Goal: Task Accomplishment & Management: Manage account settings

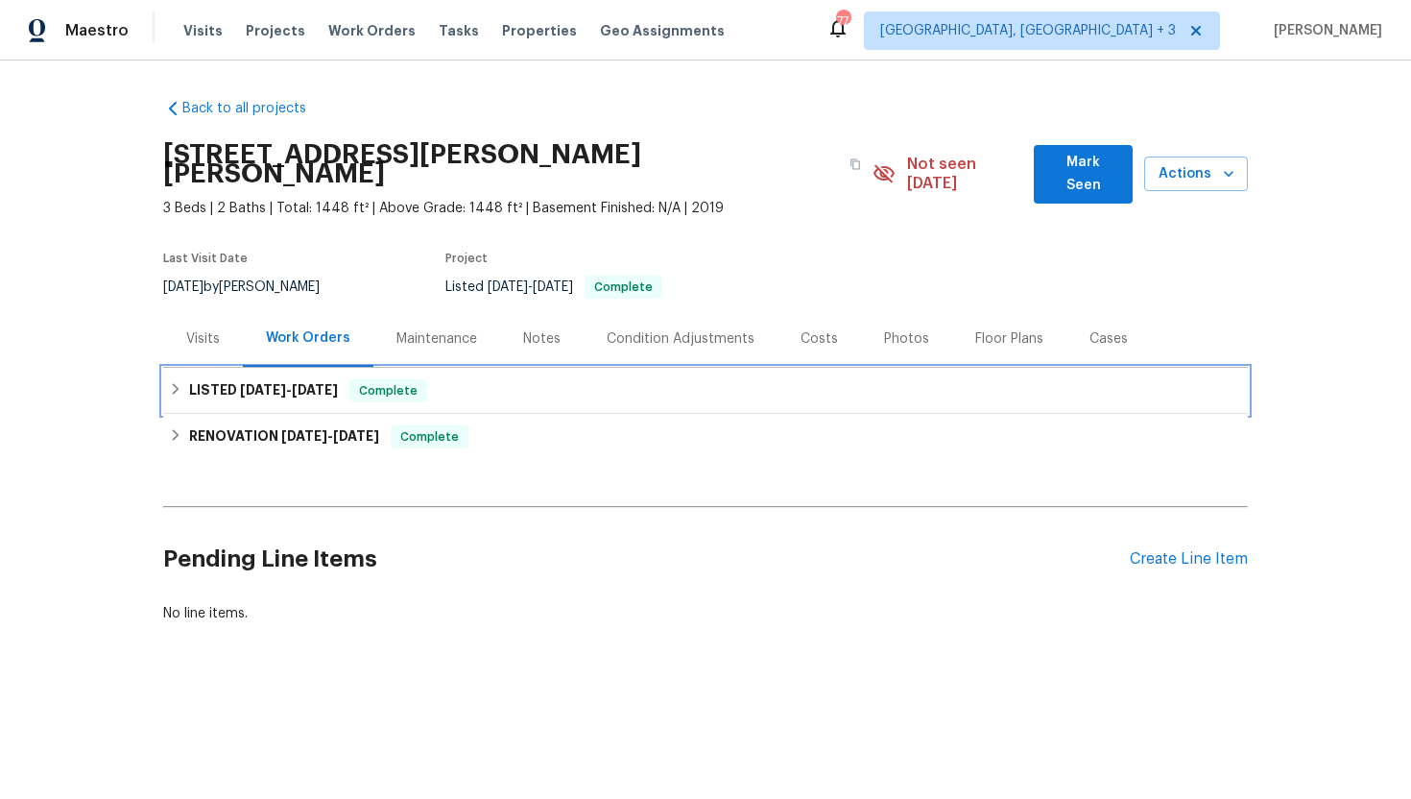
click at [274, 383] on span "9/24/25" at bounding box center [263, 389] width 46 height 13
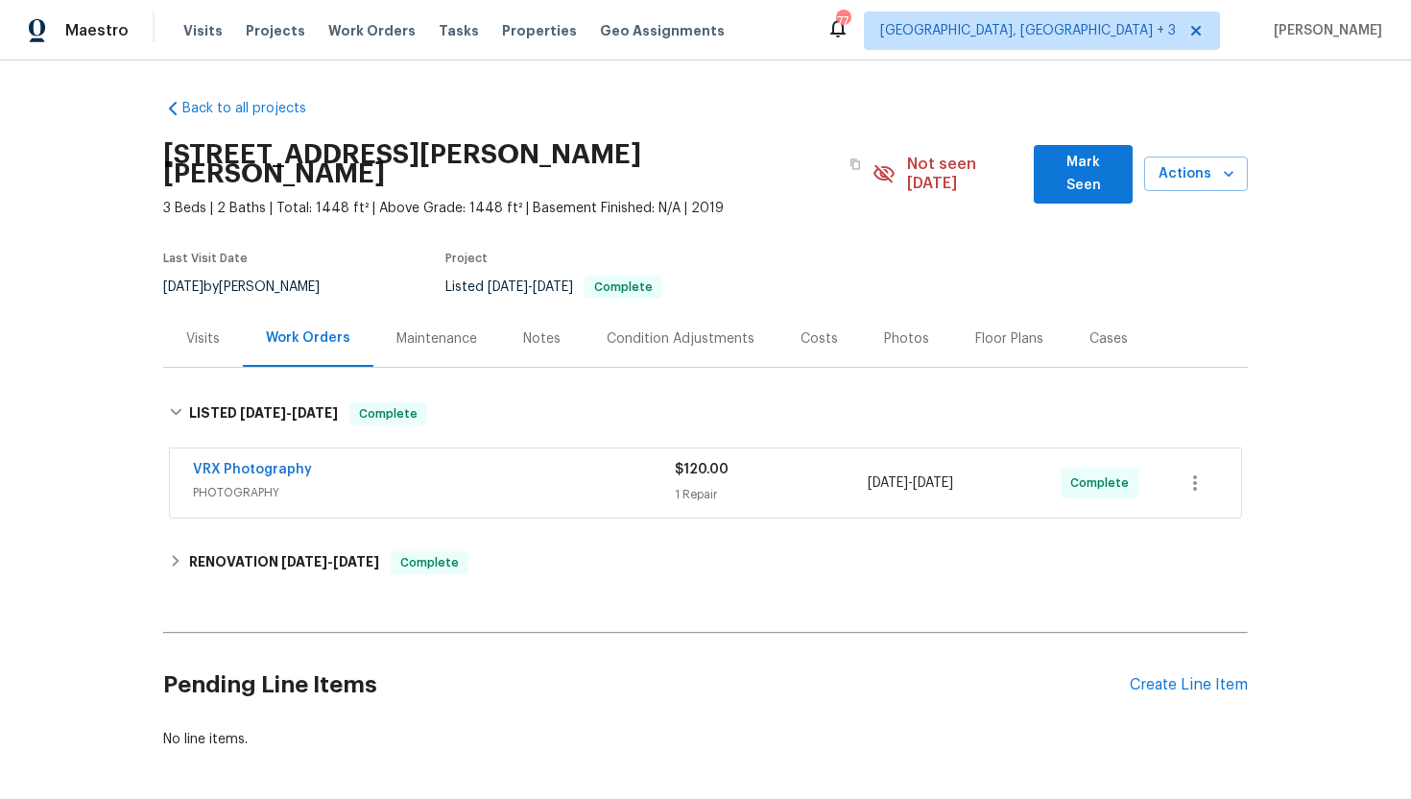
click at [324, 483] on span "PHOTOGRAPHY" at bounding box center [434, 492] width 482 height 19
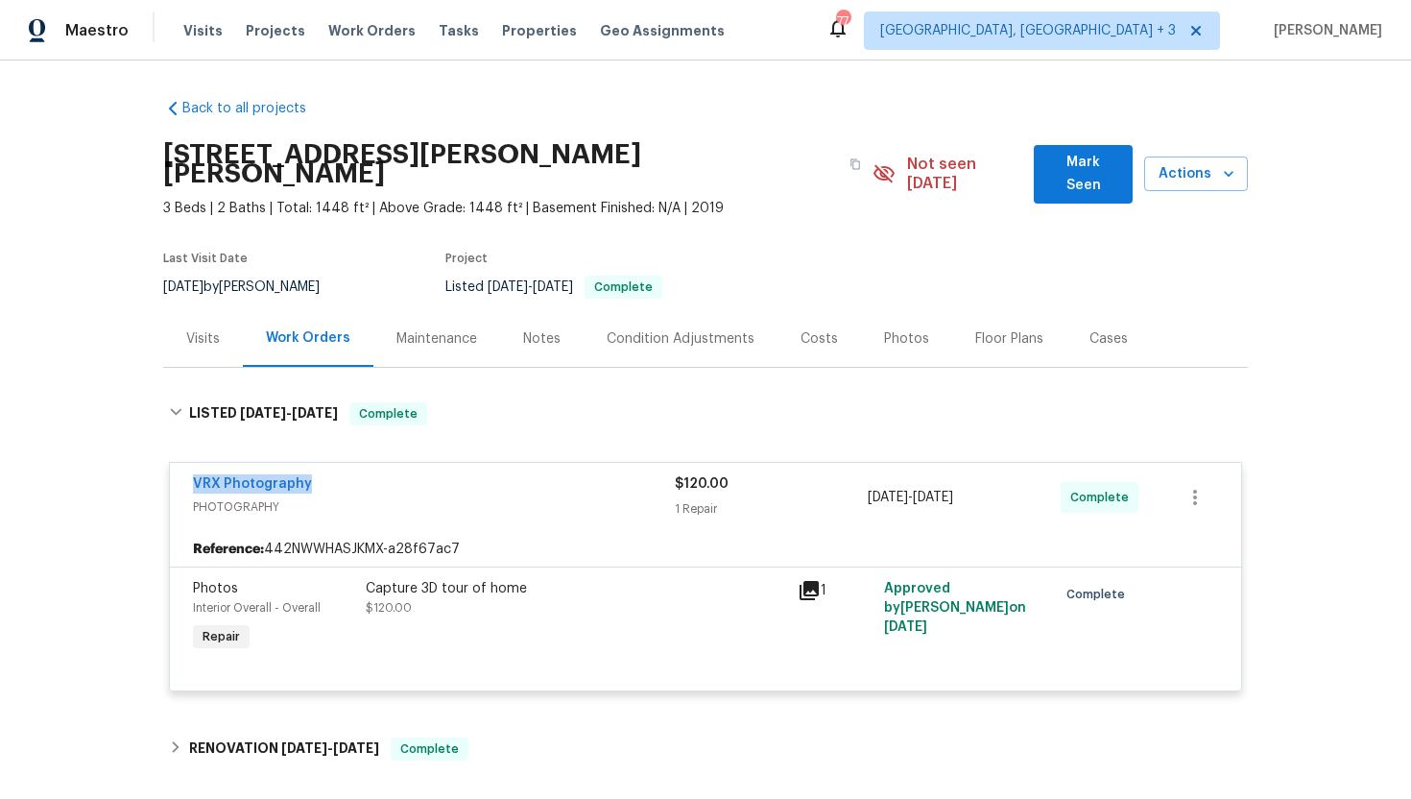
drag, startPoint x: 326, startPoint y: 463, endPoint x: 111, endPoint y: 463, distance: 215.0
click at [111, 463] on div "Back to all projects 1114 Noor Ln, Fuquay Varina, NC 27526 3 Beds | 2 Baths | T…" at bounding box center [705, 429] width 1411 height 738
copy link "VRX Photography"
drag, startPoint x: 1009, startPoint y: 473, endPoint x: 830, endPoint y: 472, distance: 178.5
click at [829, 474] on div "VRX Photography PHOTOGRAPHY $120.00 1 Repair 9/24/2025 - 9/25/2025 Complete" at bounding box center [682, 497] width 979 height 46
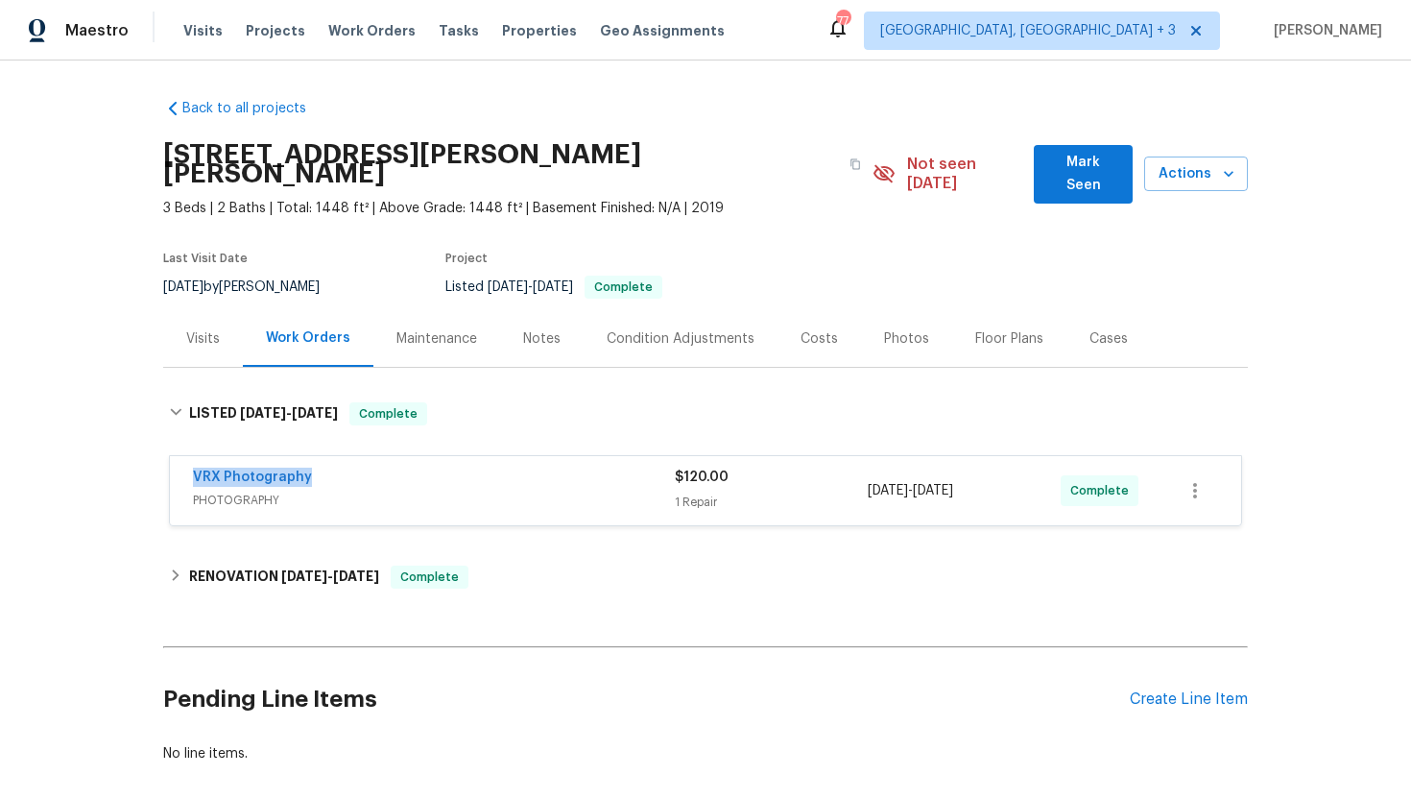
copy div "1 Repair 9/24/2025 - 9/25/2025"
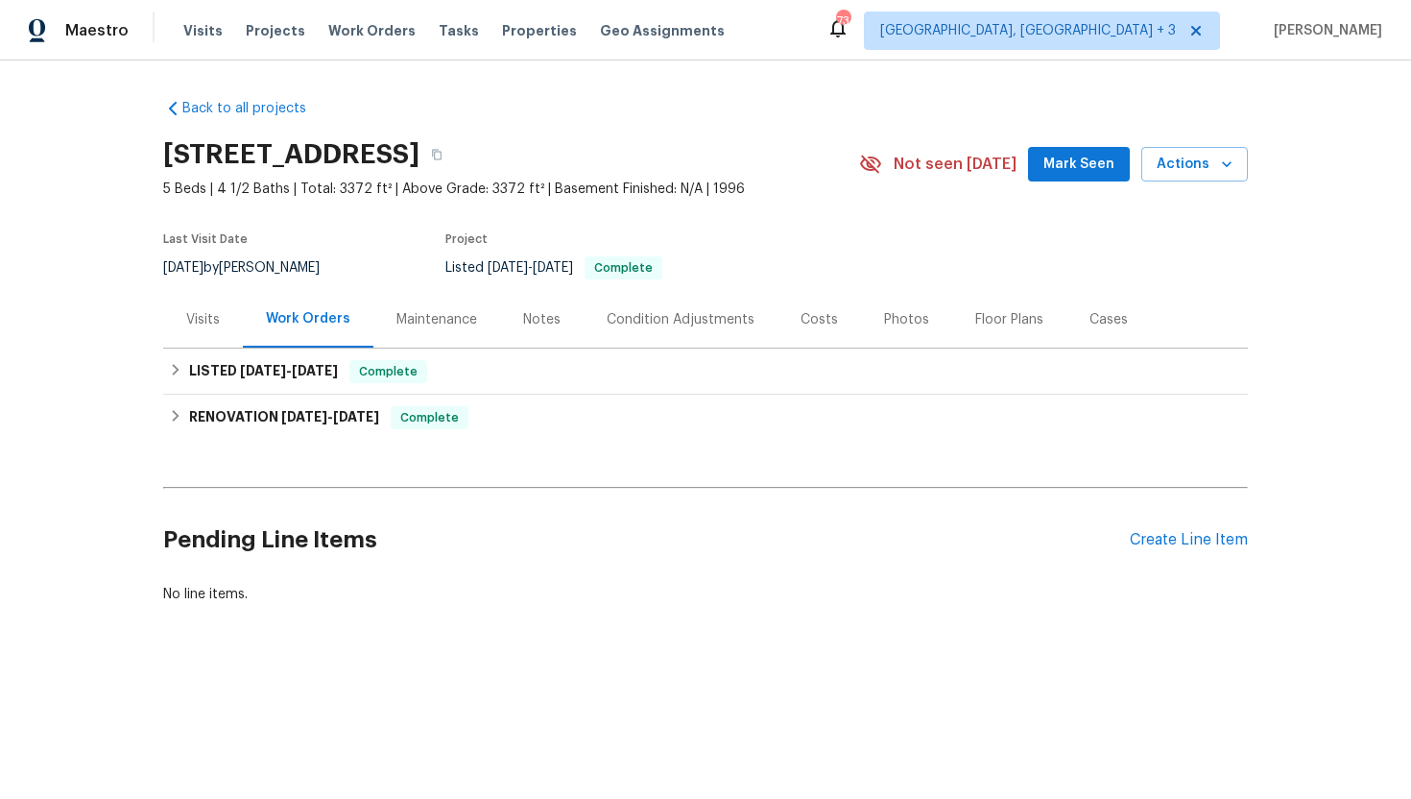
click at [220, 311] on div "Visits" at bounding box center [203, 319] width 80 height 57
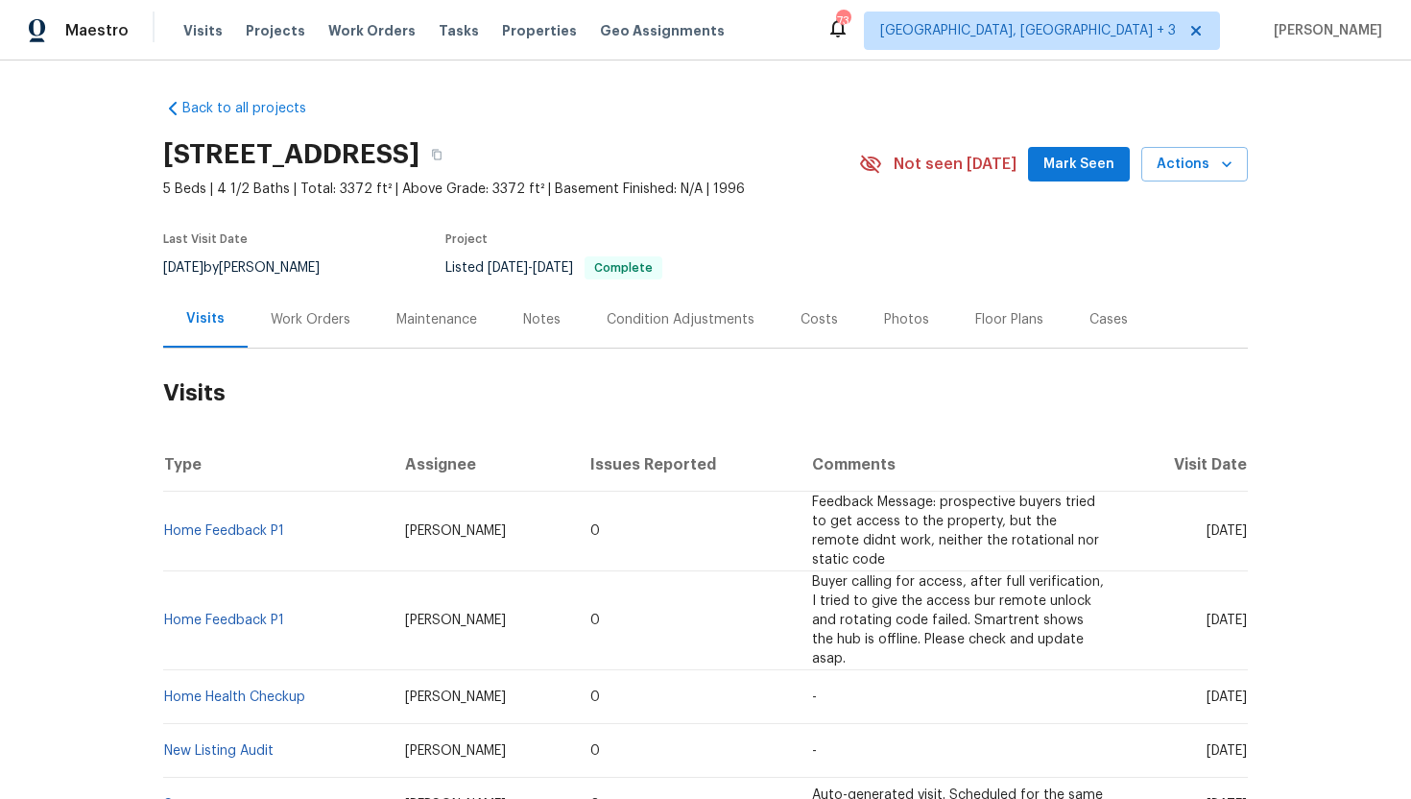
click at [310, 312] on div "Work Orders" at bounding box center [311, 319] width 80 height 19
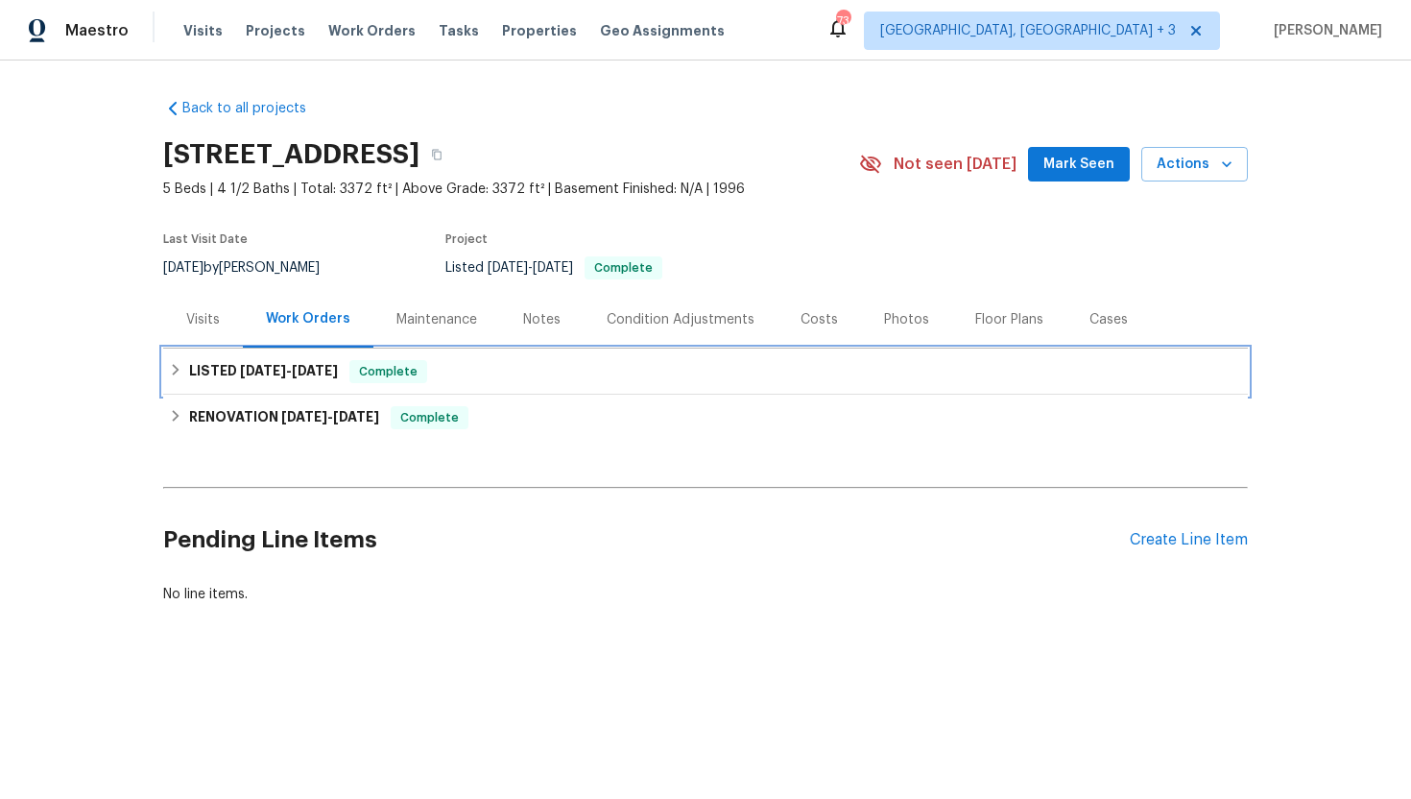
click at [328, 365] on span "7/24/25" at bounding box center [315, 370] width 46 height 13
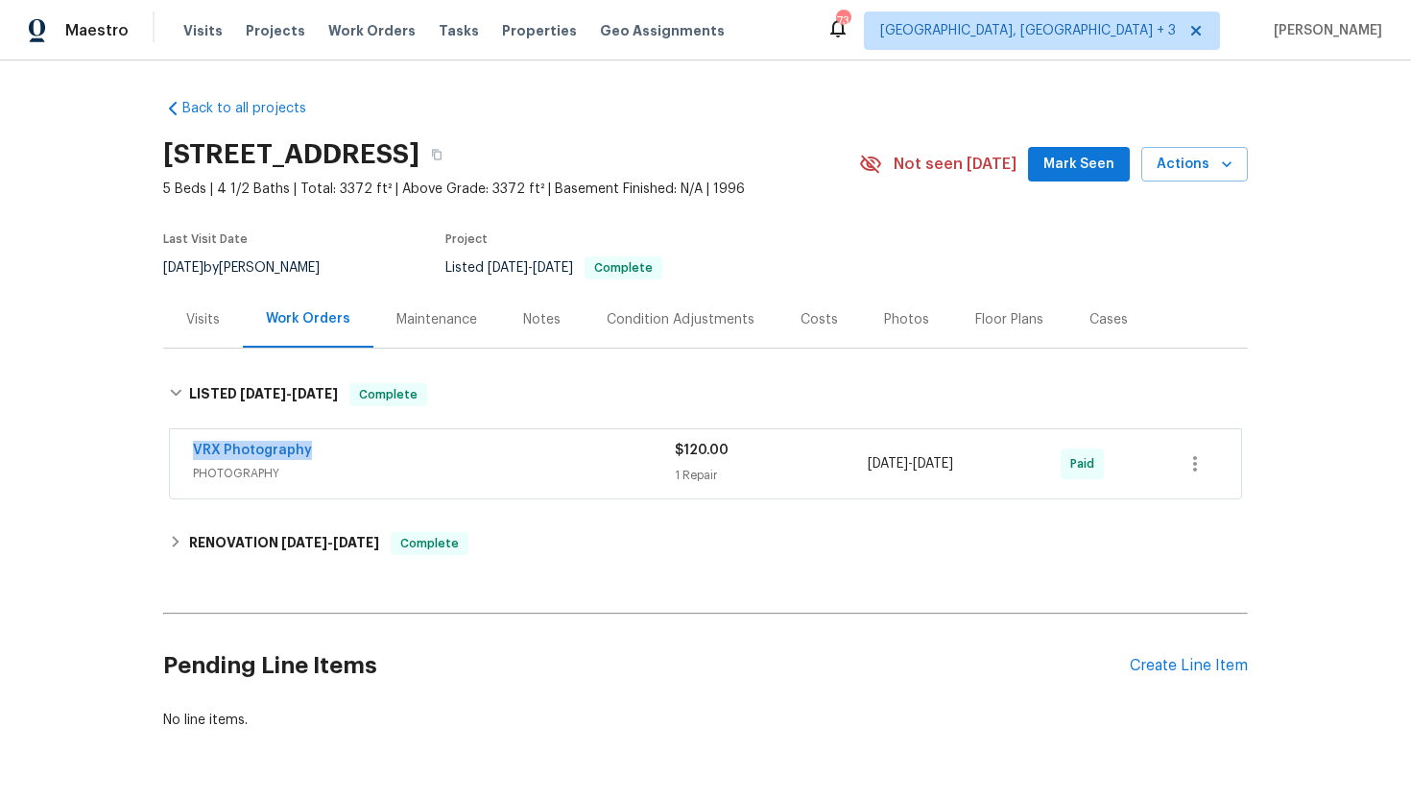
drag, startPoint x: 342, startPoint y: 451, endPoint x: 141, endPoint y: 442, distance: 200.8
click at [140, 442] on div "Back to all projects 6500 High Brook Dr, Fort Worth, TX 76132 5 Beds | 4 1/2 Ba…" at bounding box center [705, 429] width 1411 height 738
copy link "VRX Photography"
drag, startPoint x: 1012, startPoint y: 465, endPoint x: 853, endPoint y: 464, distance: 158.4
click at [853, 464] on div "VRX Photography PHOTOGRAPHY $120.00 1 Repair 7/23/2025 - 7/24/2025 Paid" at bounding box center [682, 464] width 979 height 46
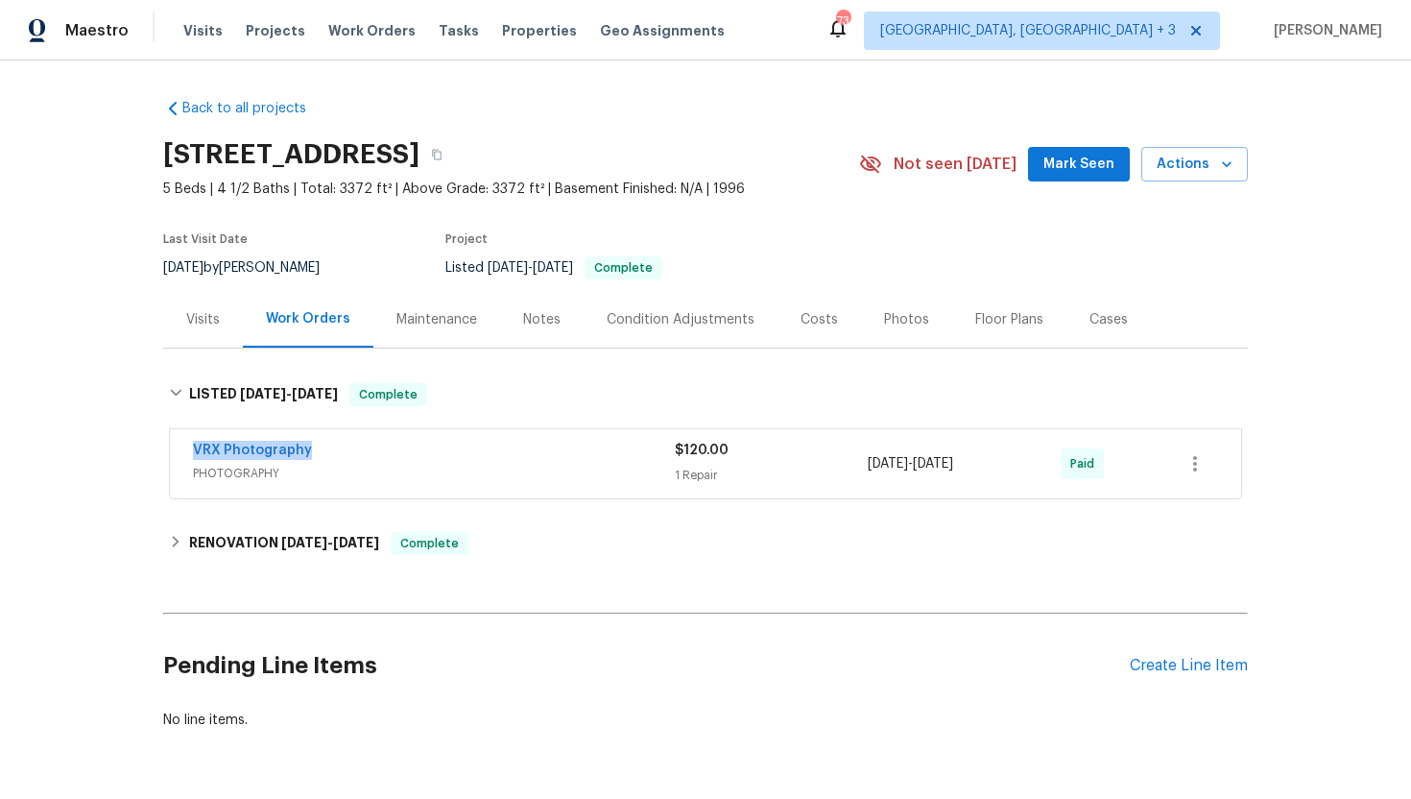
copy div "1 Repair 7/23/2025 - 7/24/2025"
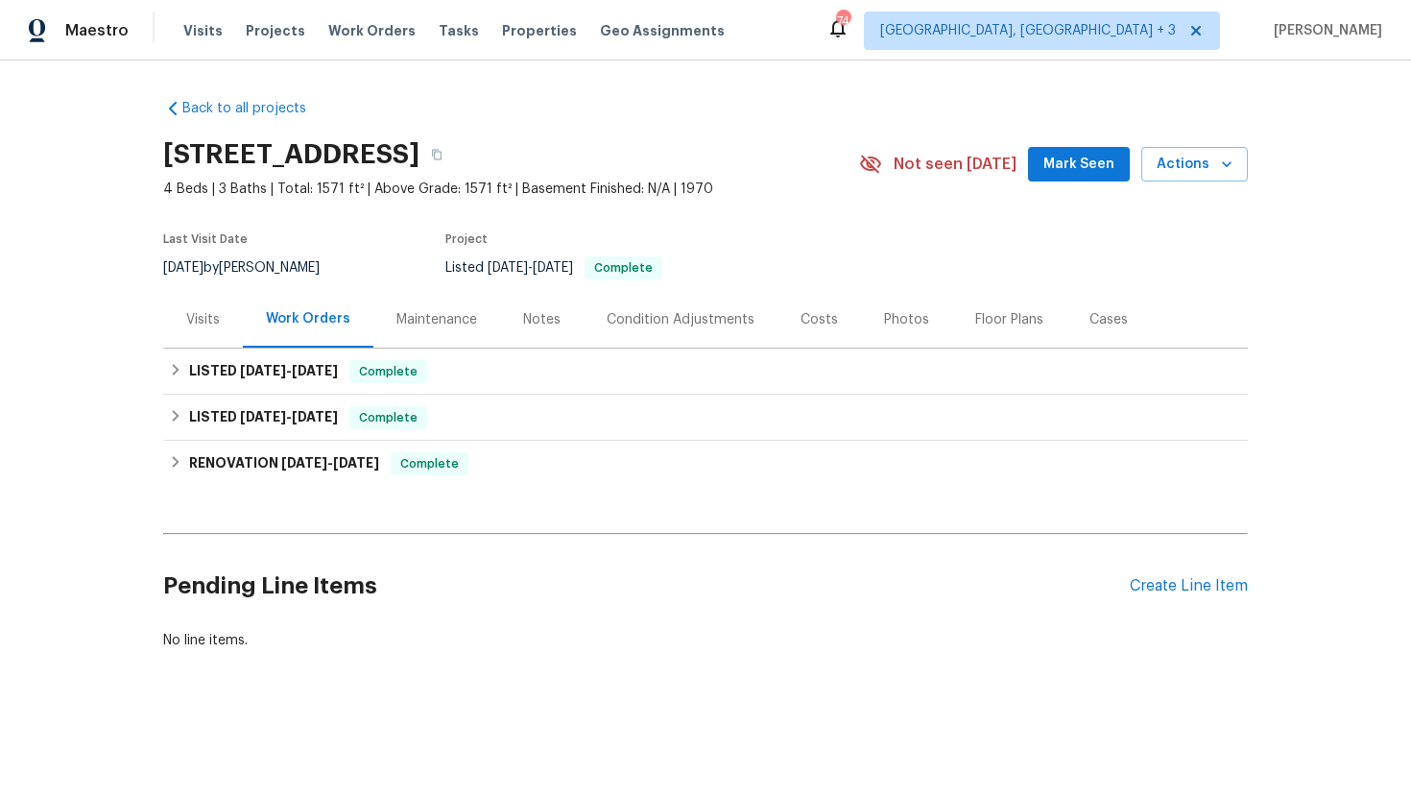
click at [215, 340] on div "Visits" at bounding box center [203, 319] width 80 height 57
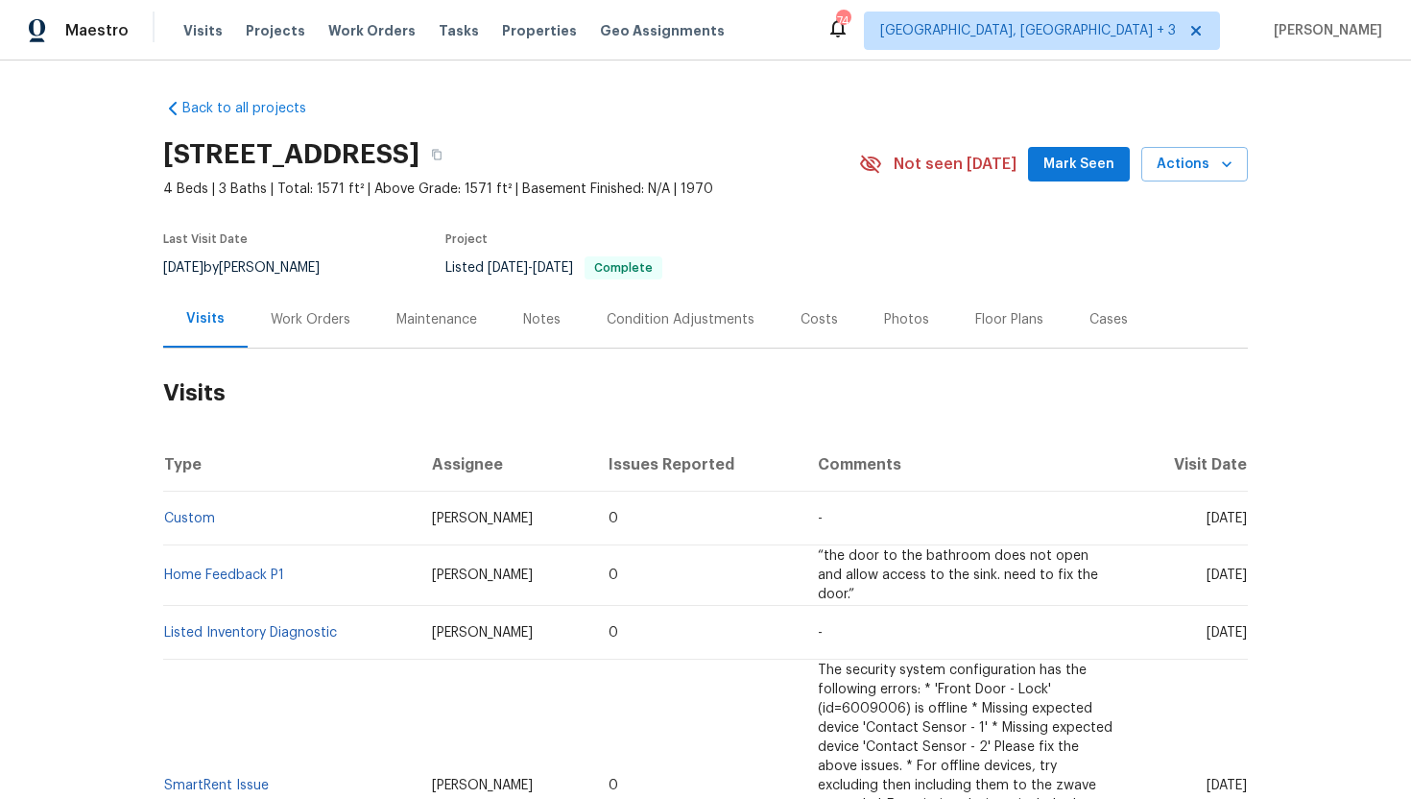
drag, startPoint x: 1168, startPoint y: 519, endPoint x: 1246, endPoint y: 524, distance: 77.9
click at [1246, 524] on span "Wed, Aug 27 2025" at bounding box center [1226, 518] width 40 height 13
copy span "Aug 27 2025"
click at [1099, 315] on div "Cases" at bounding box center [1108, 319] width 38 height 19
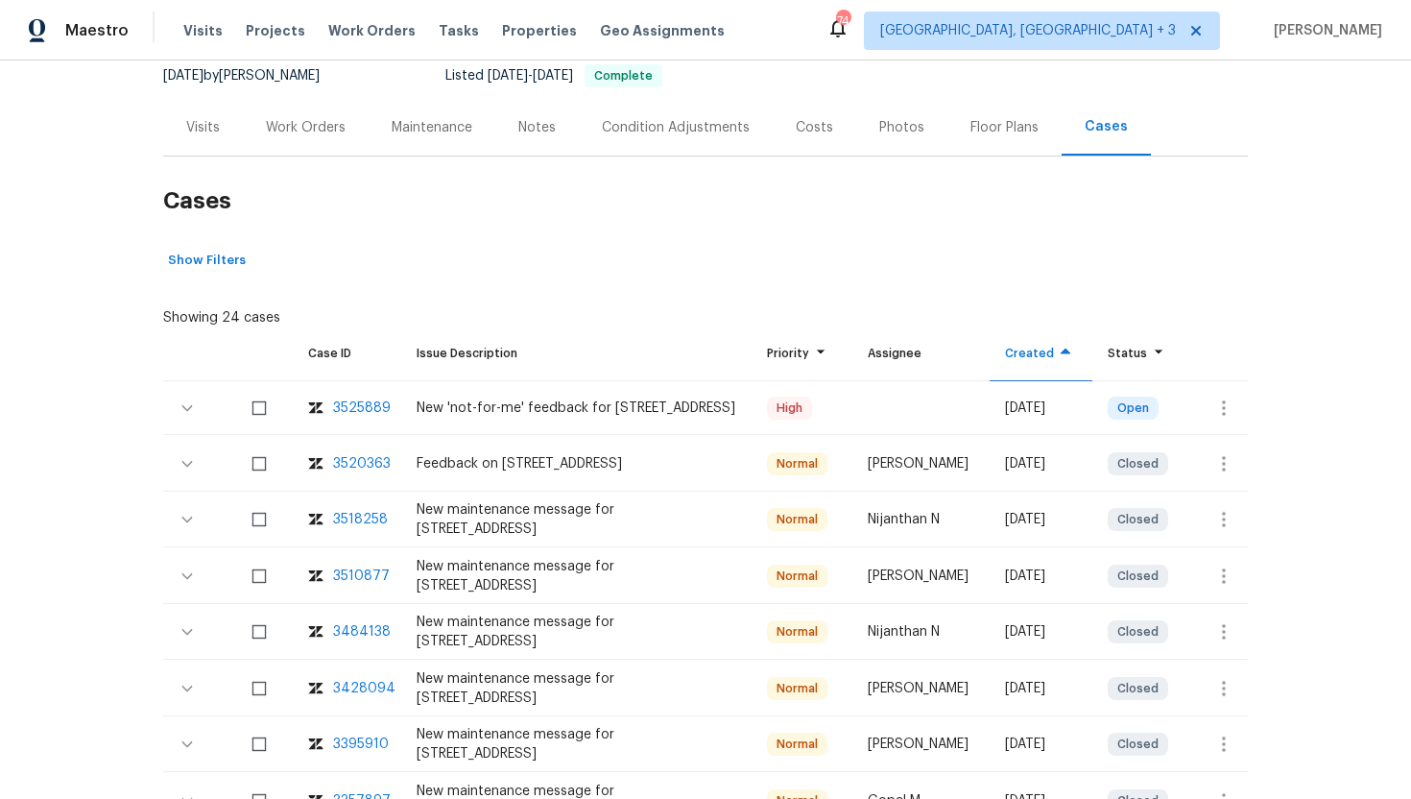
scroll to position [214, 0]
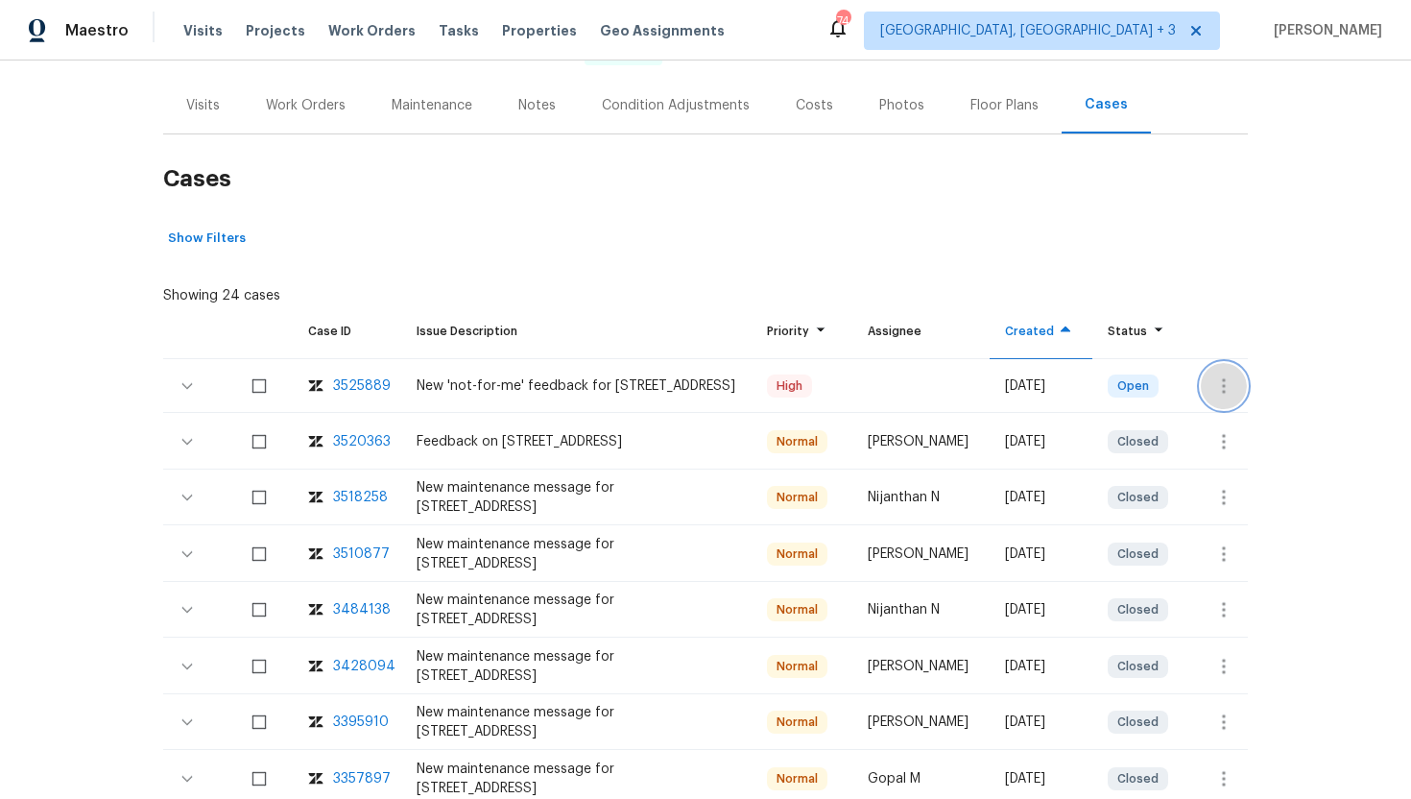
click at [1216, 394] on icon "button" at bounding box center [1223, 385] width 23 height 23
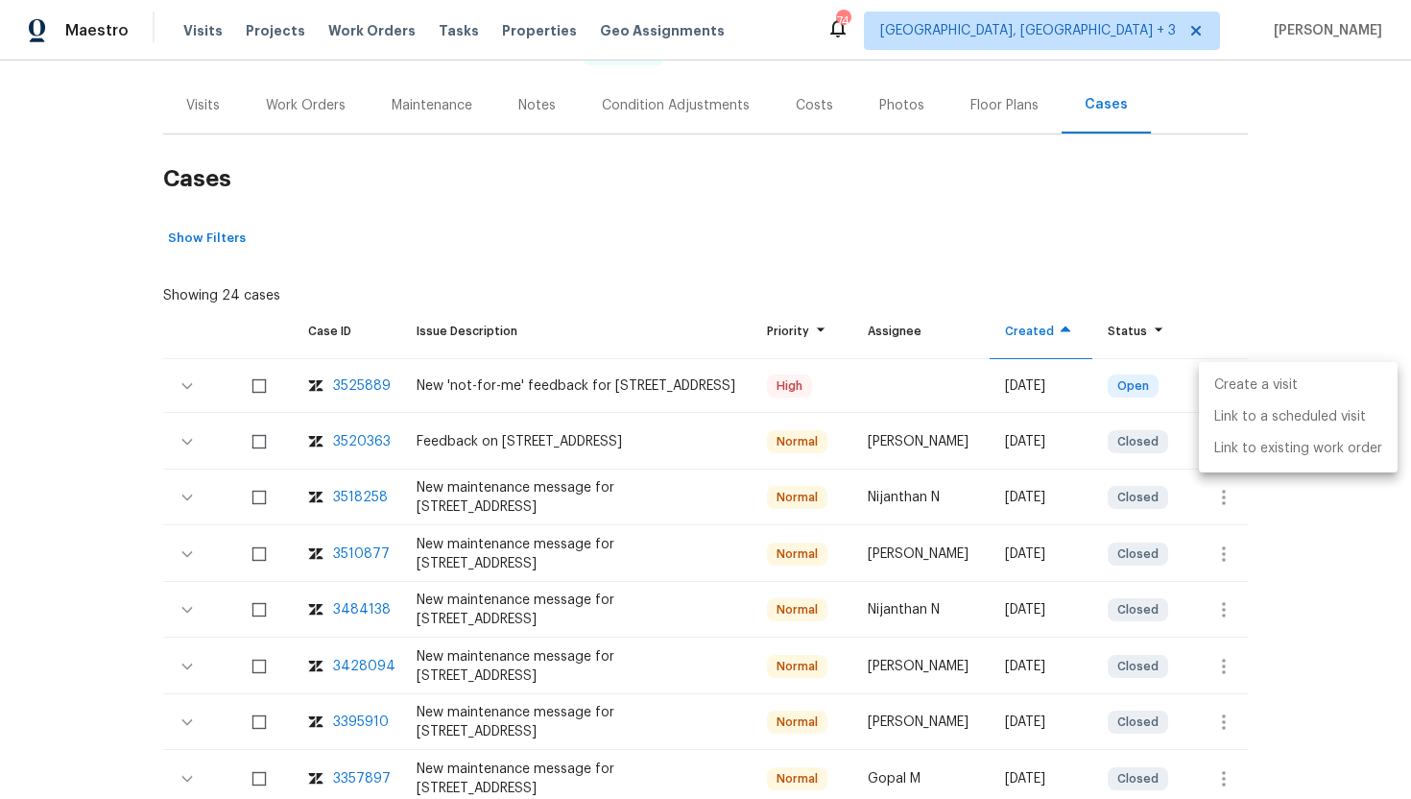
click at [1242, 388] on li "Create a visit" at bounding box center [1298, 386] width 199 height 32
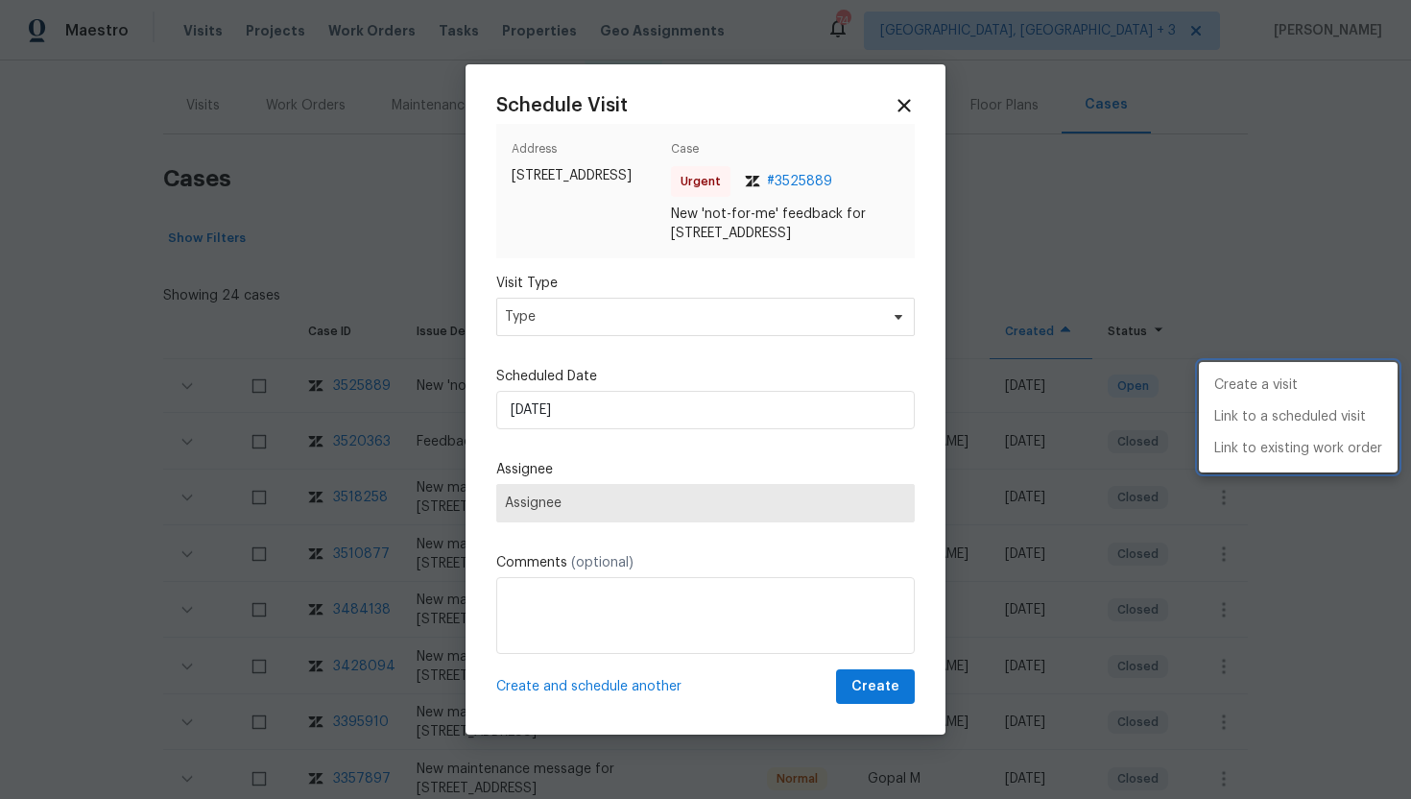
click at [584, 323] on div at bounding box center [705, 399] width 1411 height 799
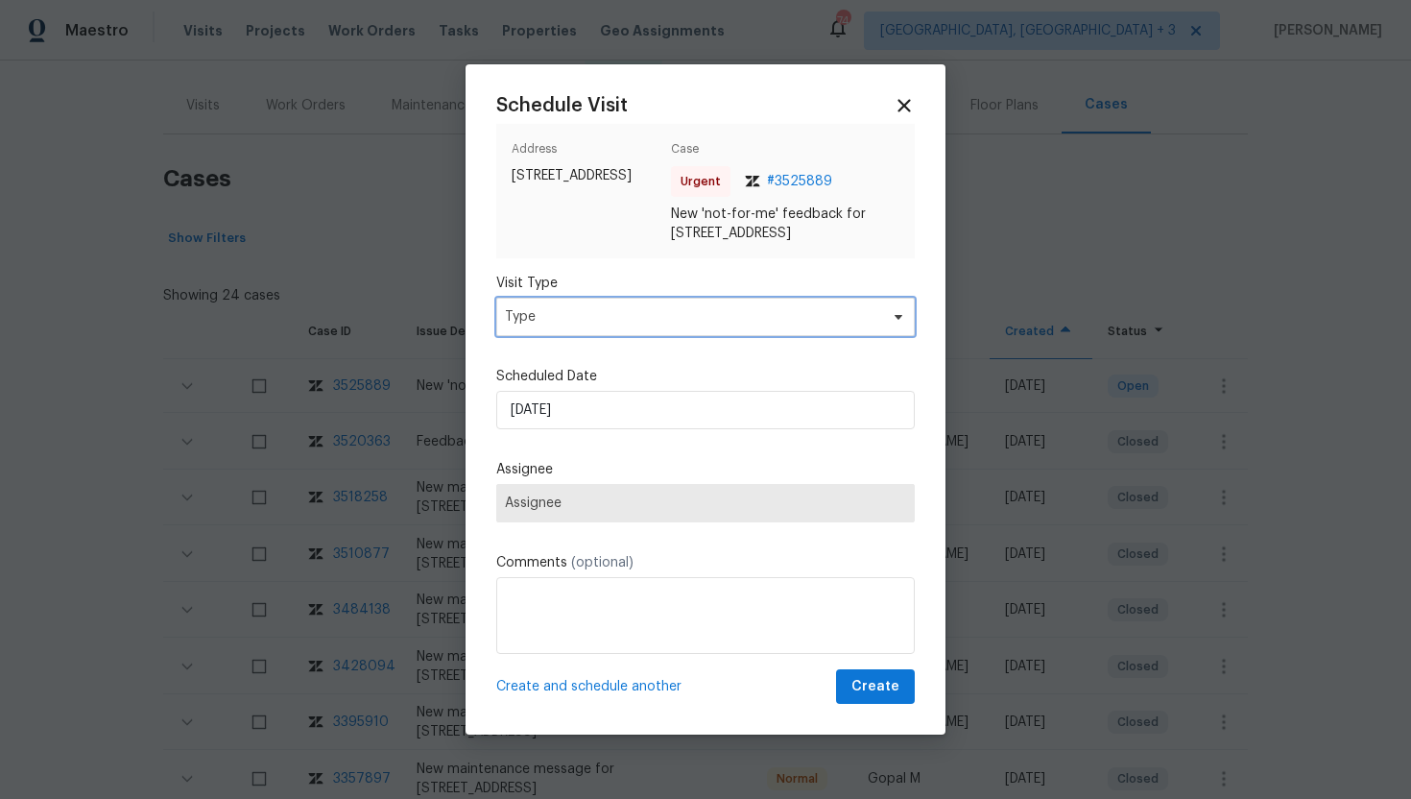
click at [584, 326] on span "Type" at bounding box center [691, 316] width 373 height 19
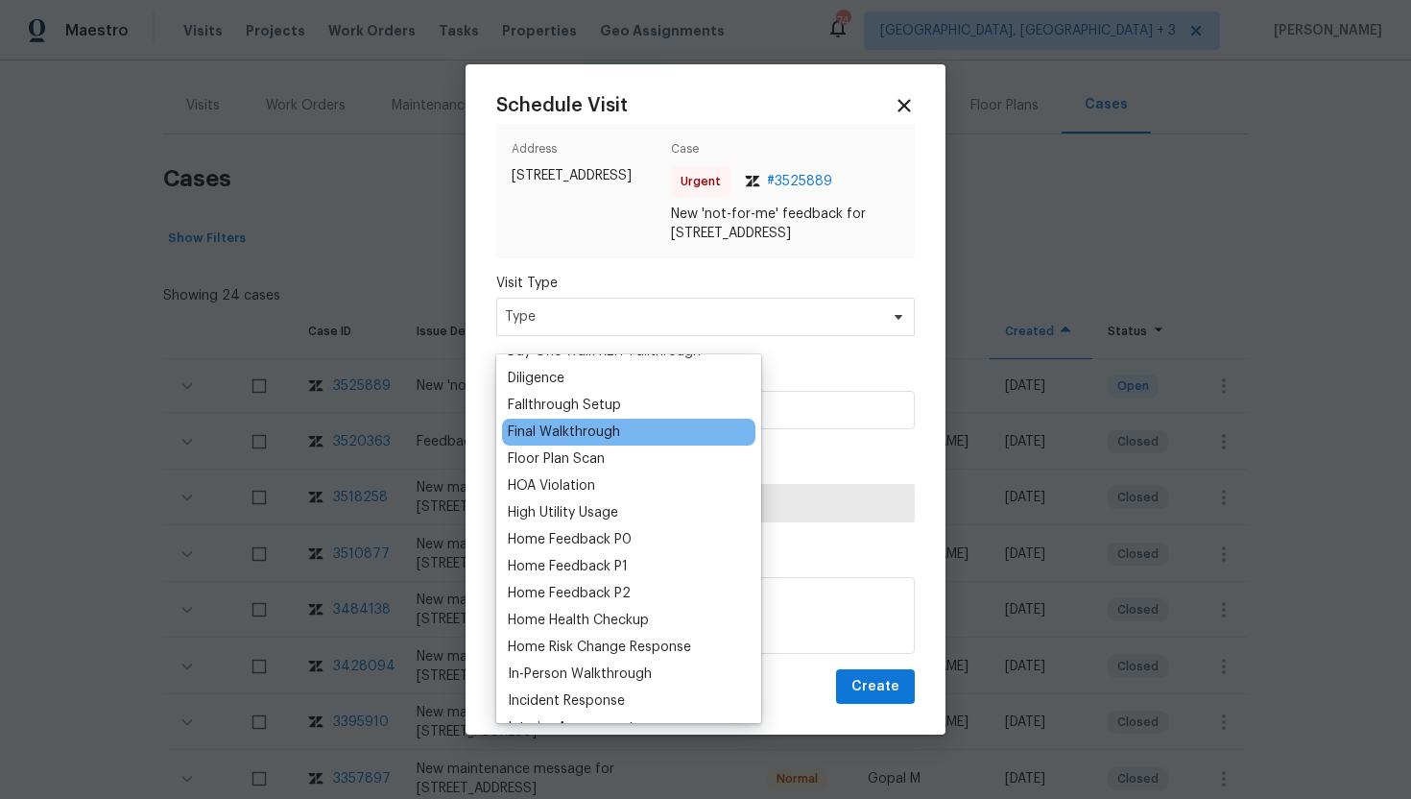
scroll to position [435, 0]
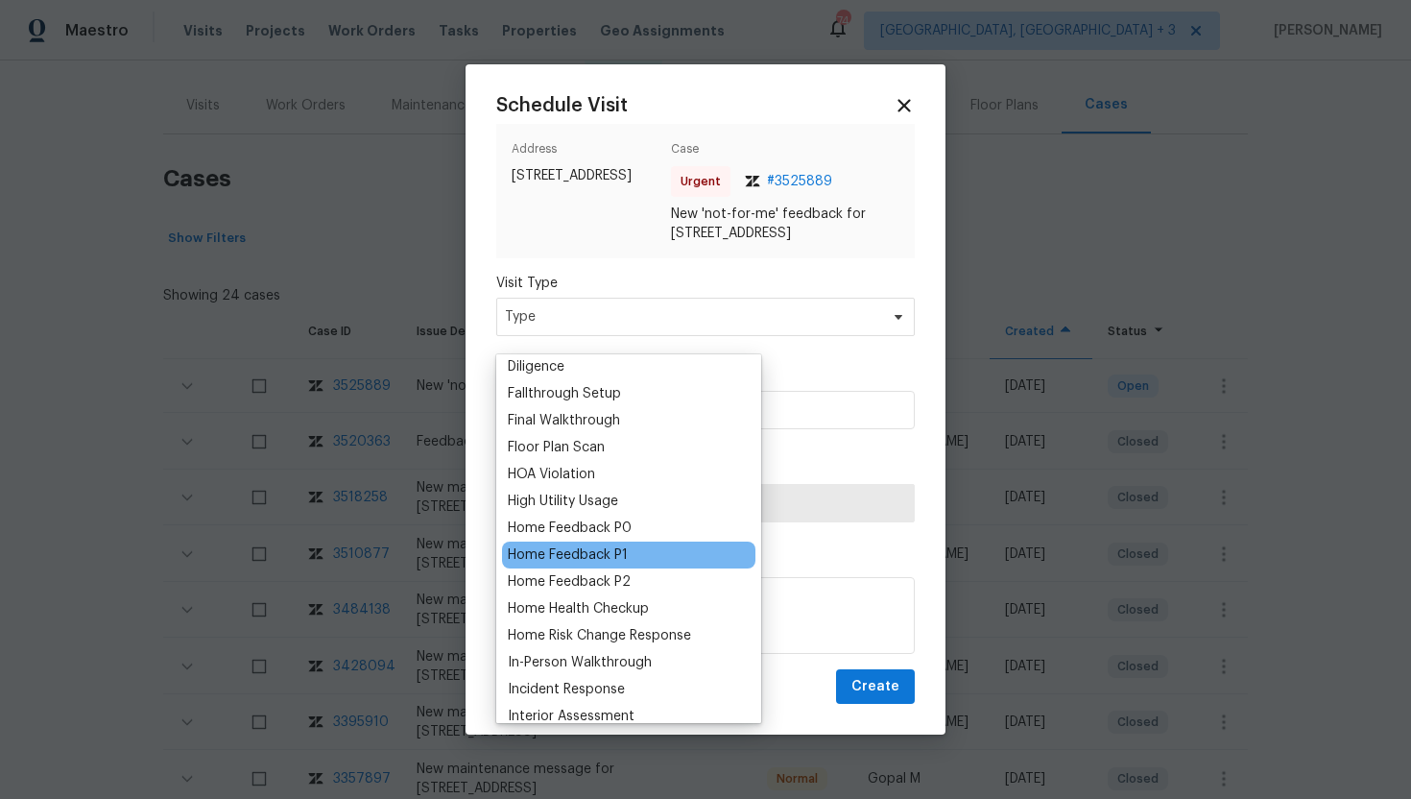
click at [618, 553] on div "Home Feedback P1" at bounding box center [568, 554] width 120 height 19
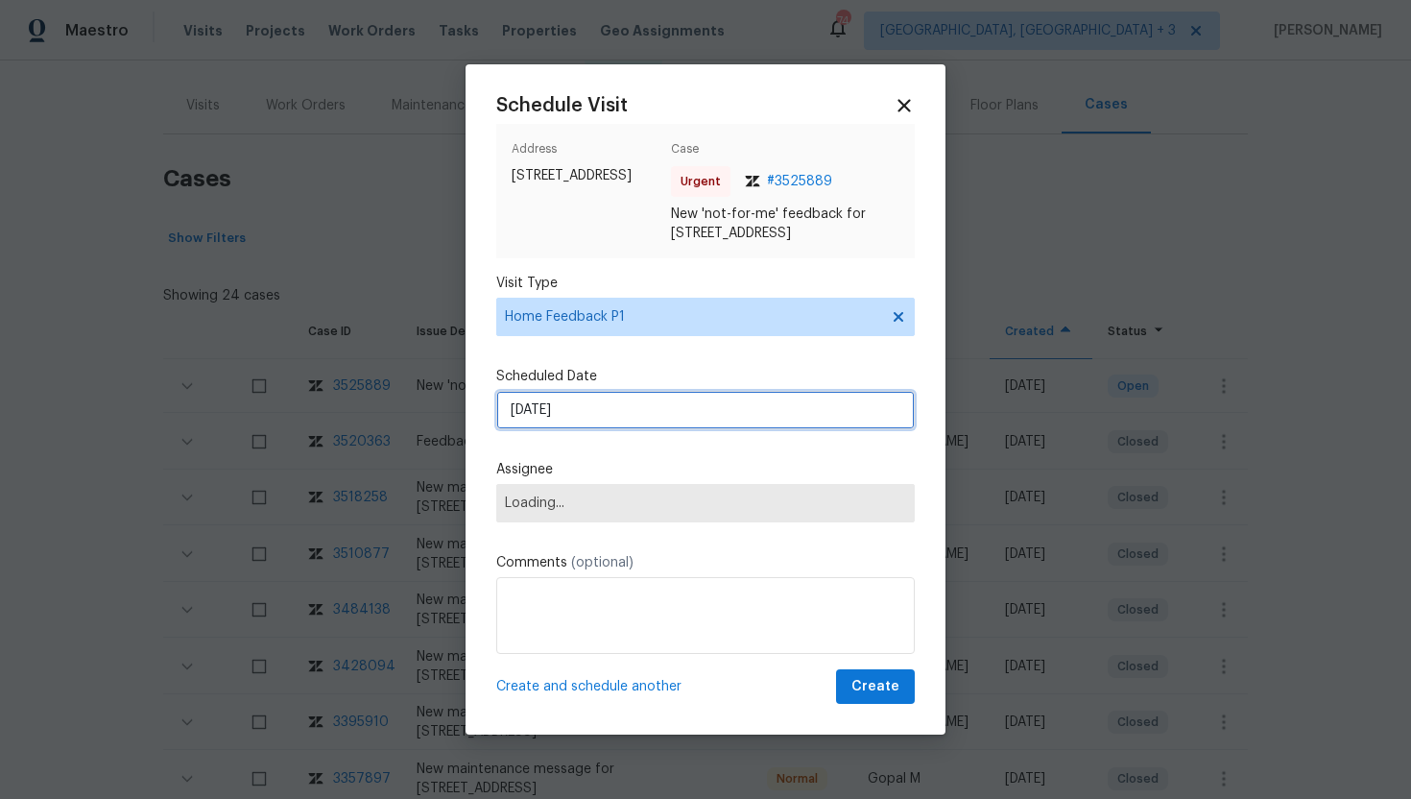
click at [606, 429] on input "9/30/2025" at bounding box center [705, 410] width 418 height 38
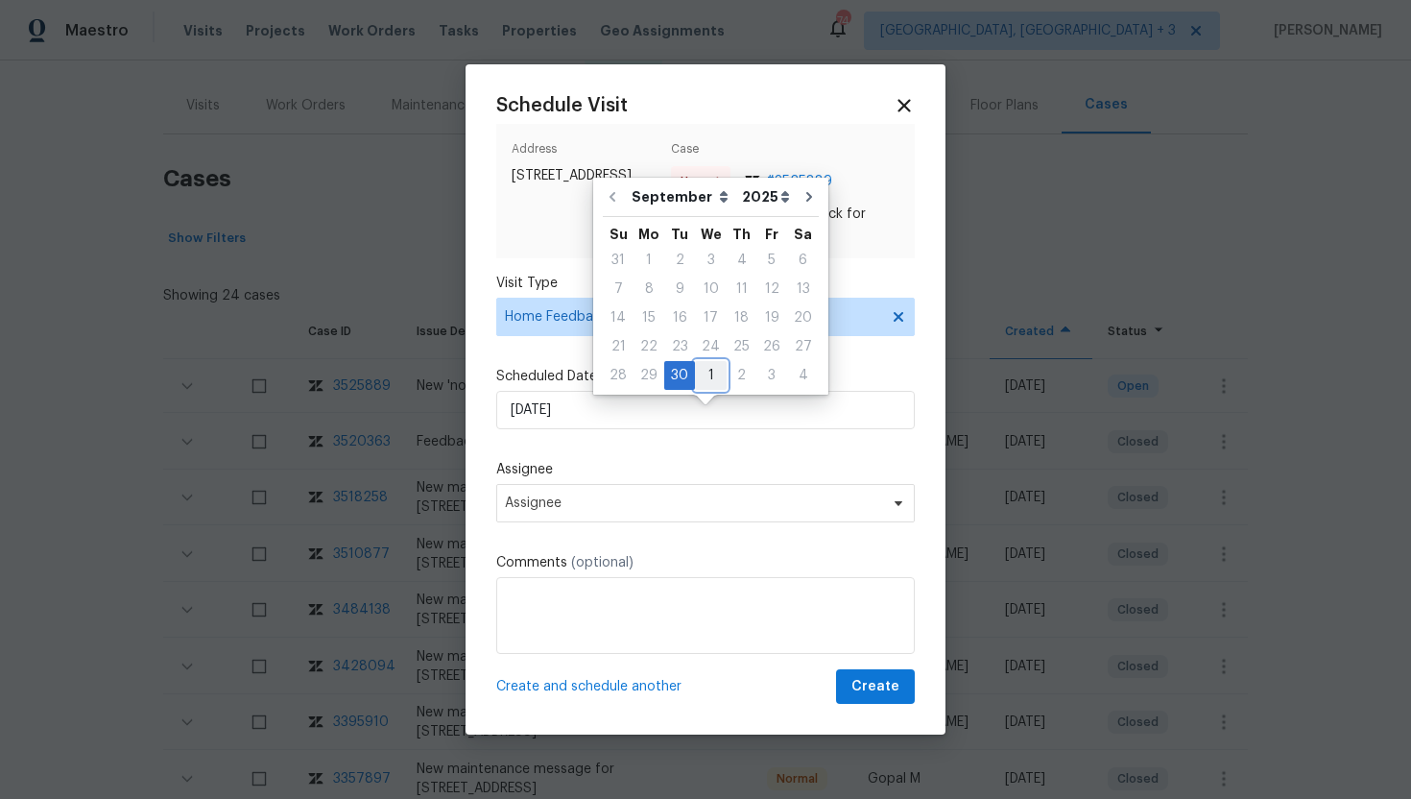
click at [703, 373] on div "1" at bounding box center [711, 375] width 32 height 27
type input "10/1/2025"
select select "9"
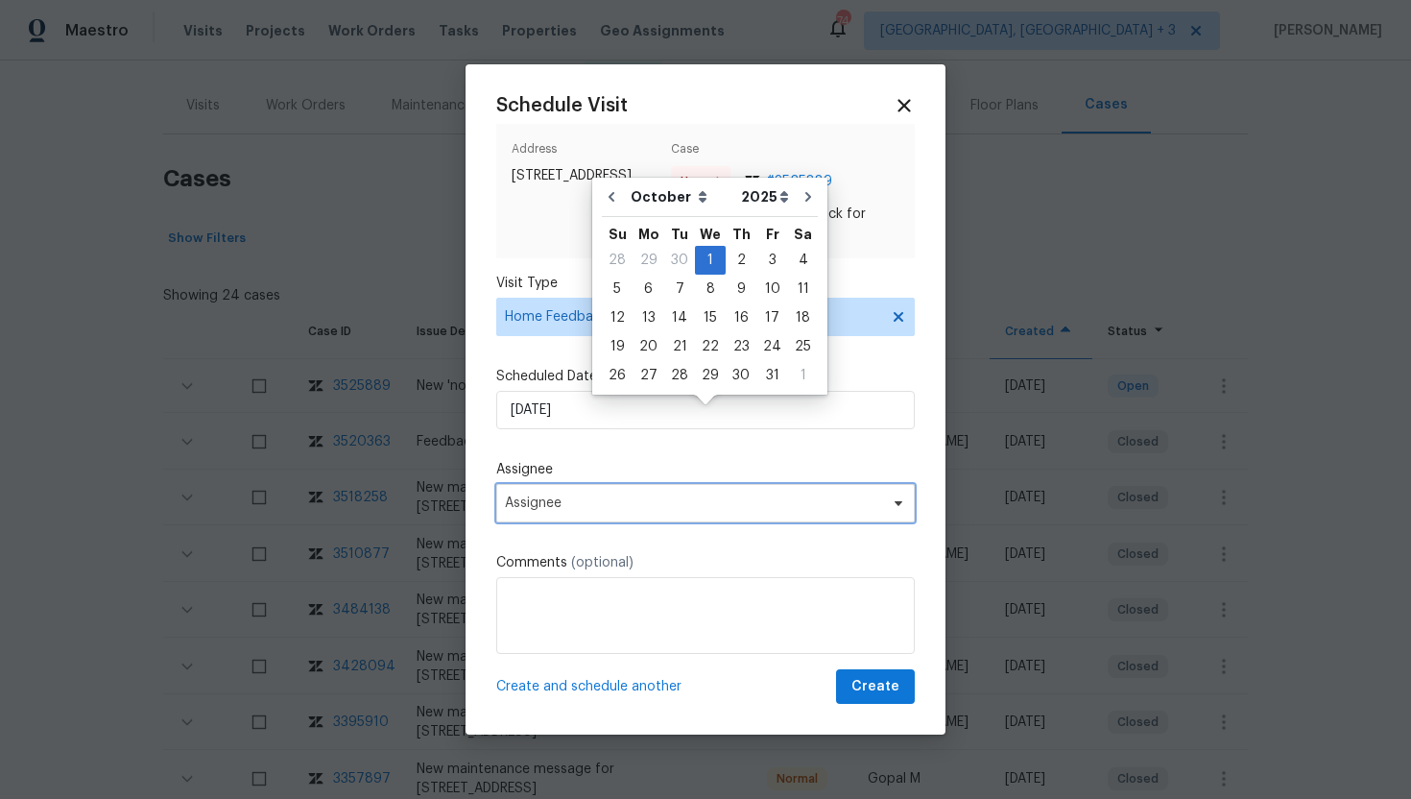
click at [597, 511] on span "Assignee" at bounding box center [693, 502] width 376 height 15
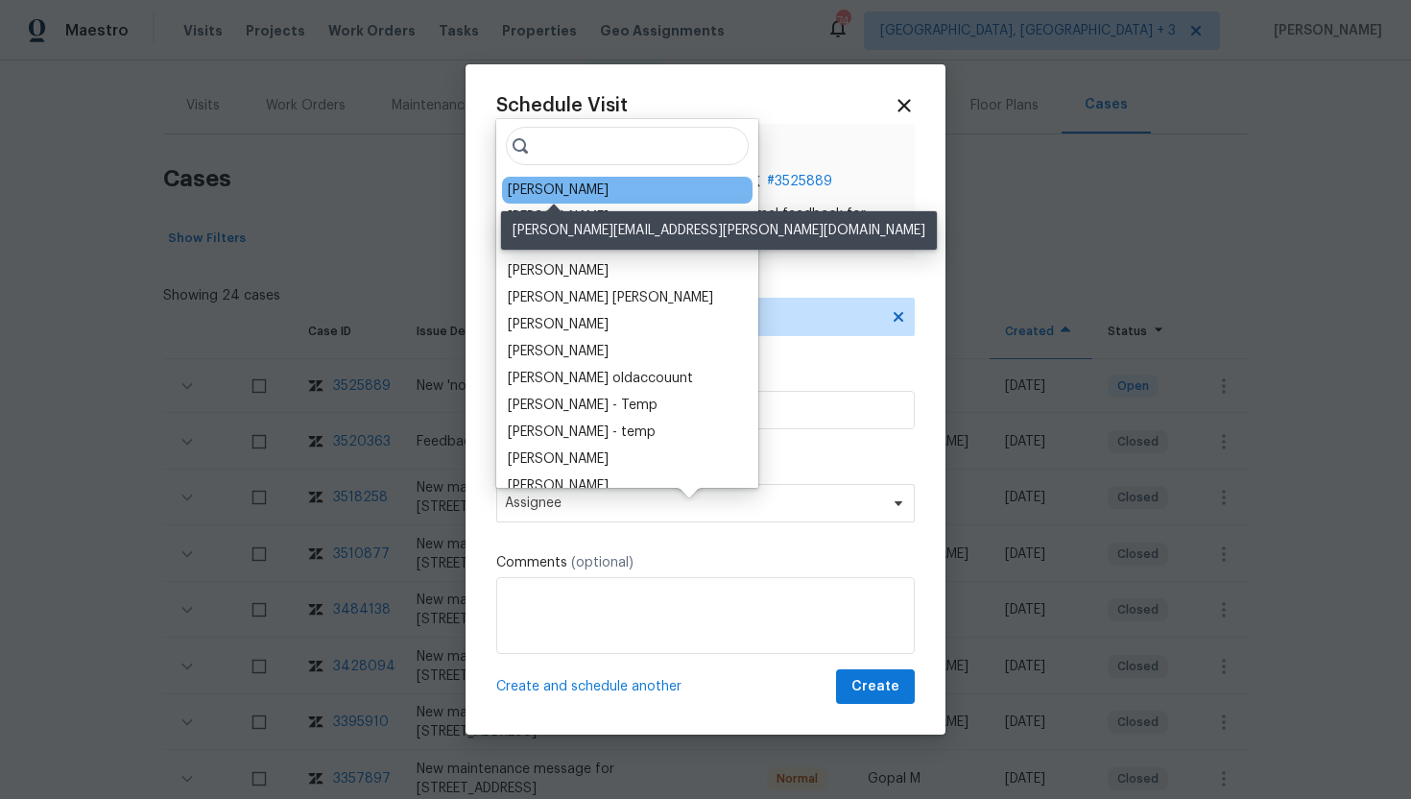
click at [564, 184] on div "Naomi Ferreira" at bounding box center [558, 189] width 101 height 19
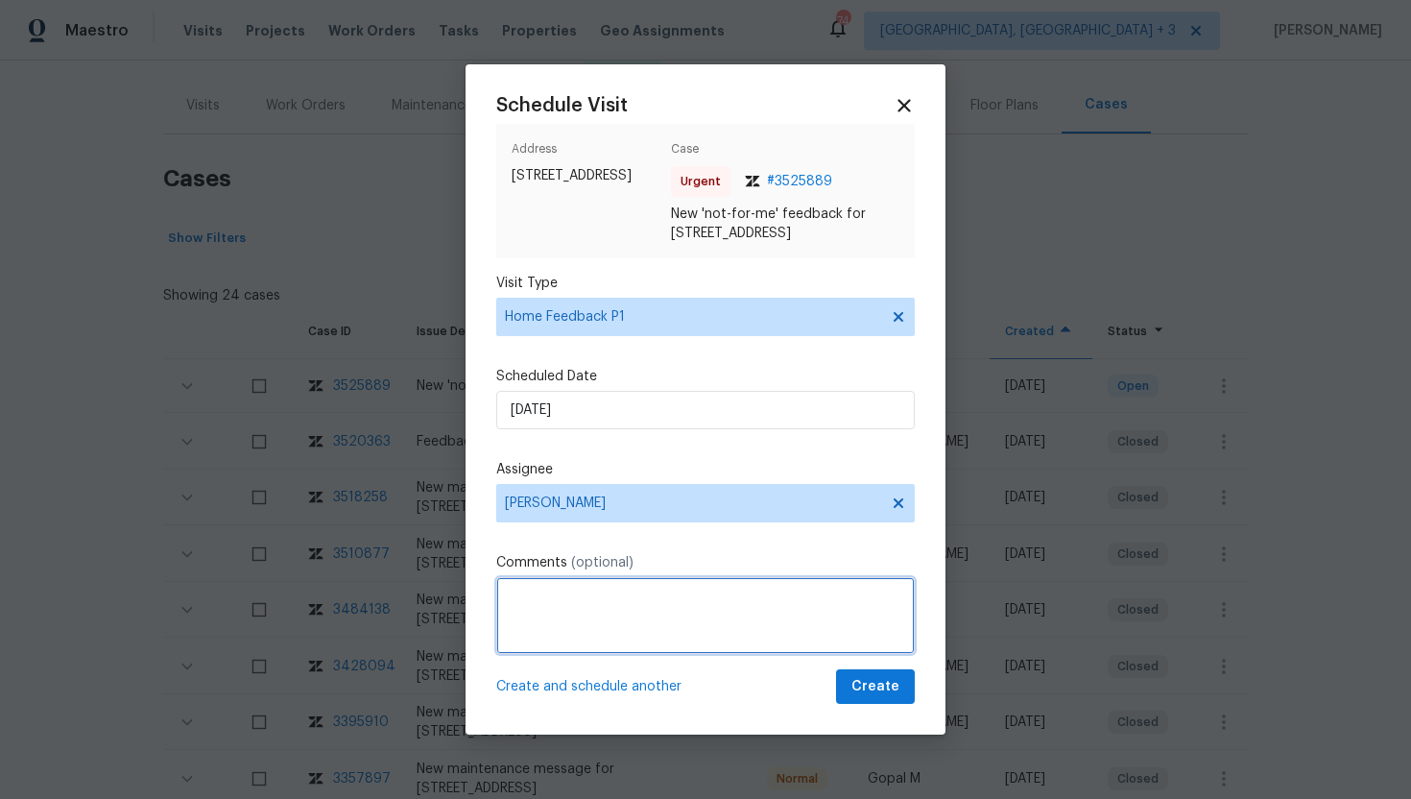
click at [561, 633] on textarea at bounding box center [705, 615] width 418 height 77
paste textarea "Qual feedback: I never received any code fo enter"
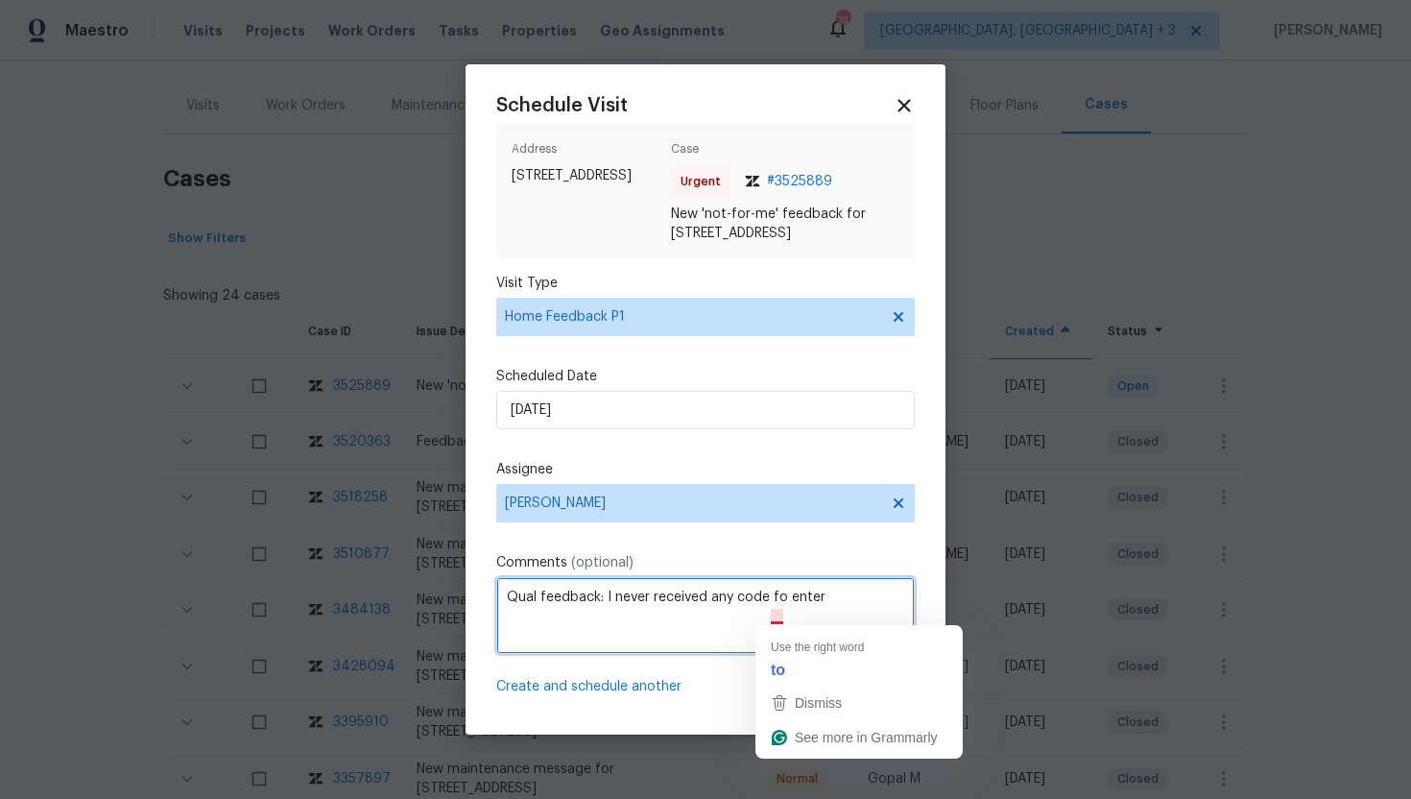
click at [782, 619] on textarea "Qual feedback: I never received any code fo enter" at bounding box center [705, 615] width 418 height 77
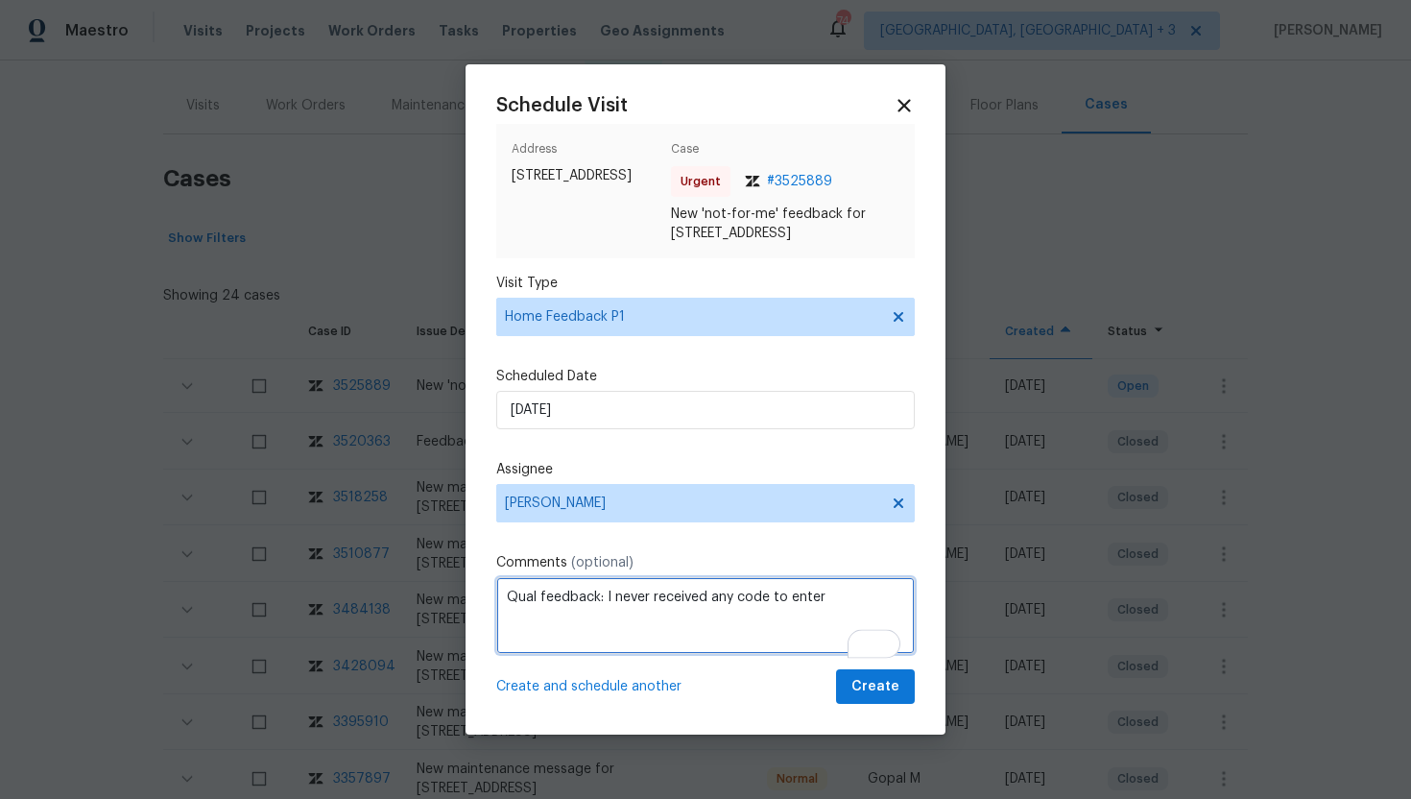
type textarea "Qual feedback: I never received any code to enter"
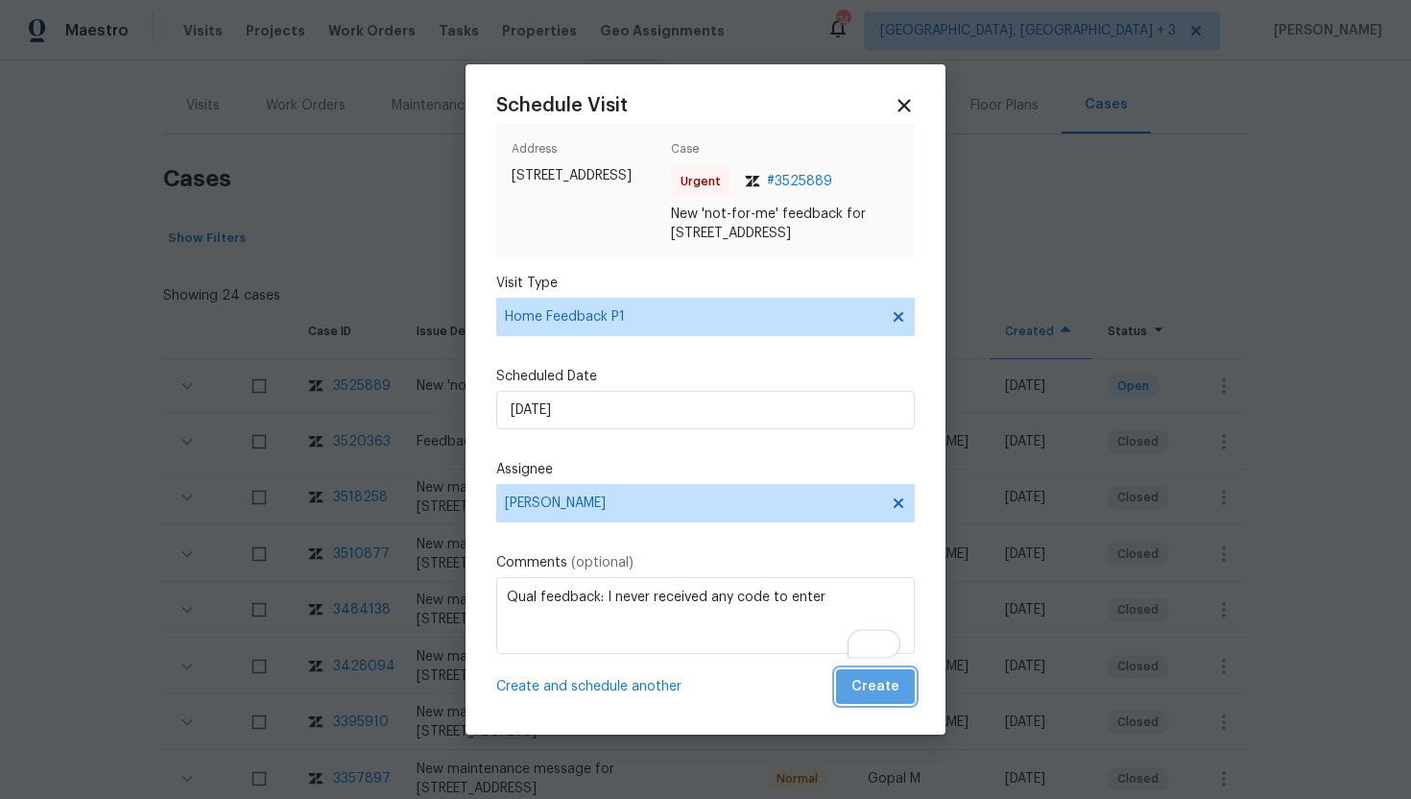
click at [892, 699] on span "Create" at bounding box center [875, 687] width 48 height 24
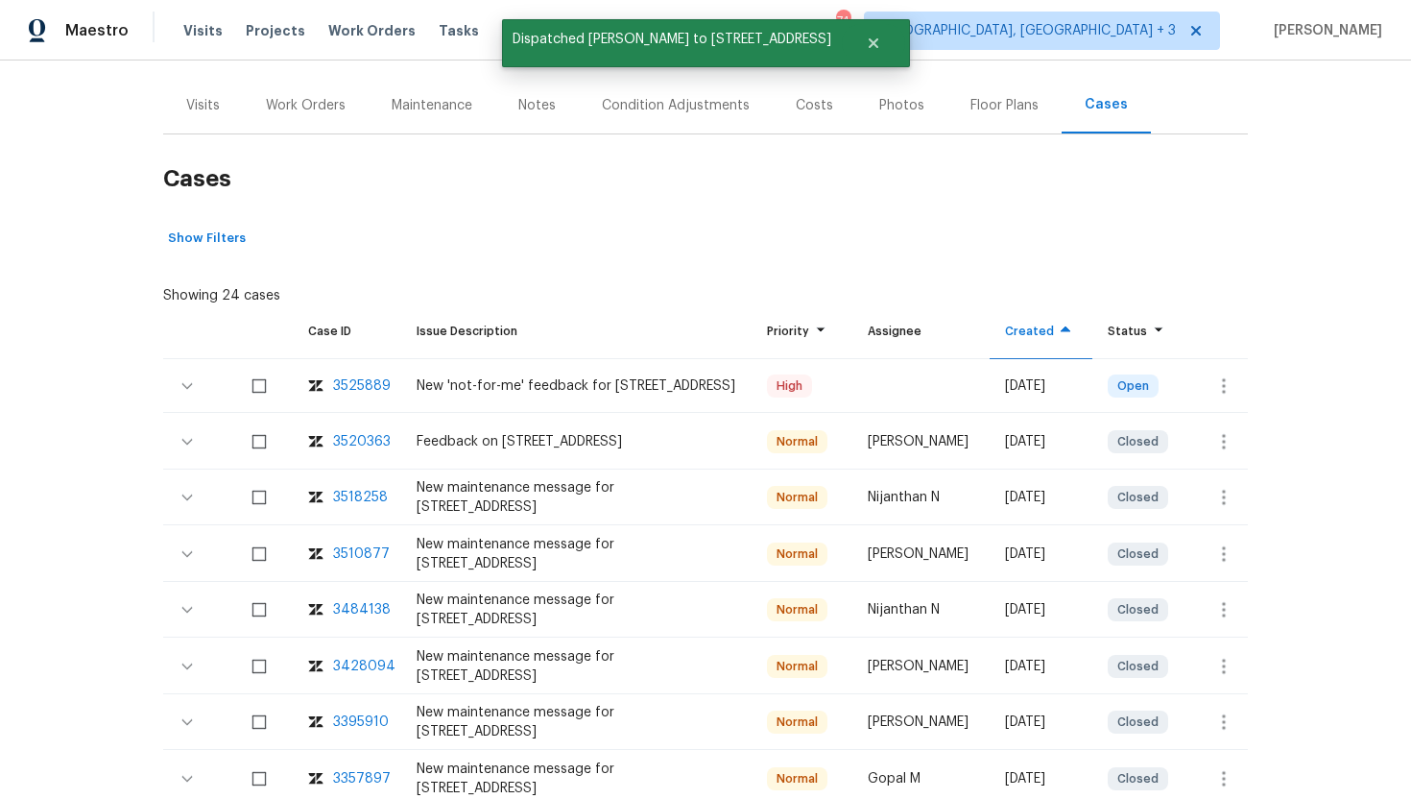
click at [212, 114] on div "Visits" at bounding box center [203, 105] width 34 height 19
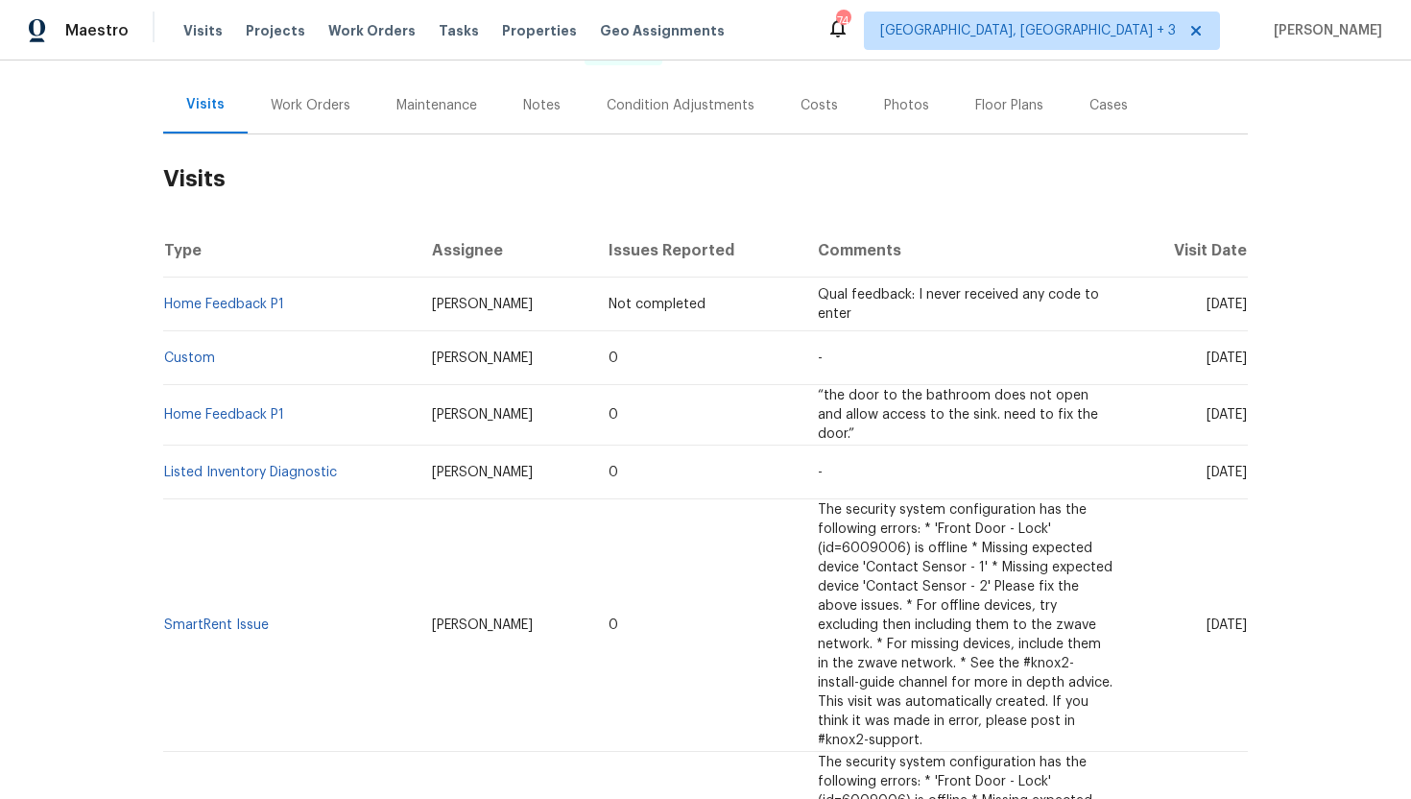
click at [287, 356] on td "Custom" at bounding box center [289, 358] width 253 height 54
drag, startPoint x: 239, startPoint y: 355, endPoint x: 163, endPoint y: 363, distance: 76.2
click at [163, 363] on td "Custom" at bounding box center [289, 358] width 253 height 54
copy link "Custom"
click at [516, 361] on td "Naomi Ferreira" at bounding box center [505, 358] width 177 height 54
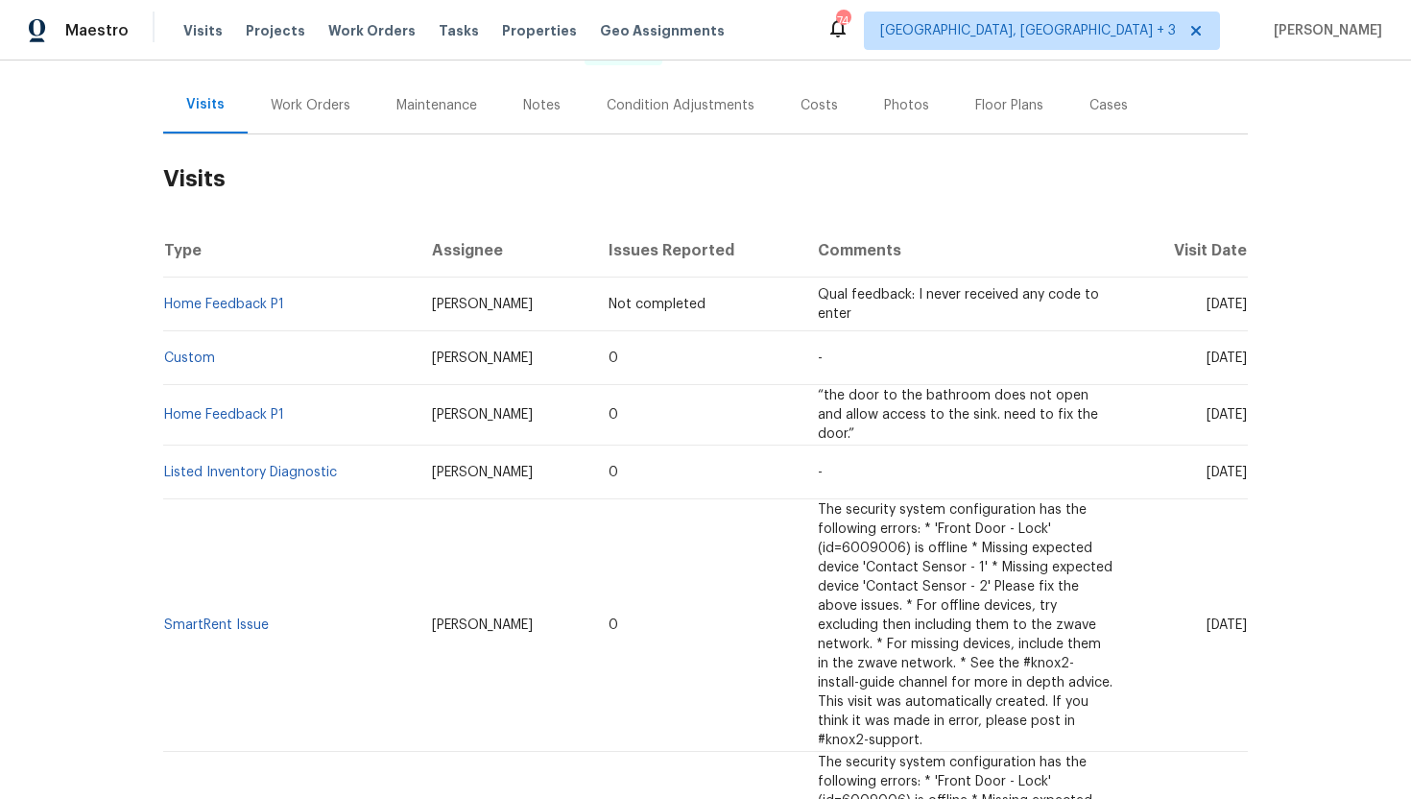
drag, startPoint x: 516, startPoint y: 361, endPoint x: 416, endPoint y: 360, distance: 100.8
click at [417, 360] on td "Naomi Ferreira" at bounding box center [505, 358] width 177 height 54
copy span "Naomi Ferreira"
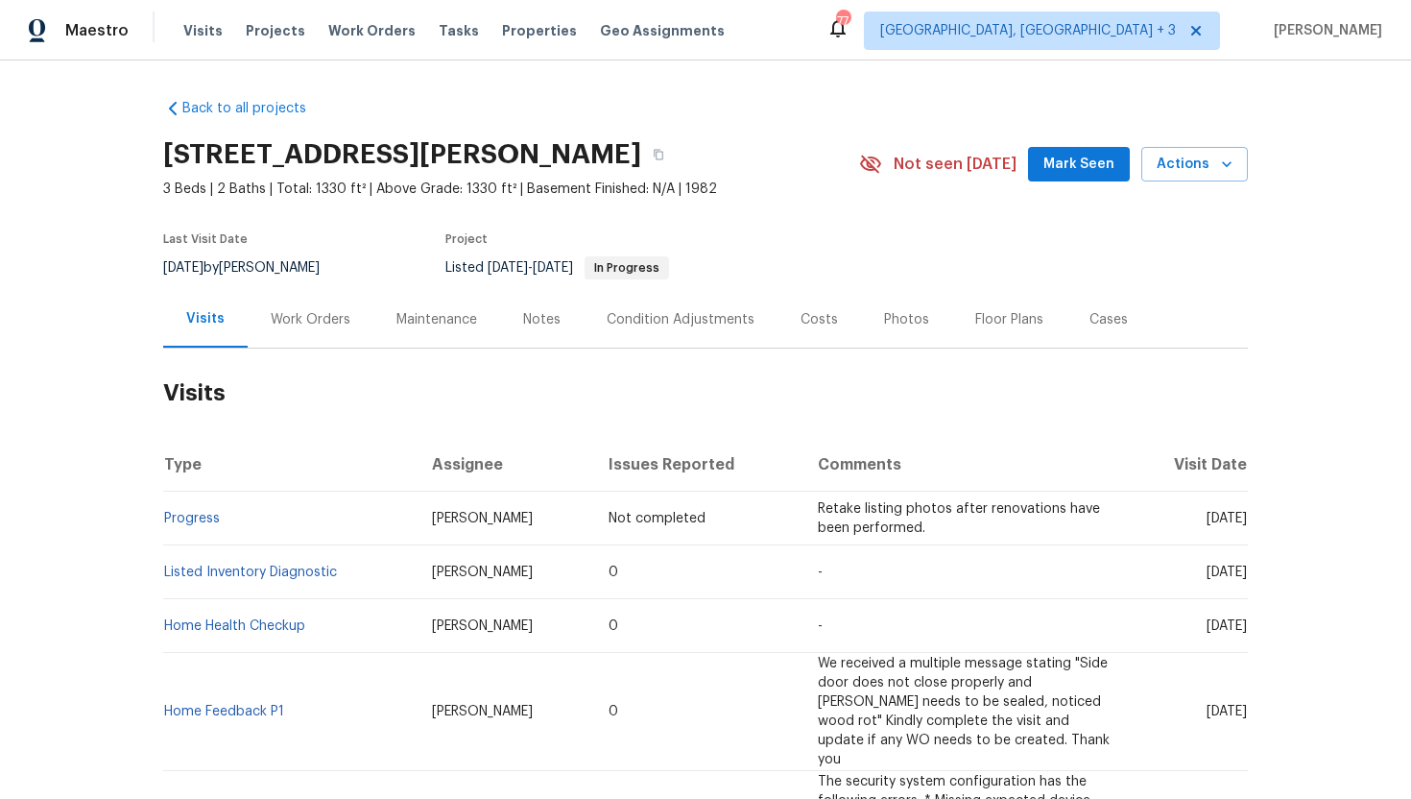
click at [1089, 322] on div "Cases" at bounding box center [1108, 319] width 38 height 19
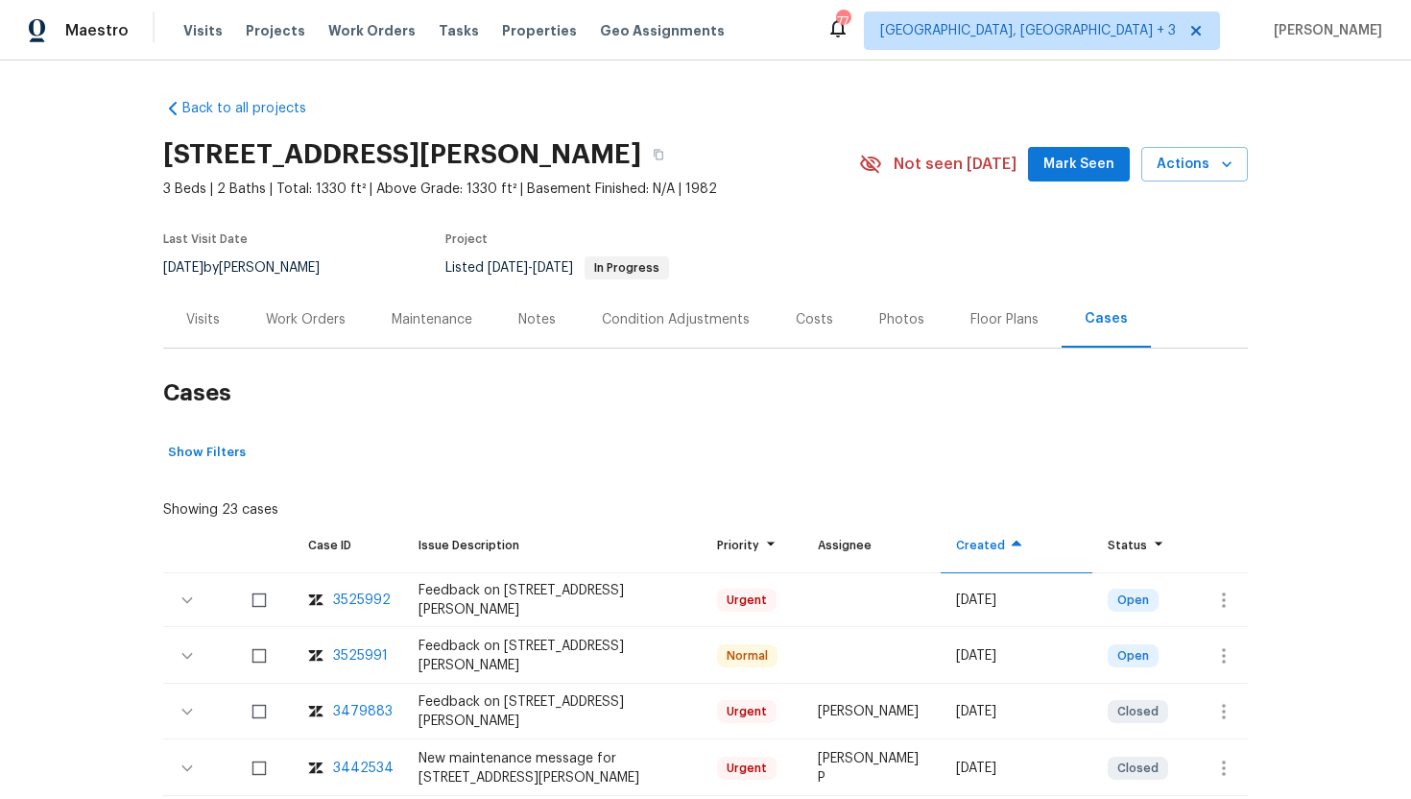
scroll to position [17, 0]
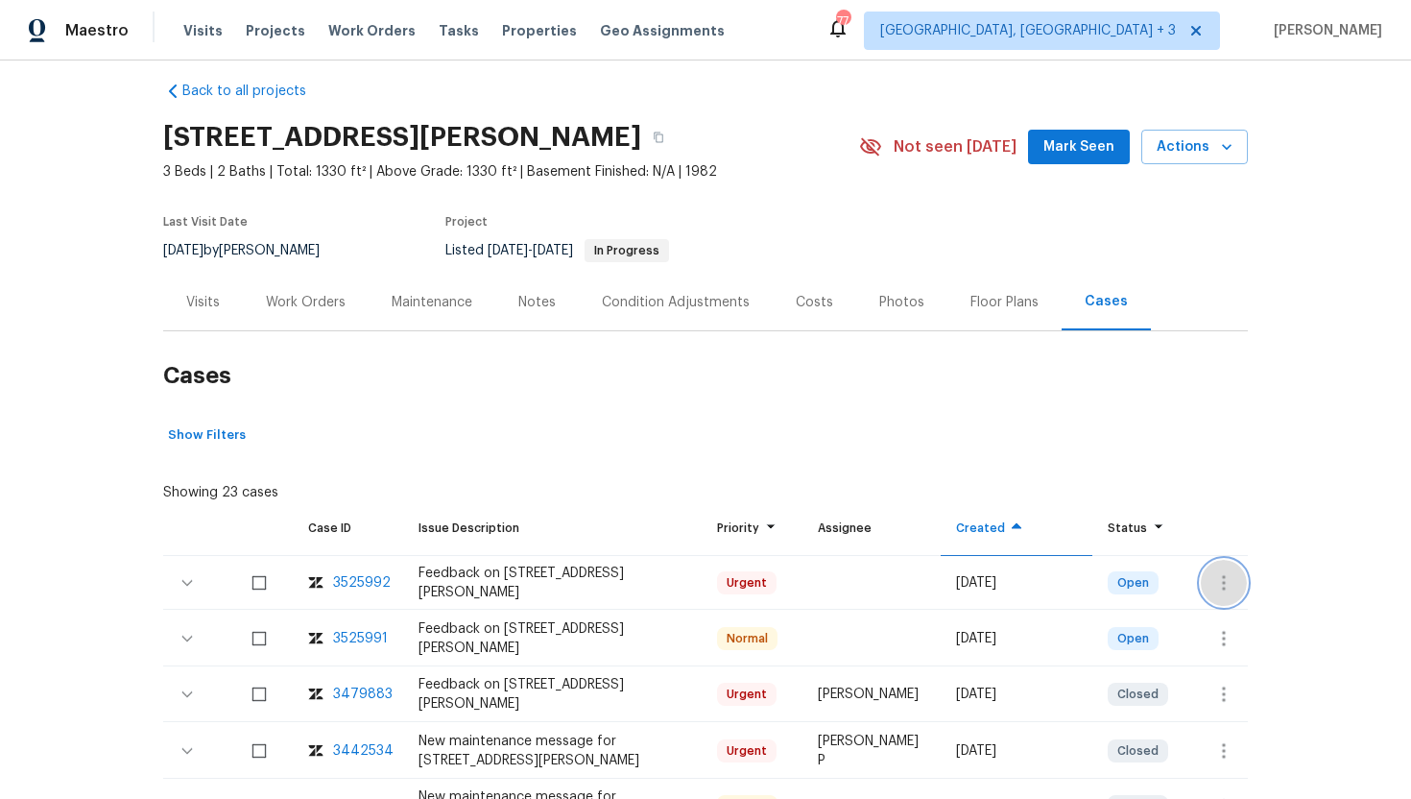
click at [1221, 583] on icon "button" at bounding box center [1223, 582] width 23 height 23
click at [1255, 581] on li "Create a visit" at bounding box center [1298, 582] width 199 height 32
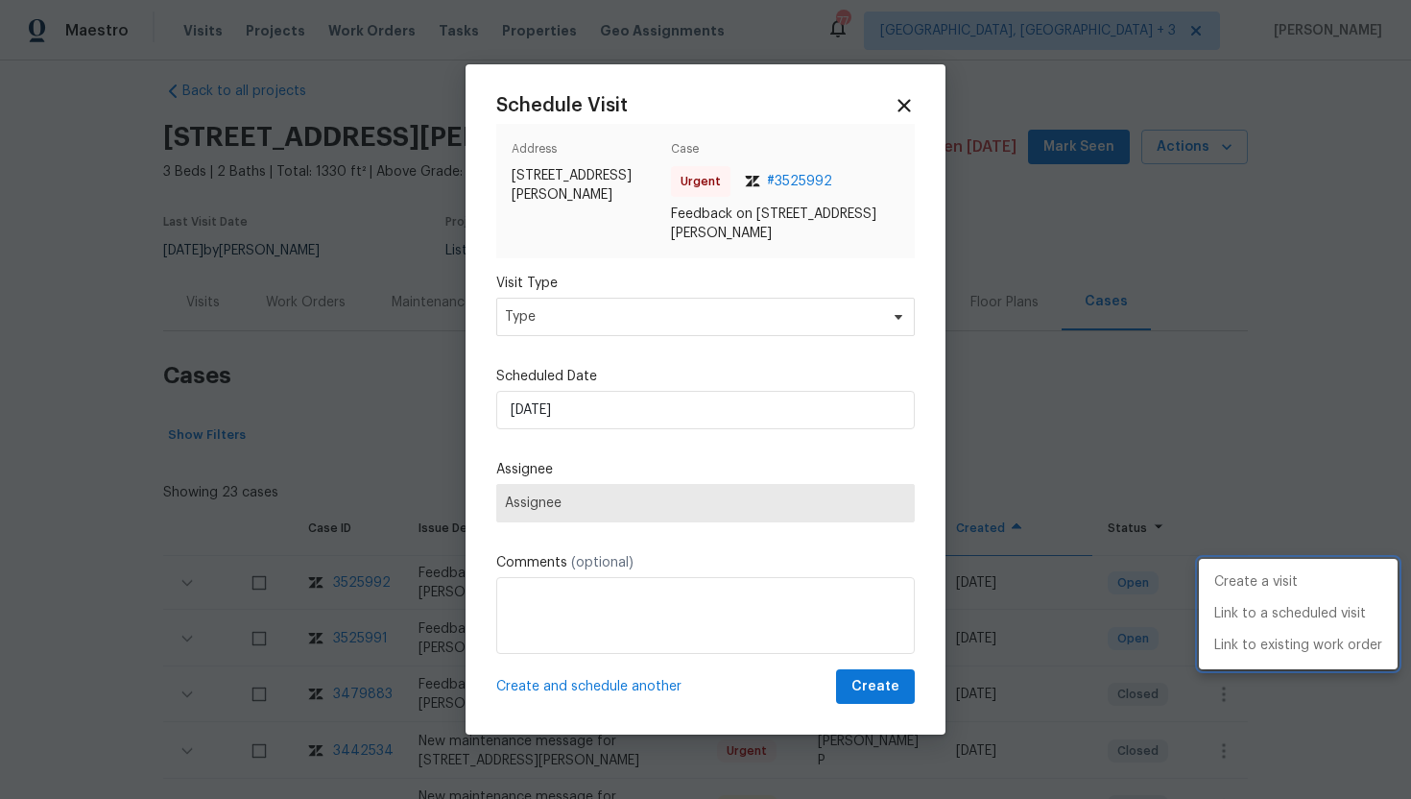
click at [560, 315] on div at bounding box center [705, 399] width 1411 height 799
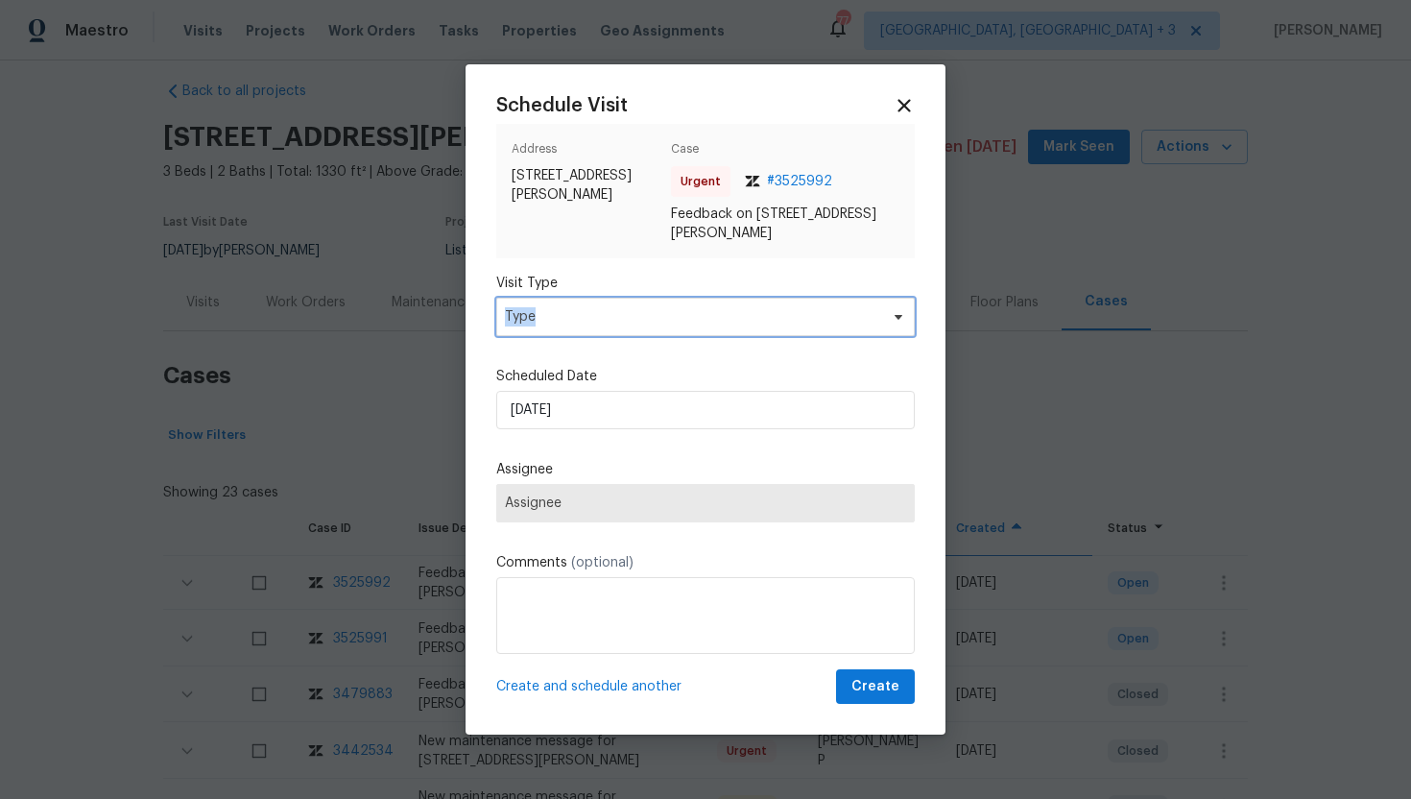
click at [560, 315] on span "Type" at bounding box center [691, 316] width 373 height 19
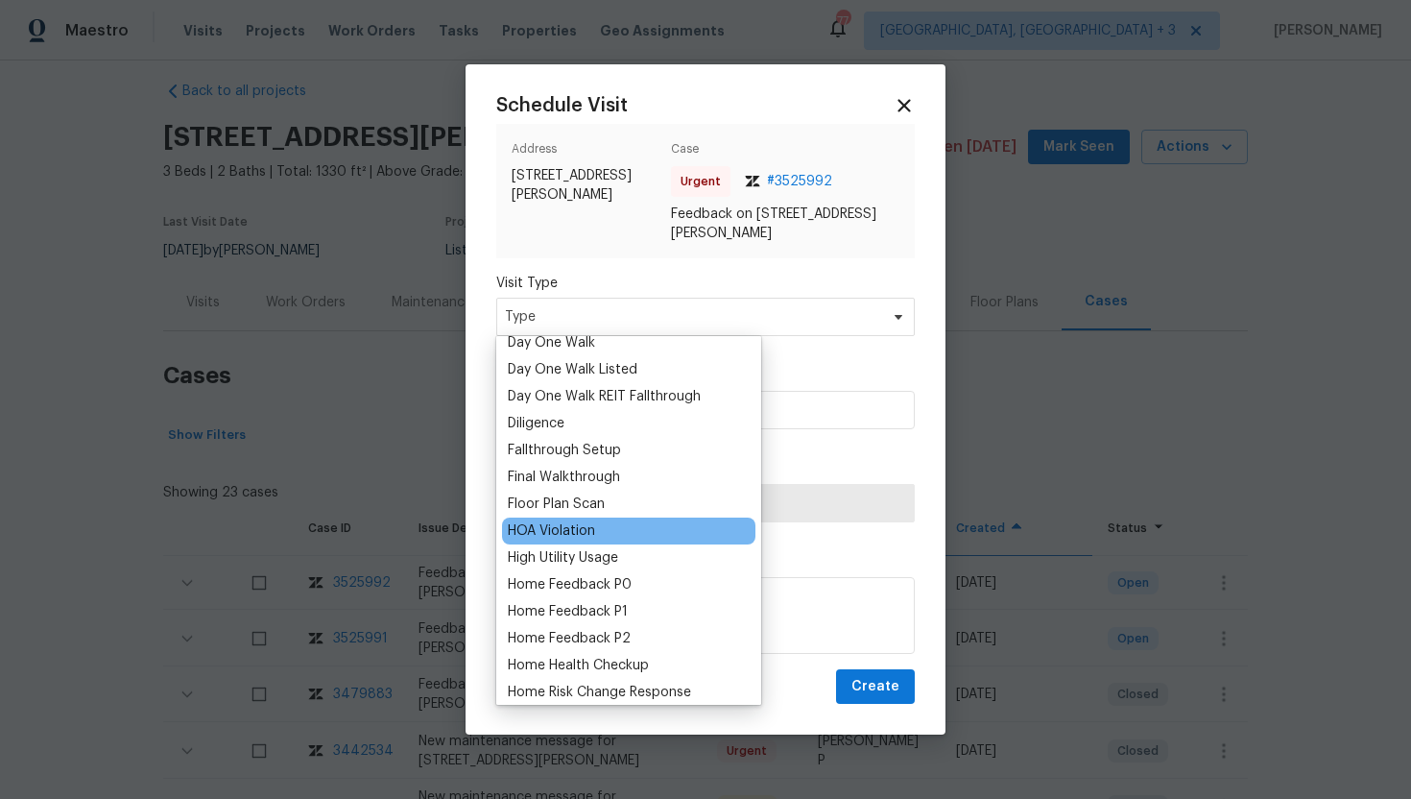
scroll to position [375, 0]
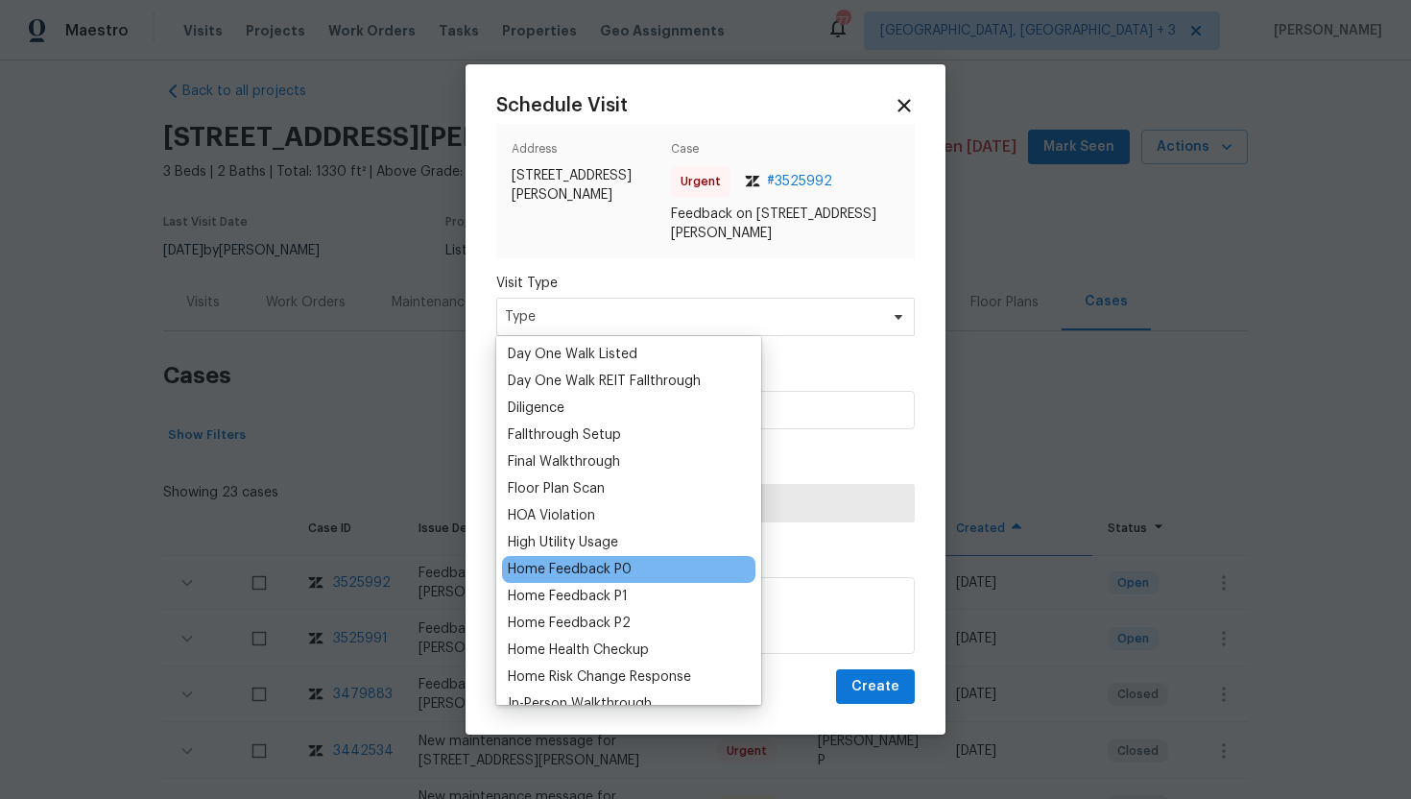
click at [605, 560] on div "Home Feedback P0" at bounding box center [570, 569] width 124 height 19
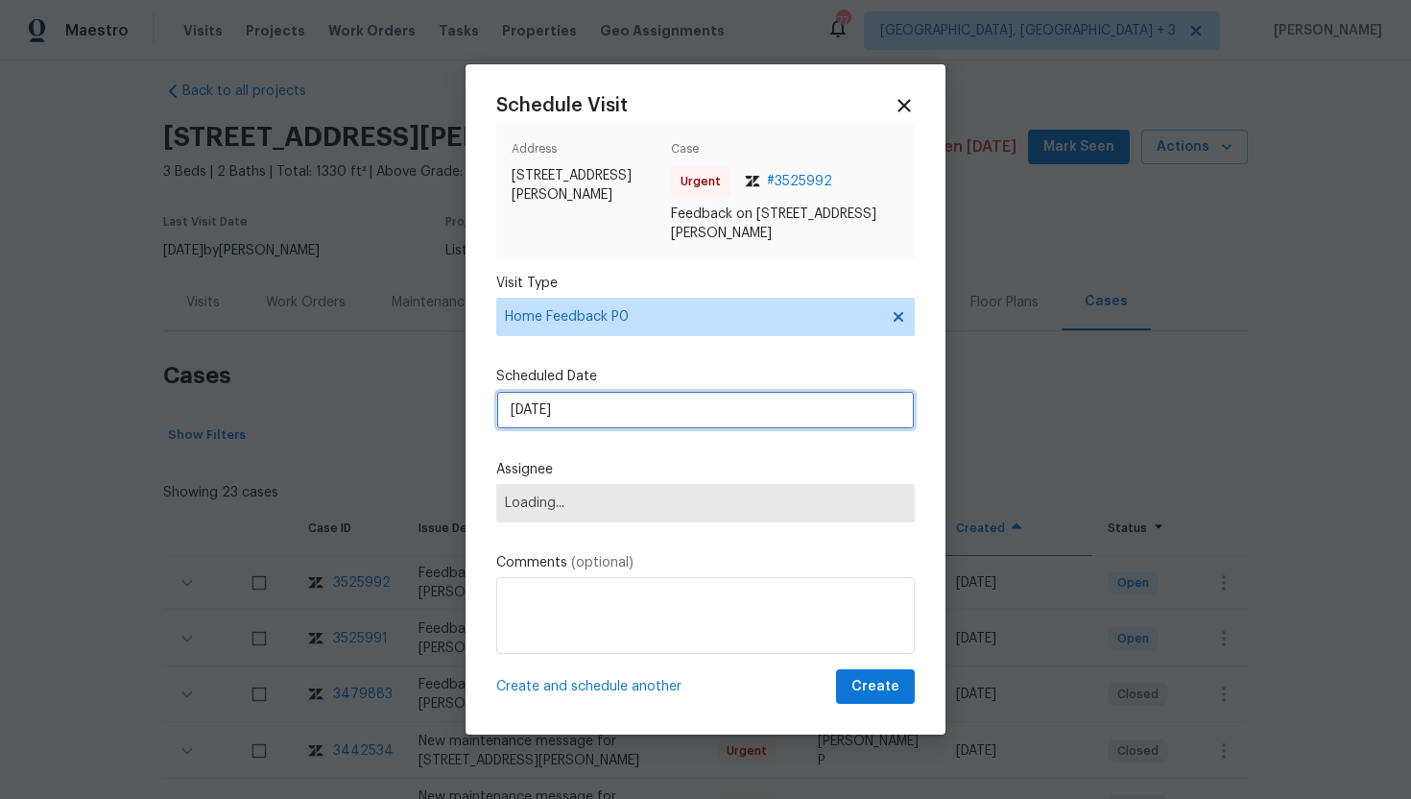
click at [596, 409] on input "9/30/2025" at bounding box center [705, 410] width 418 height 38
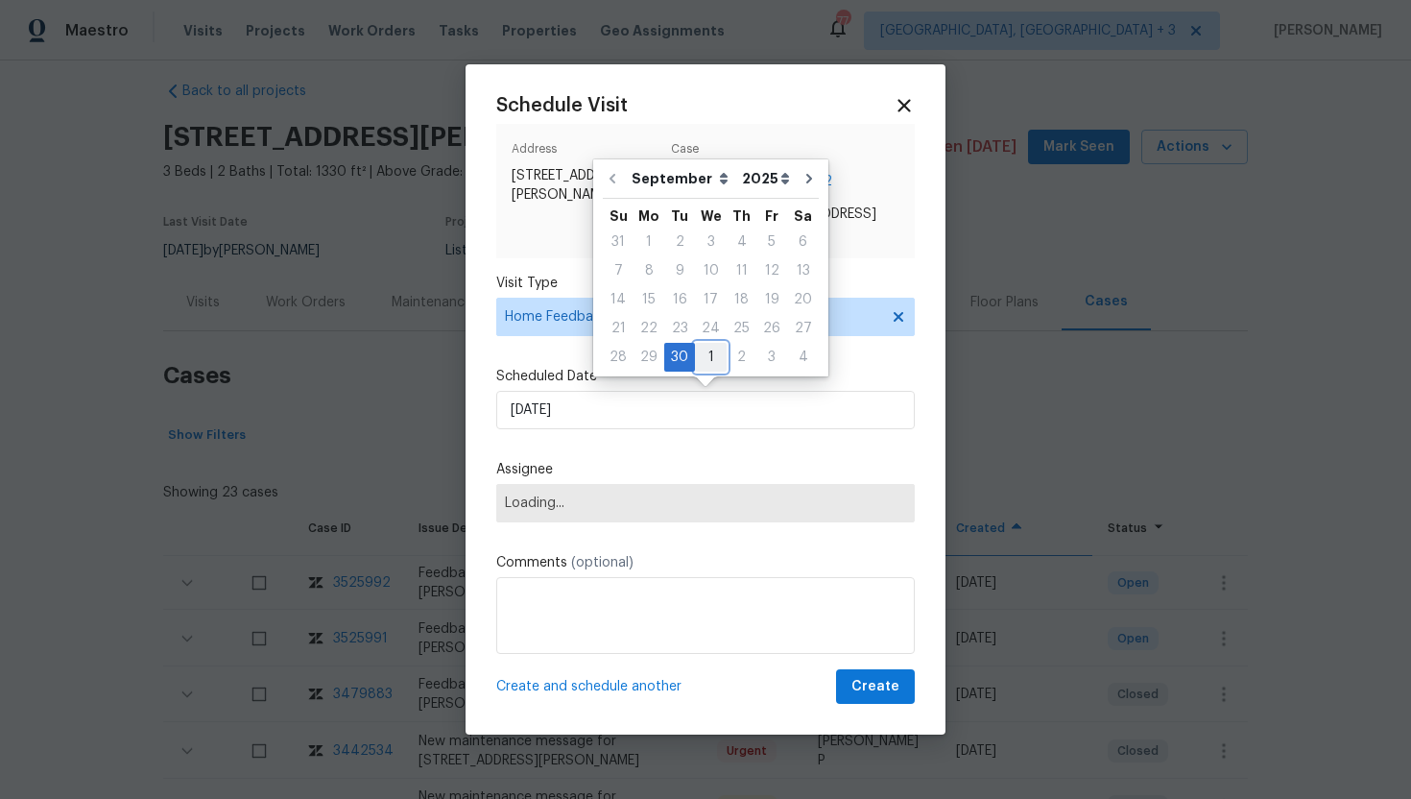
click at [706, 351] on div "1" at bounding box center [711, 357] width 32 height 27
type input "10/1/2025"
select select "9"
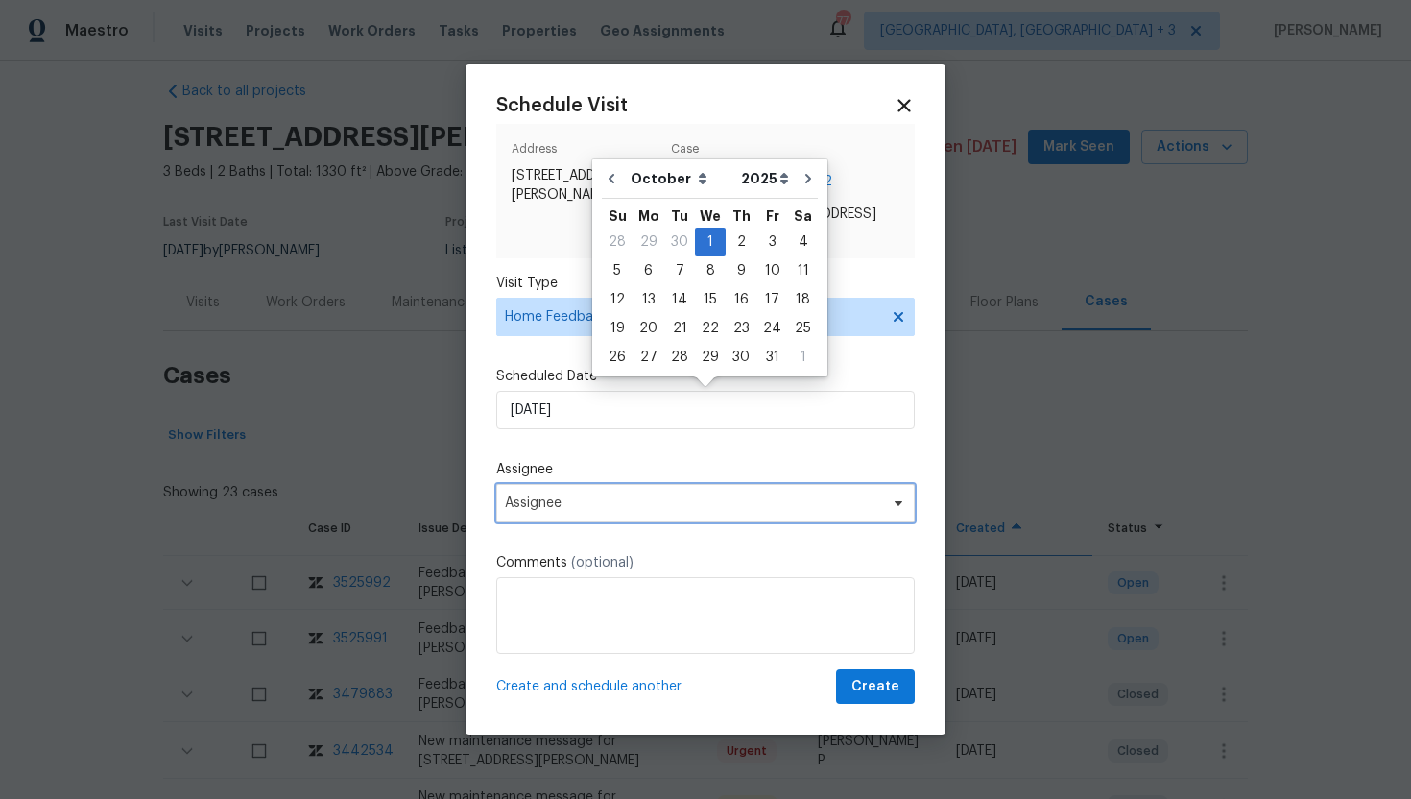
click at [602, 512] on span "Assignee" at bounding box center [705, 503] width 418 height 38
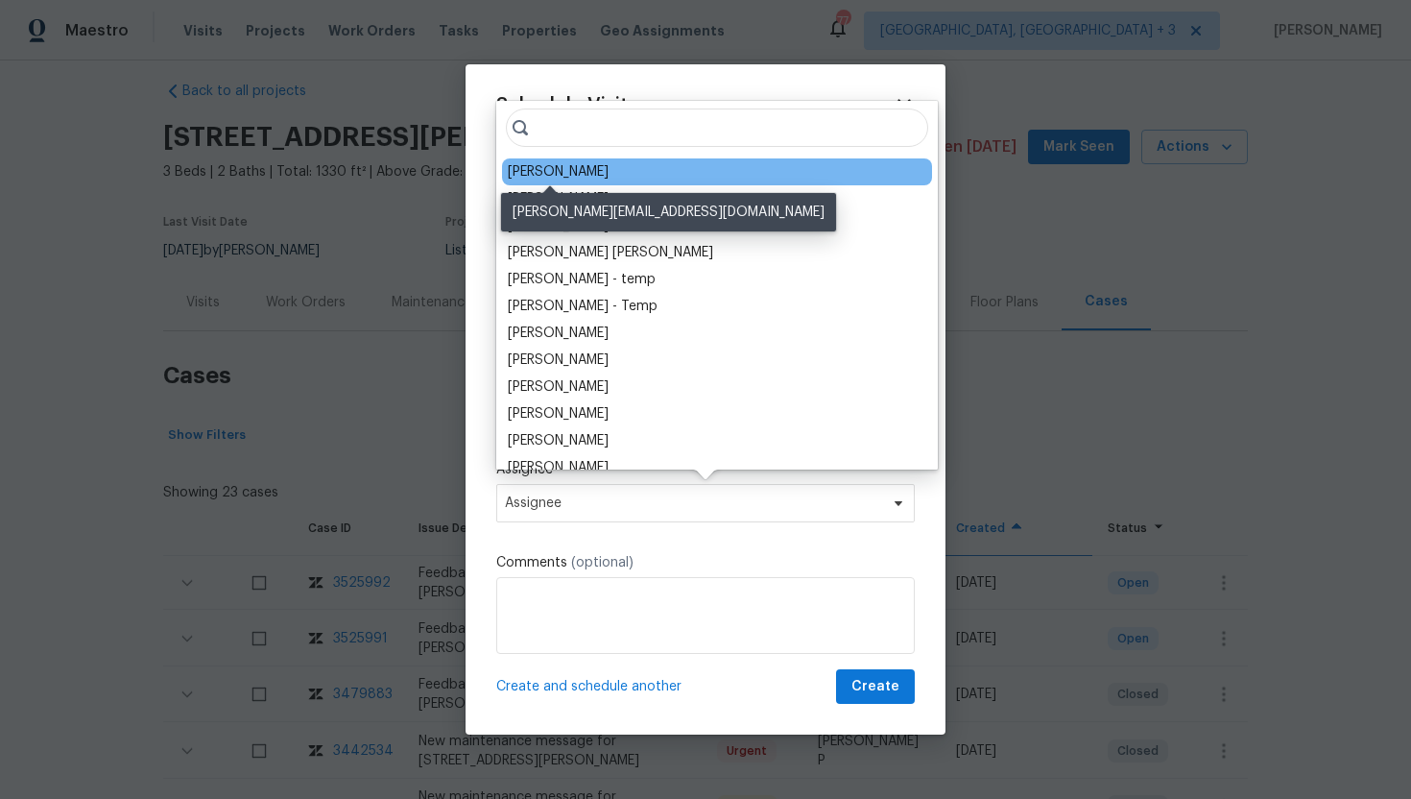
click at [567, 174] on div "Joseph White" at bounding box center [558, 171] width 101 height 19
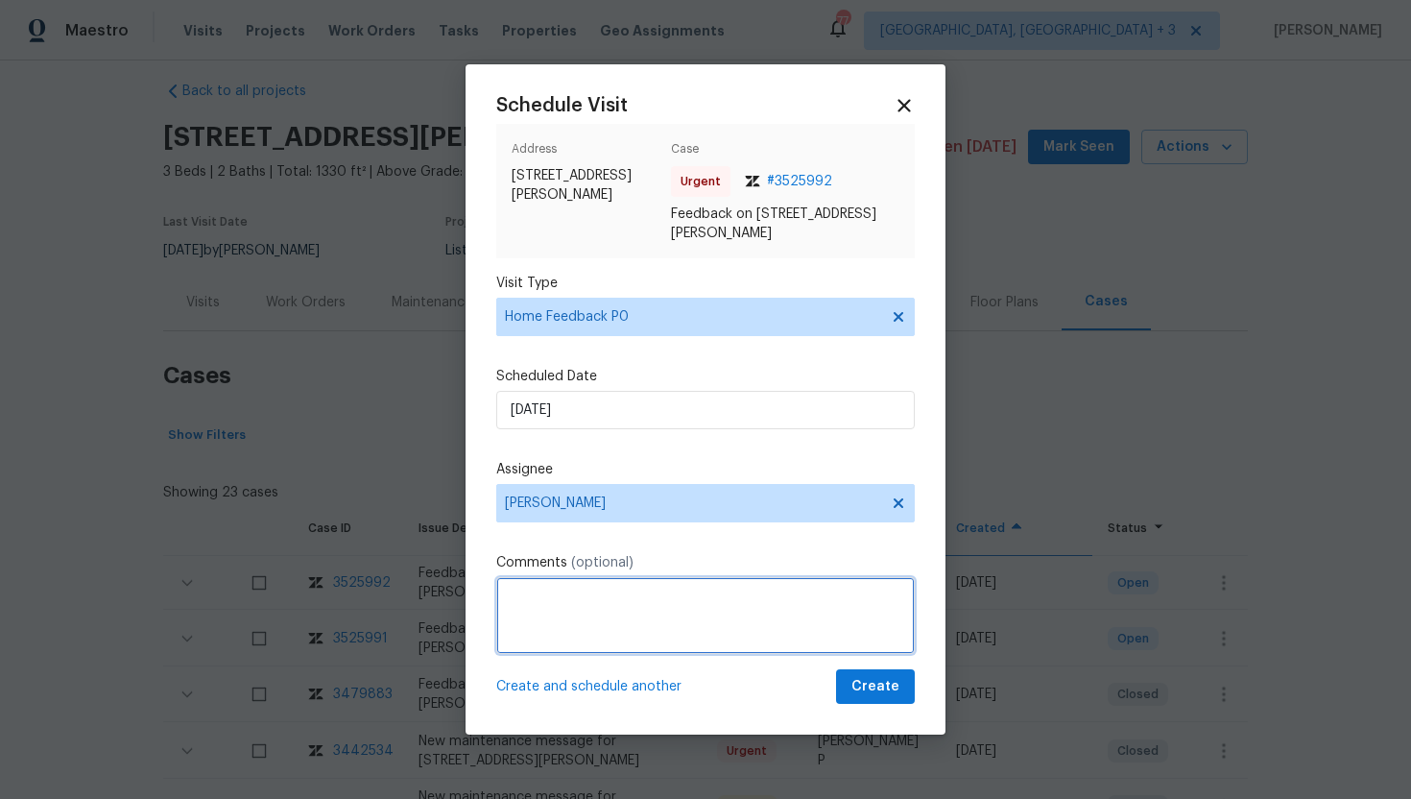
click at [538, 622] on textarea at bounding box center [705, 615] width 418 height 77
paste textarea "Feedback Message: The kitchen features nice updates, overall layout flows well.…"
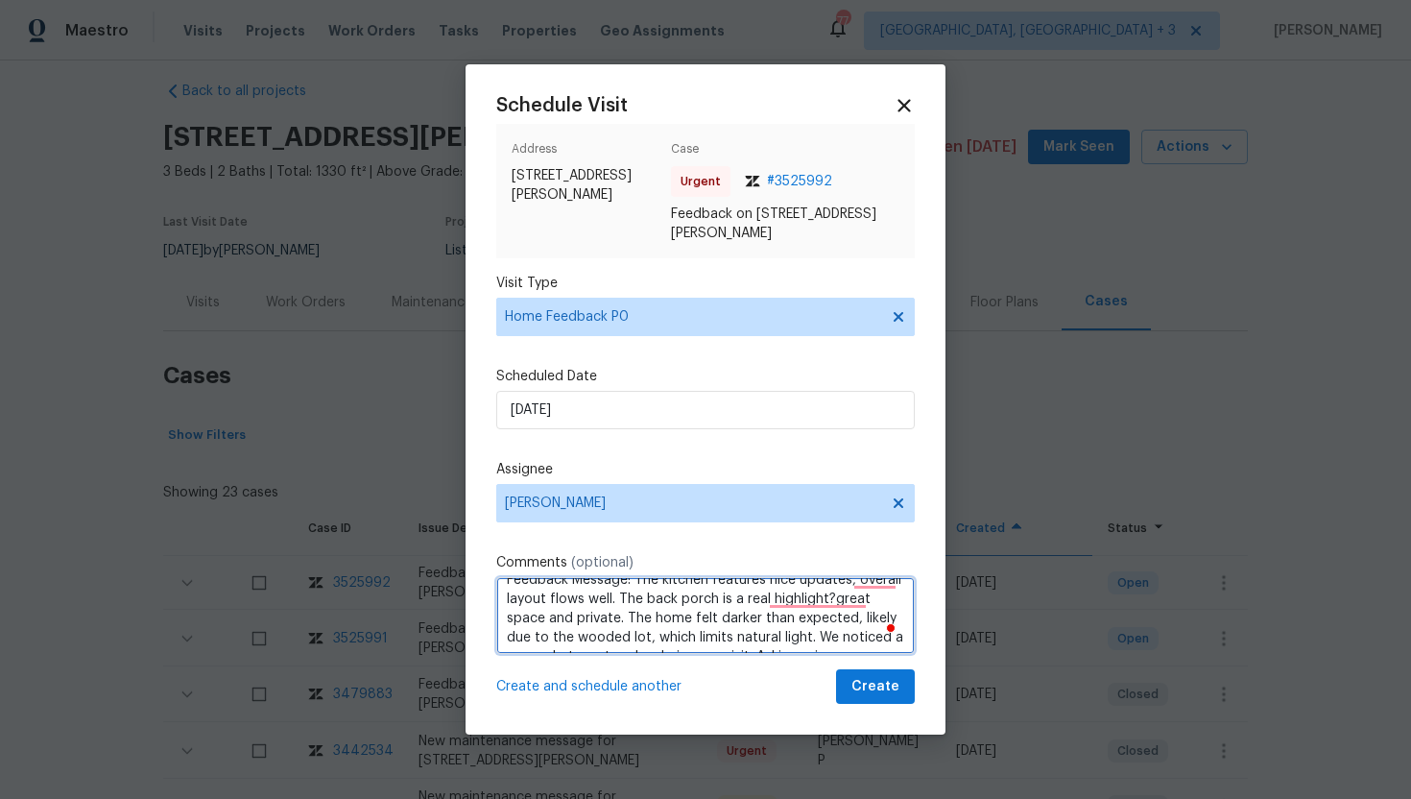
scroll to position [0, 0]
click at [866, 600] on textarea "Feedback Message: The kitchen features nice updates, overall layout flows well.…" at bounding box center [705, 615] width 418 height 77
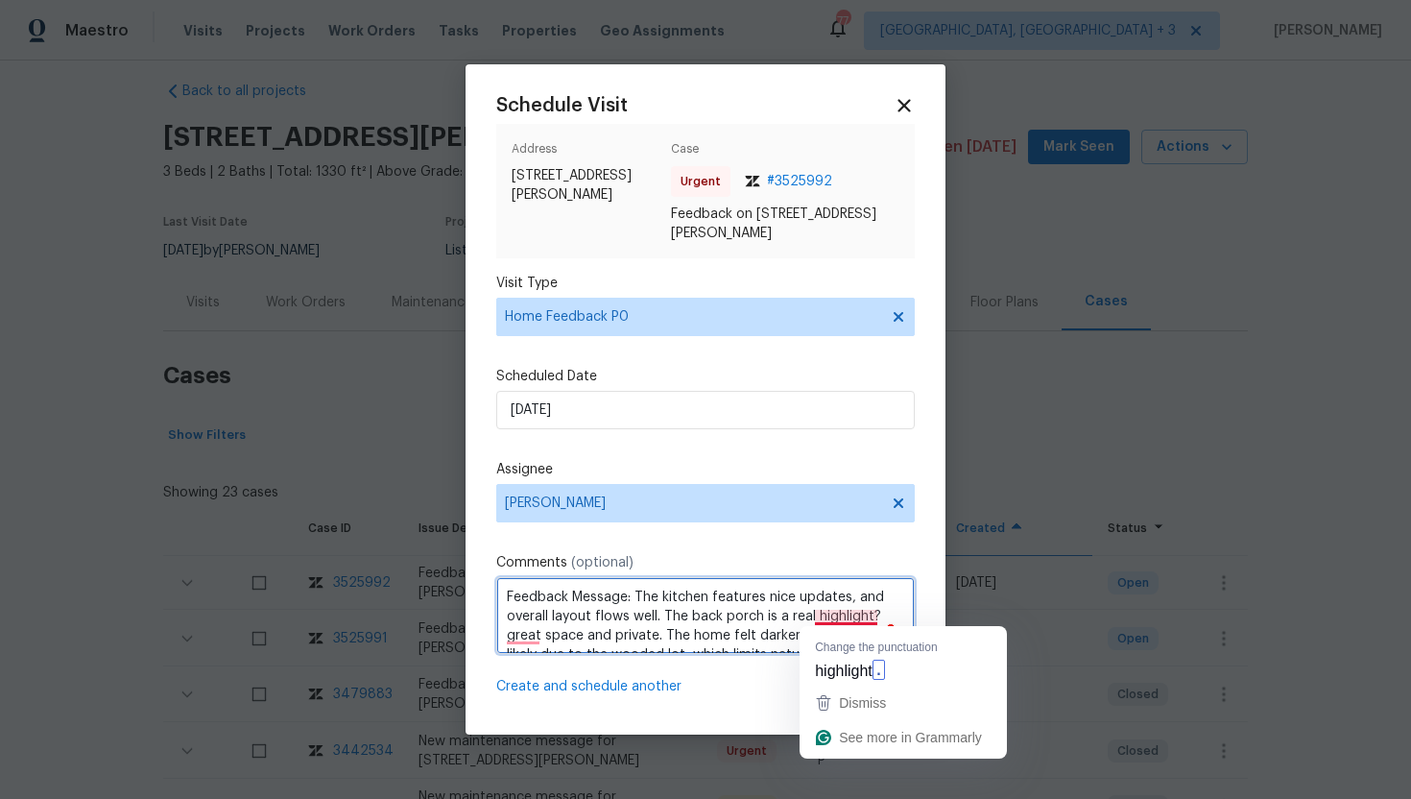
click at [832, 617] on textarea "Feedback Message: The kitchen features nice updates, and overall layout flows w…" at bounding box center [705, 615] width 418 height 77
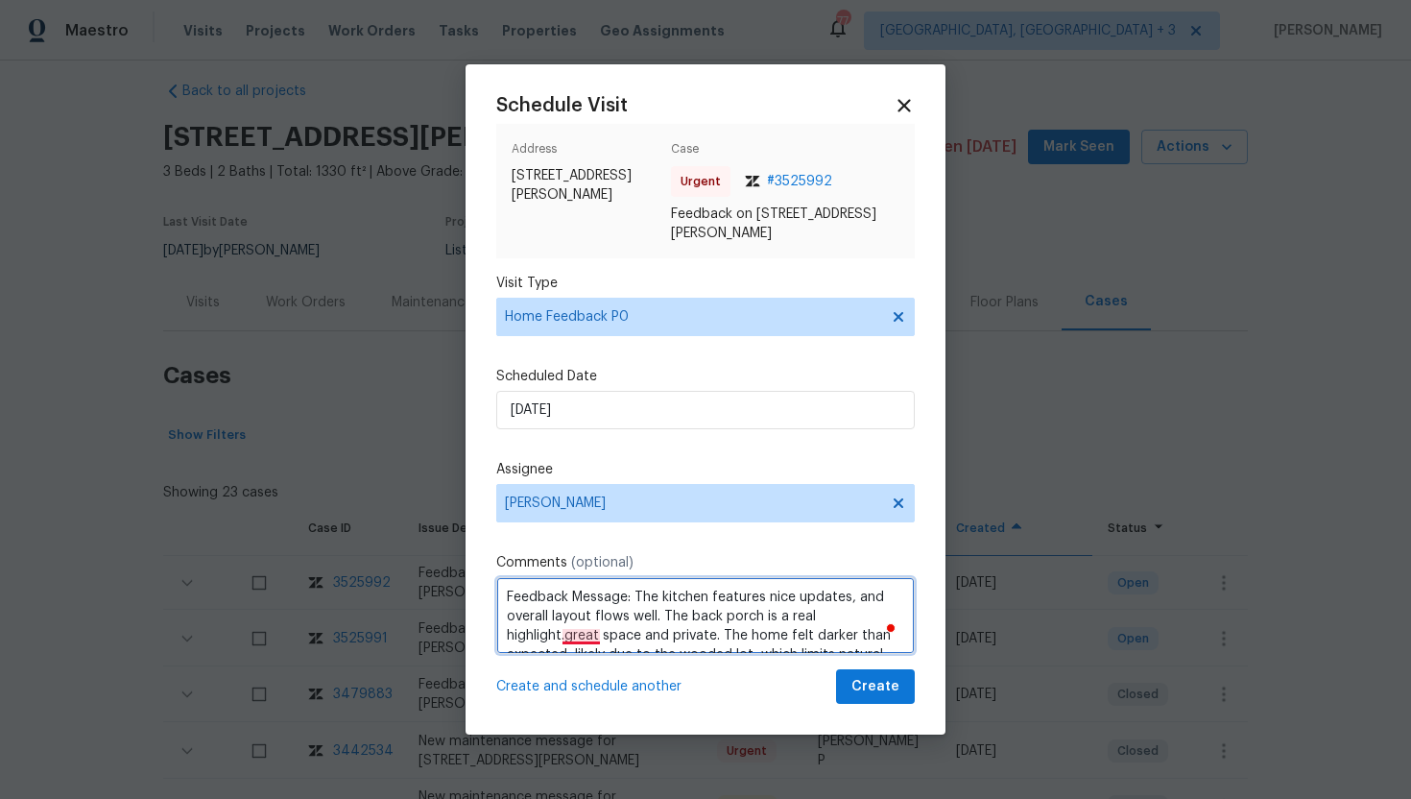
click at [584, 636] on textarea "Feedback Message: The kitchen features nice updates, and overall layout flows w…" at bounding box center [705, 615] width 418 height 77
type textarea "Feedback Message: The kitchen features nice updates, and overall layout flows w…"
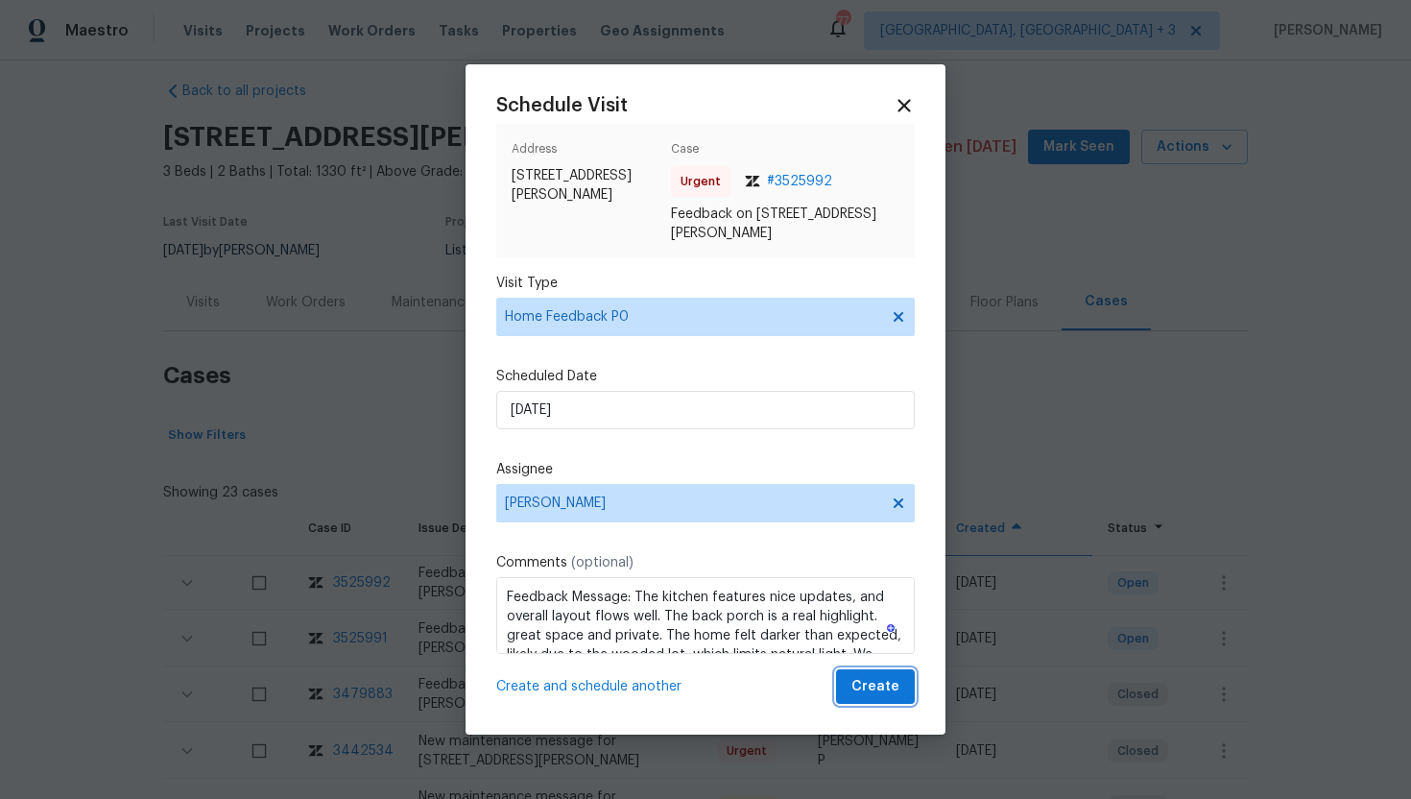
click at [871, 682] on span "Create" at bounding box center [875, 687] width 48 height 24
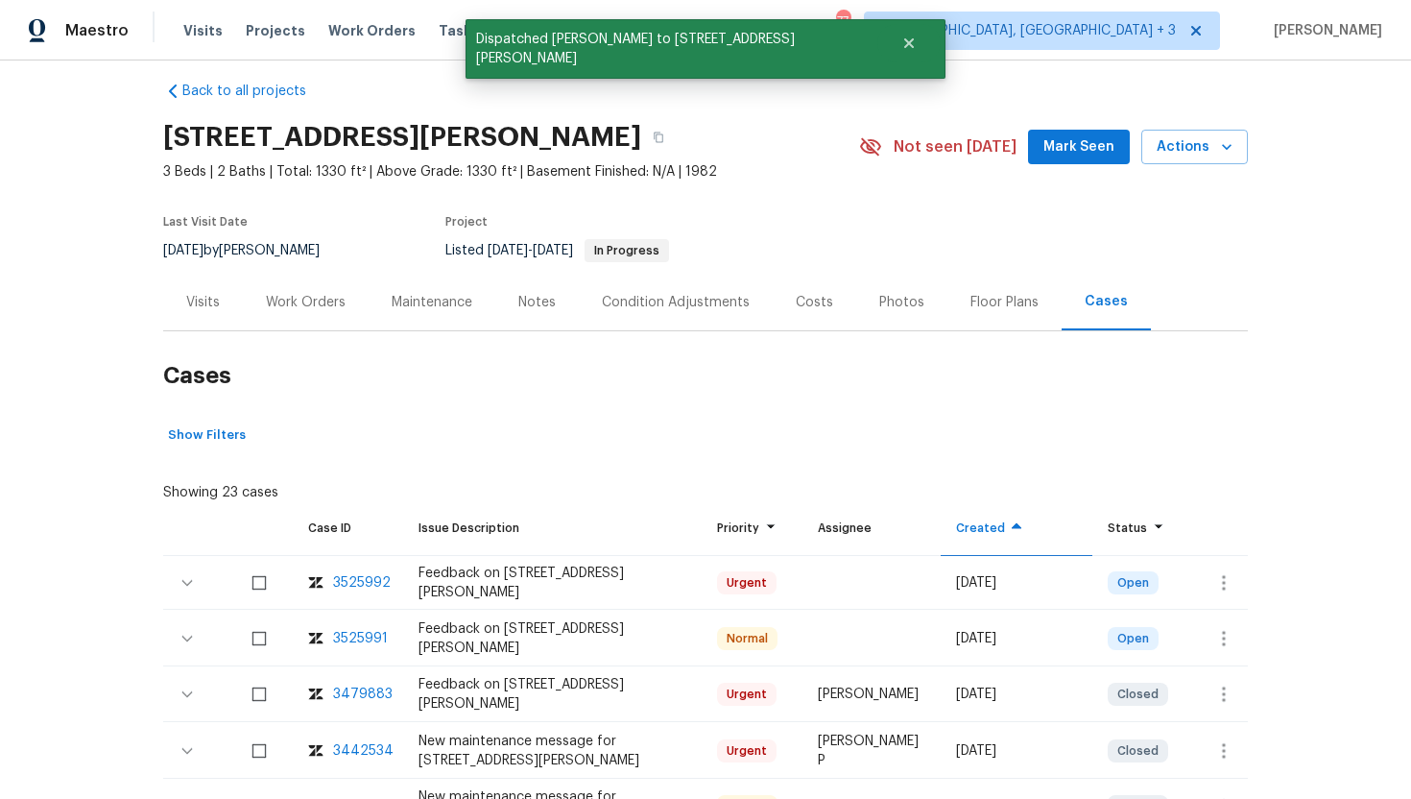
click at [199, 297] on div "Visits" at bounding box center [203, 302] width 34 height 19
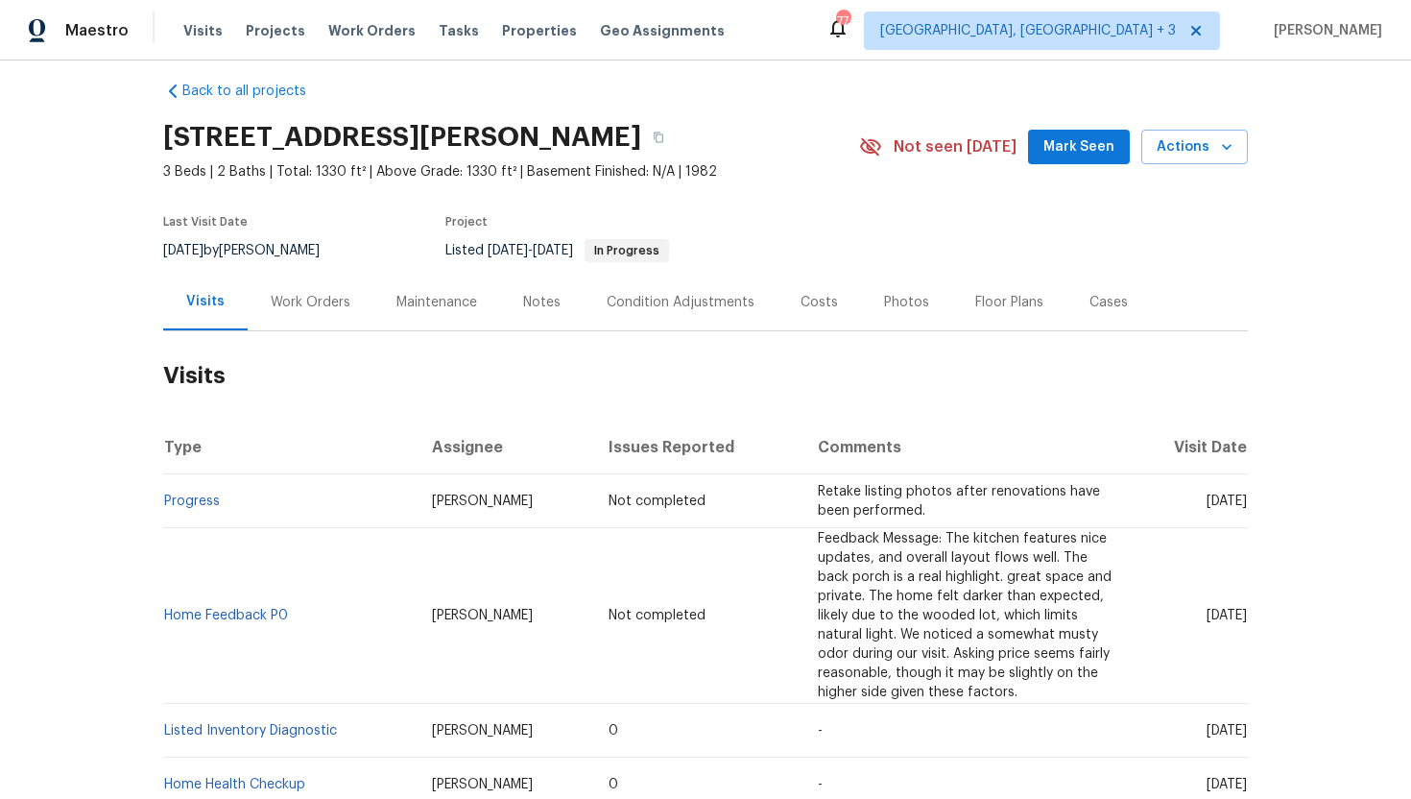
scroll to position [23, 0]
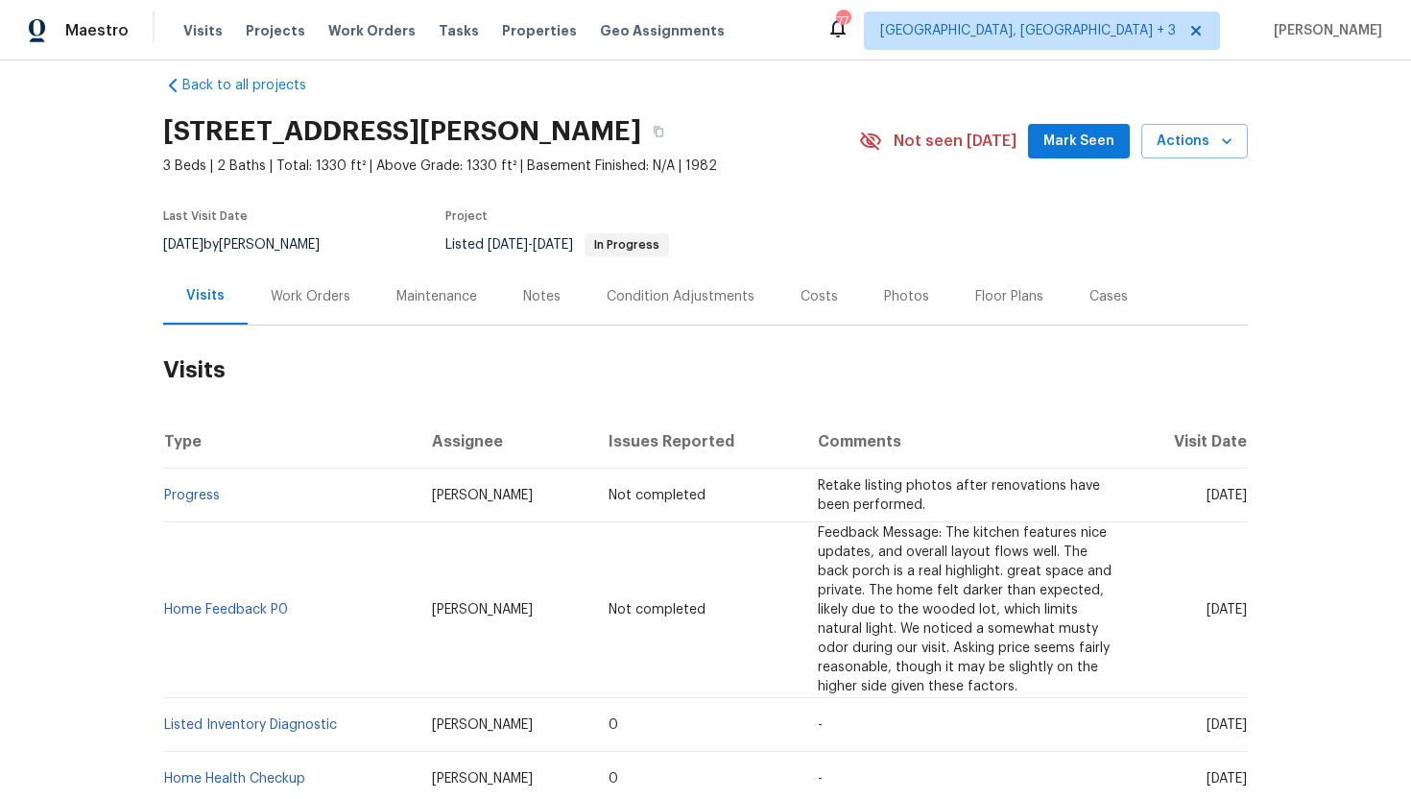
click at [1249, 707] on div "Back to all projects 1104 Theresa Ct, Raleigh, NC 27615 3 Beds | 2 Baths | Tota…" at bounding box center [705, 429] width 1411 height 738
drag, startPoint x: 1170, startPoint y: 726, endPoint x: 1248, endPoint y: 730, distance: 77.9
click at [1248, 730] on div "Back to all projects 1104 Theresa Ct, Raleigh, NC 27615 3 Beds | 2 Baths | Tota…" at bounding box center [705, 429] width 1411 height 738
copy span "Sep 26 2025"
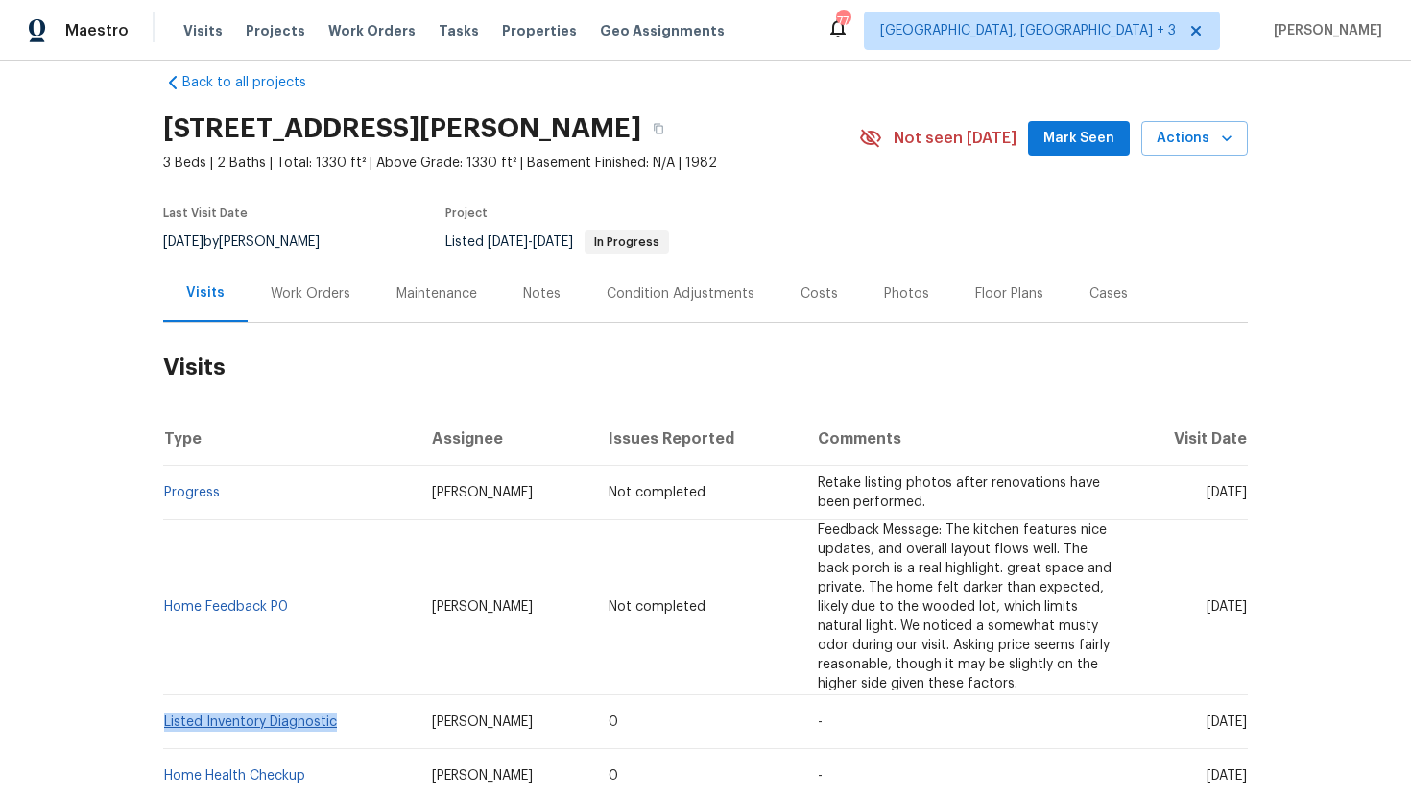
drag, startPoint x: 347, startPoint y: 724, endPoint x: 165, endPoint y: 724, distance: 182.4
click at [165, 724] on td "Listed Inventory Diagnostic" at bounding box center [289, 722] width 253 height 54
copy link "Listed Inventory Diagnostic"
click at [654, 126] on icon "button" at bounding box center [659, 129] width 10 height 11
click at [1125, 17] on span "Albuquerque, NM + 3" at bounding box center [1042, 31] width 356 height 38
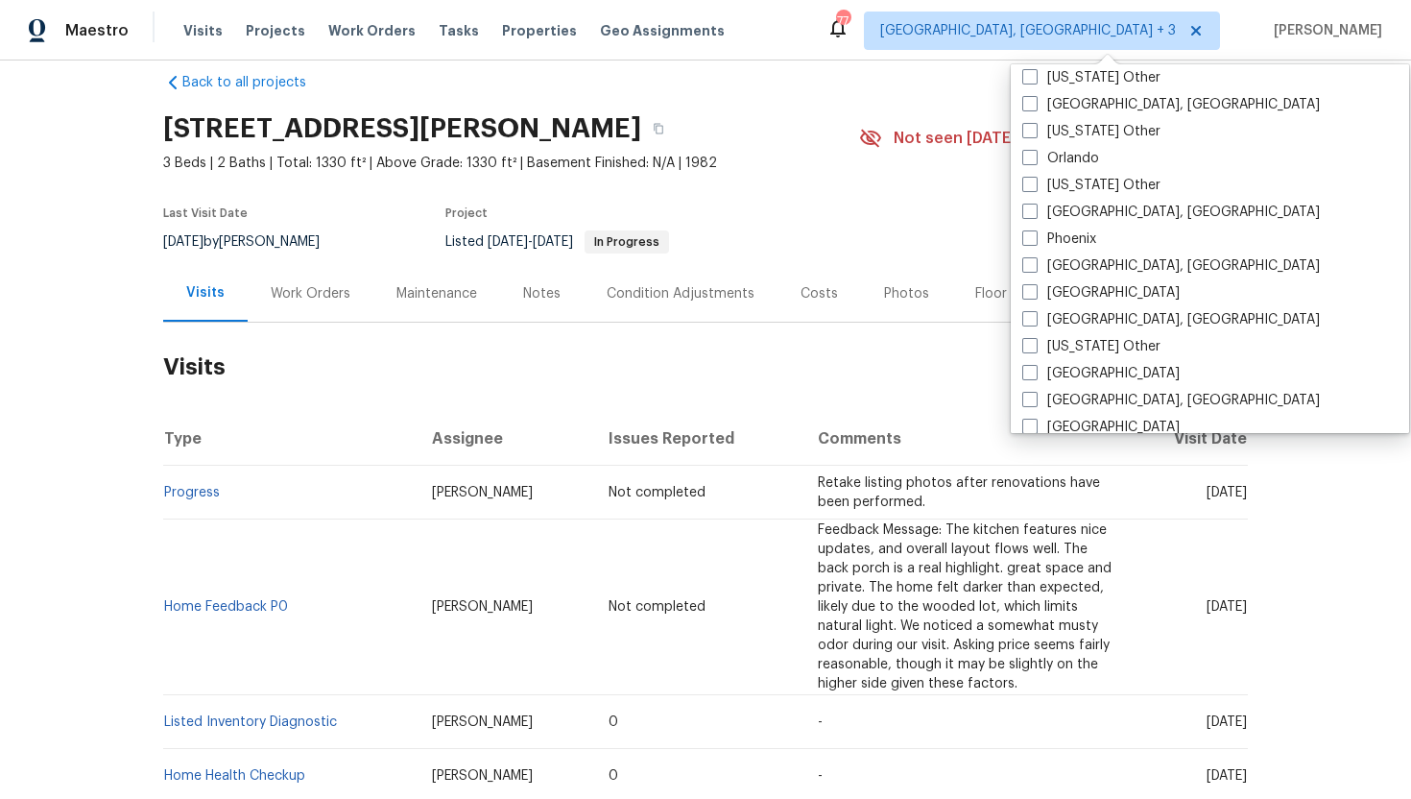
scroll to position [2159, 0]
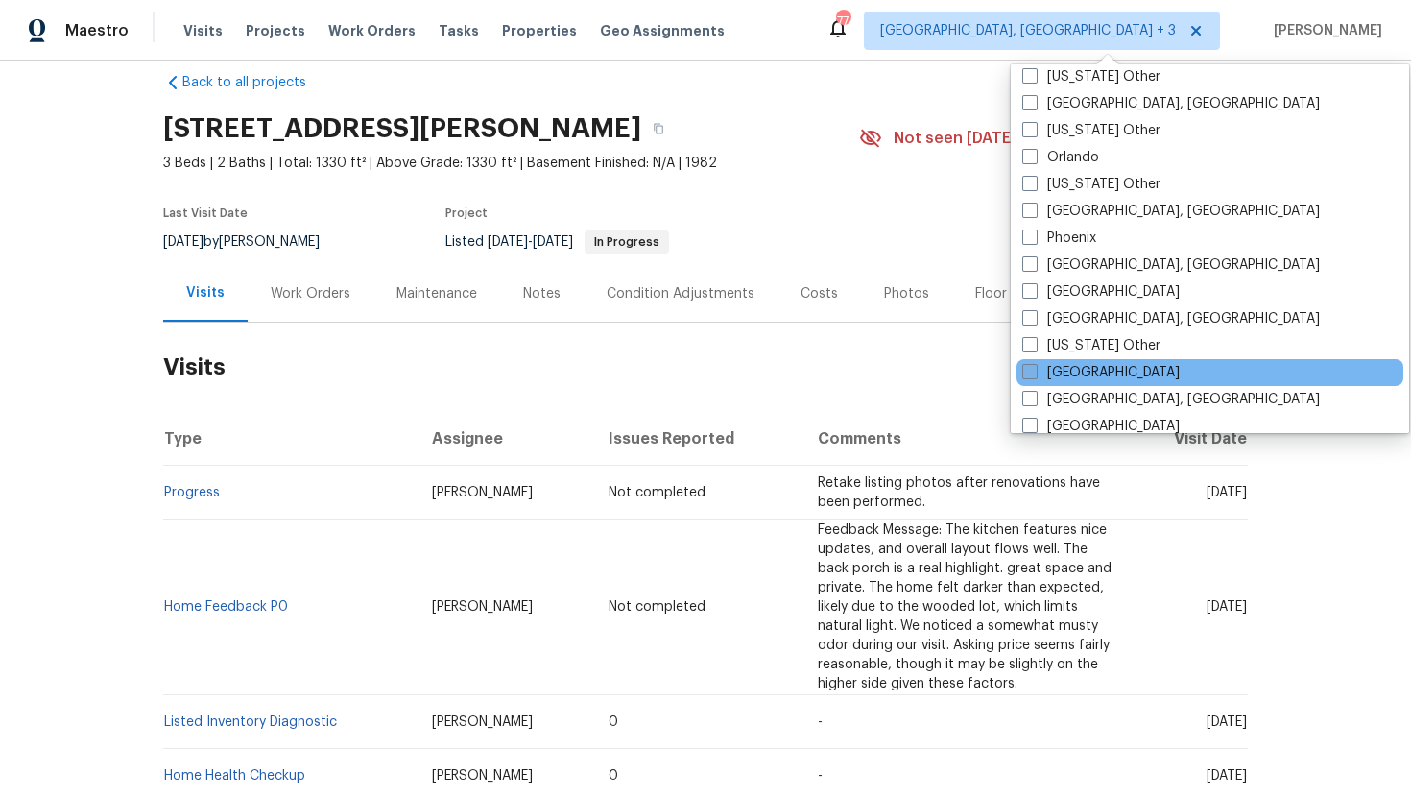
click at [1034, 366] on span at bounding box center [1029, 371] width 15 height 15
click at [1034, 366] on input "Raleigh" at bounding box center [1028, 369] width 12 height 12
checkbox input "true"
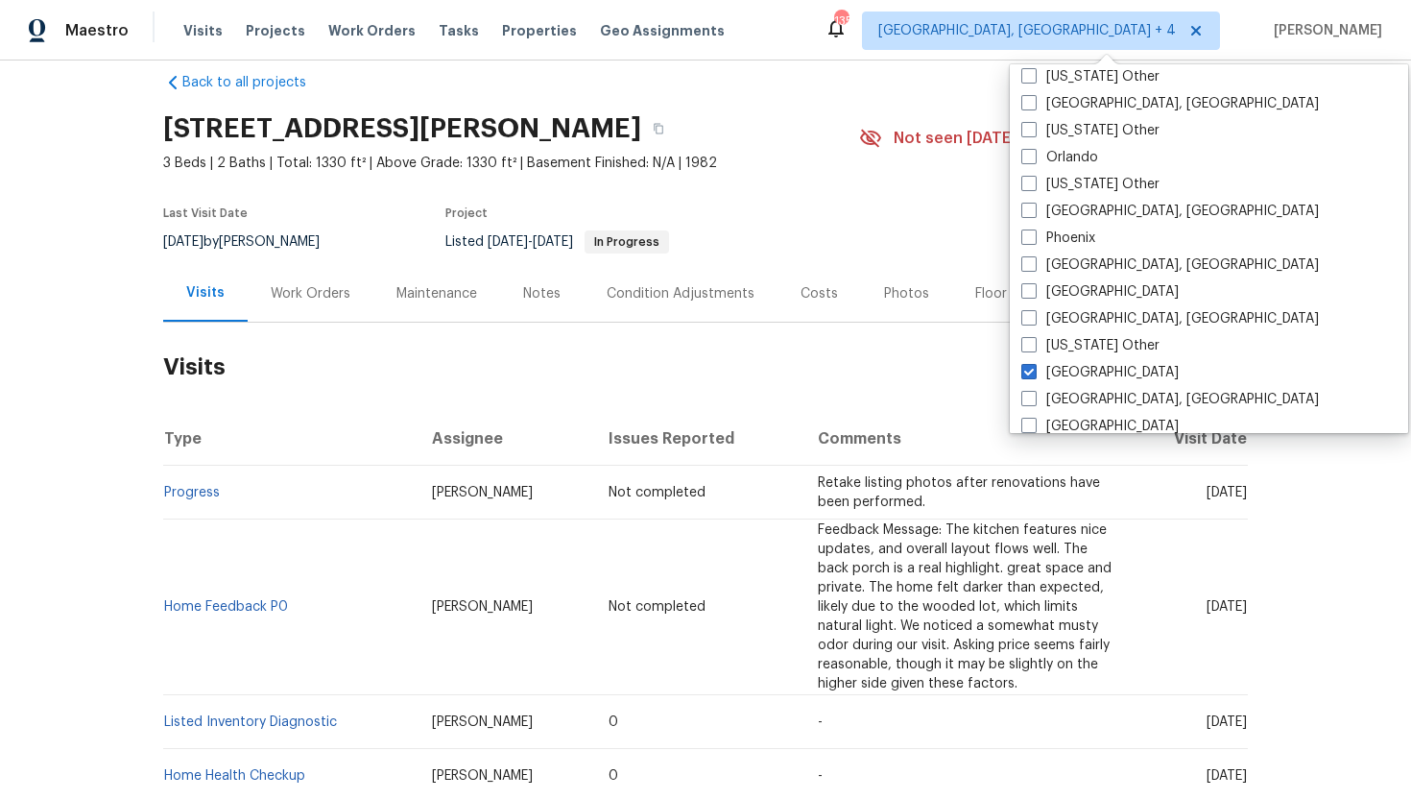
click at [827, 129] on div "1104 Theresa Ct, Raleigh, NC 27615" at bounding box center [511, 129] width 696 height 50
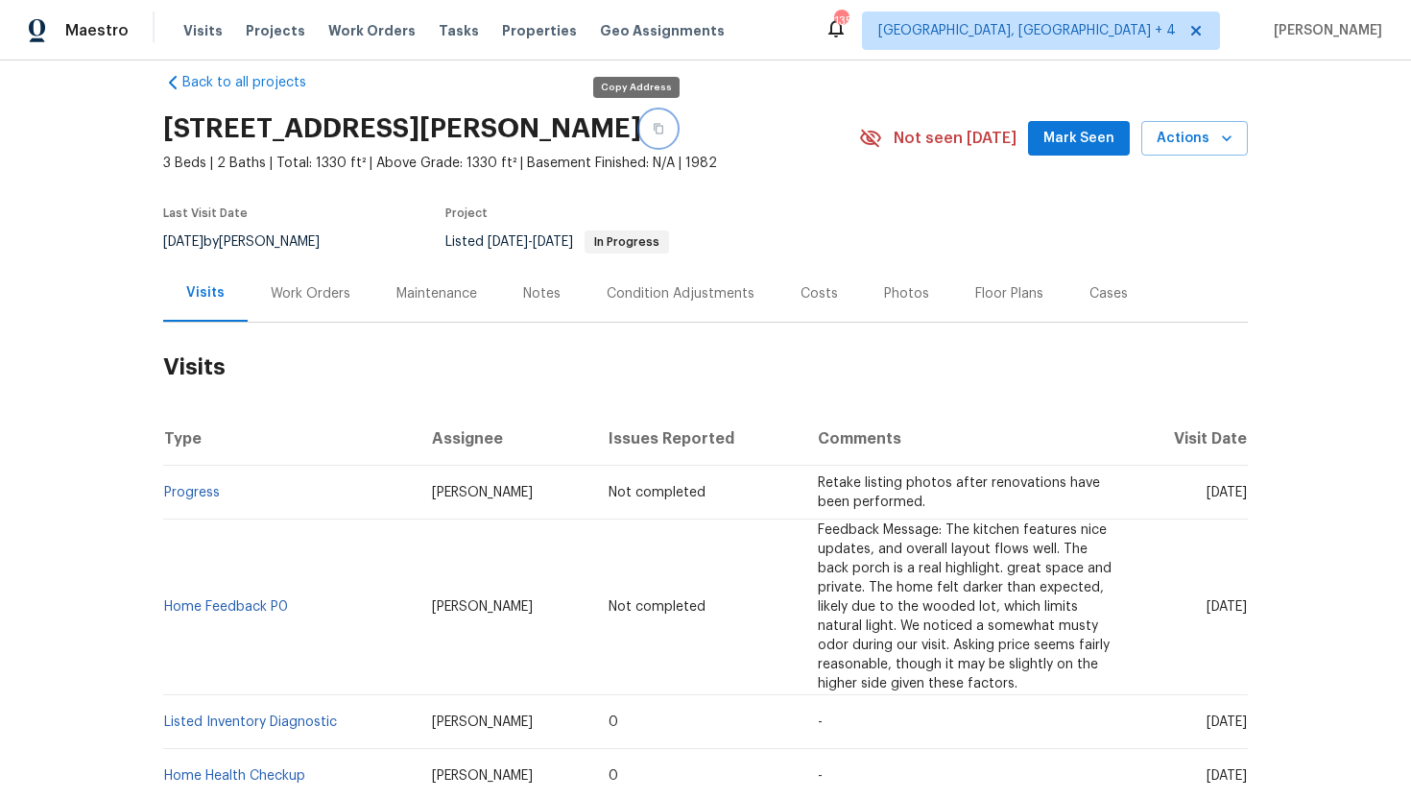
click at [653, 133] on icon "button" at bounding box center [659, 129] width 12 height 12
click at [641, 125] on button "button" at bounding box center [658, 128] width 35 height 35
click at [204, 29] on span "Visits" at bounding box center [202, 30] width 39 height 19
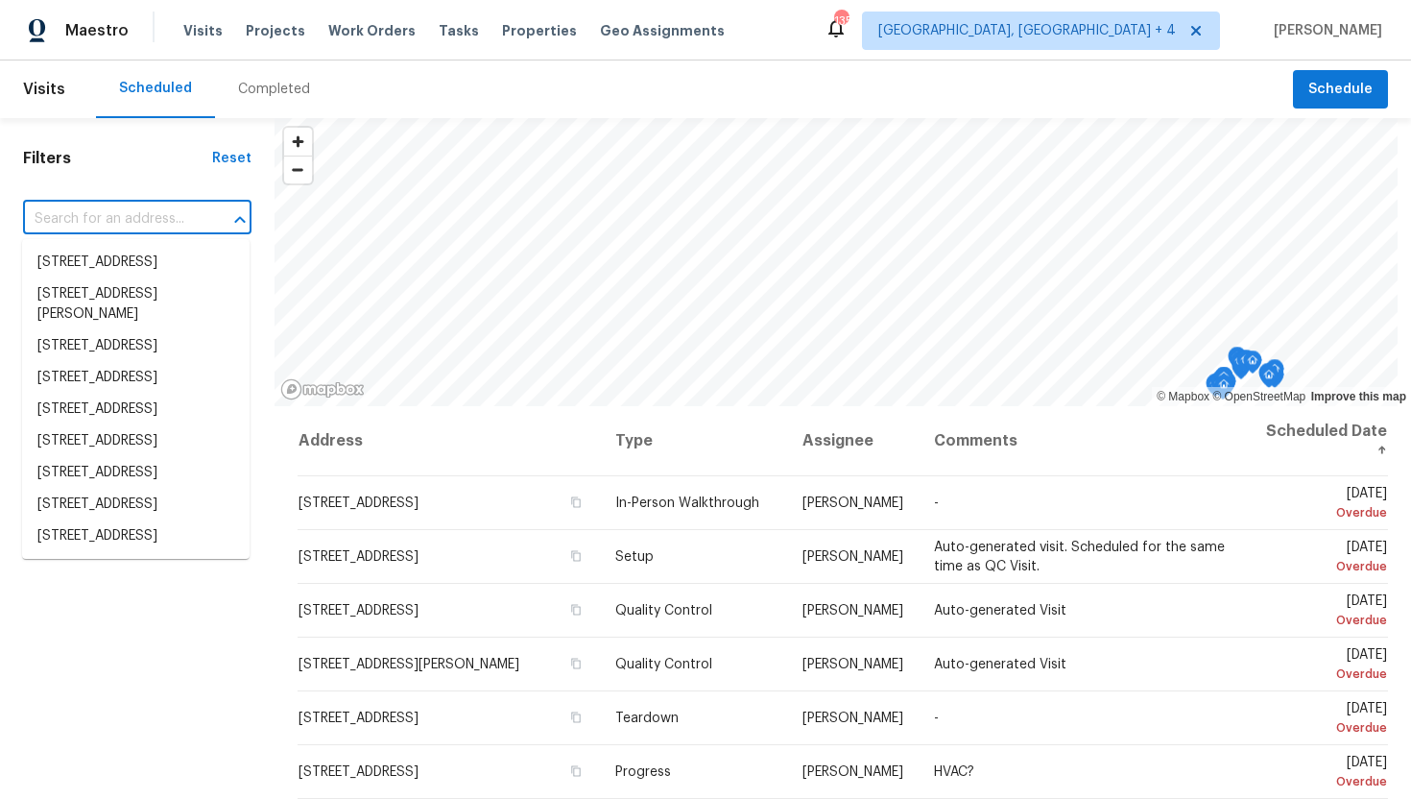
click at [133, 217] on input "text" at bounding box center [110, 219] width 175 height 30
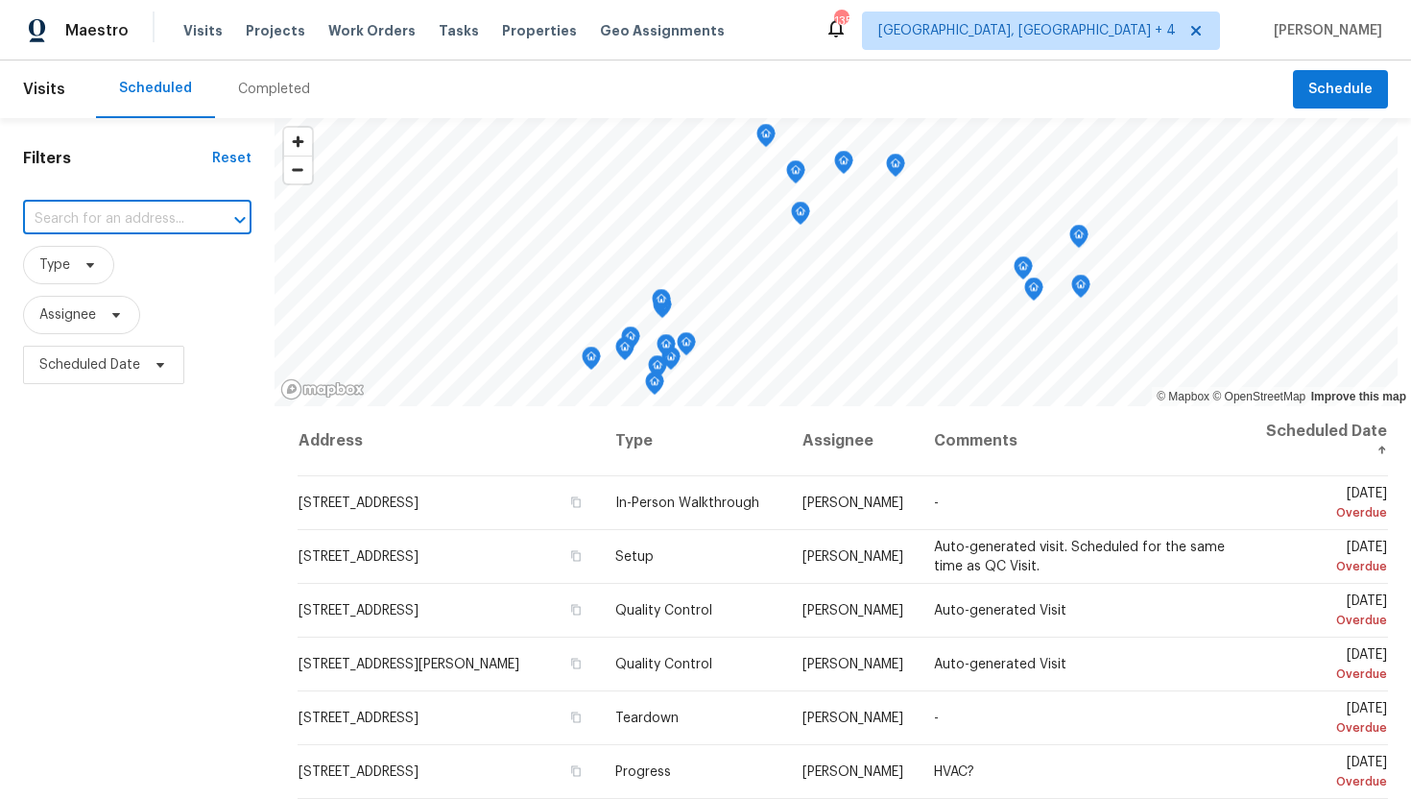
click at [108, 222] on input "text" at bounding box center [110, 219] width 175 height 30
paste input "1104 Theresa Ct, Raleigh, NC 27615"
type input "1104 Theresa Ct, Raleigh, NC 27615"
click at [148, 260] on li "1104 Theresa Ct, Raleigh, NC 27615" at bounding box center [137, 273] width 228 height 52
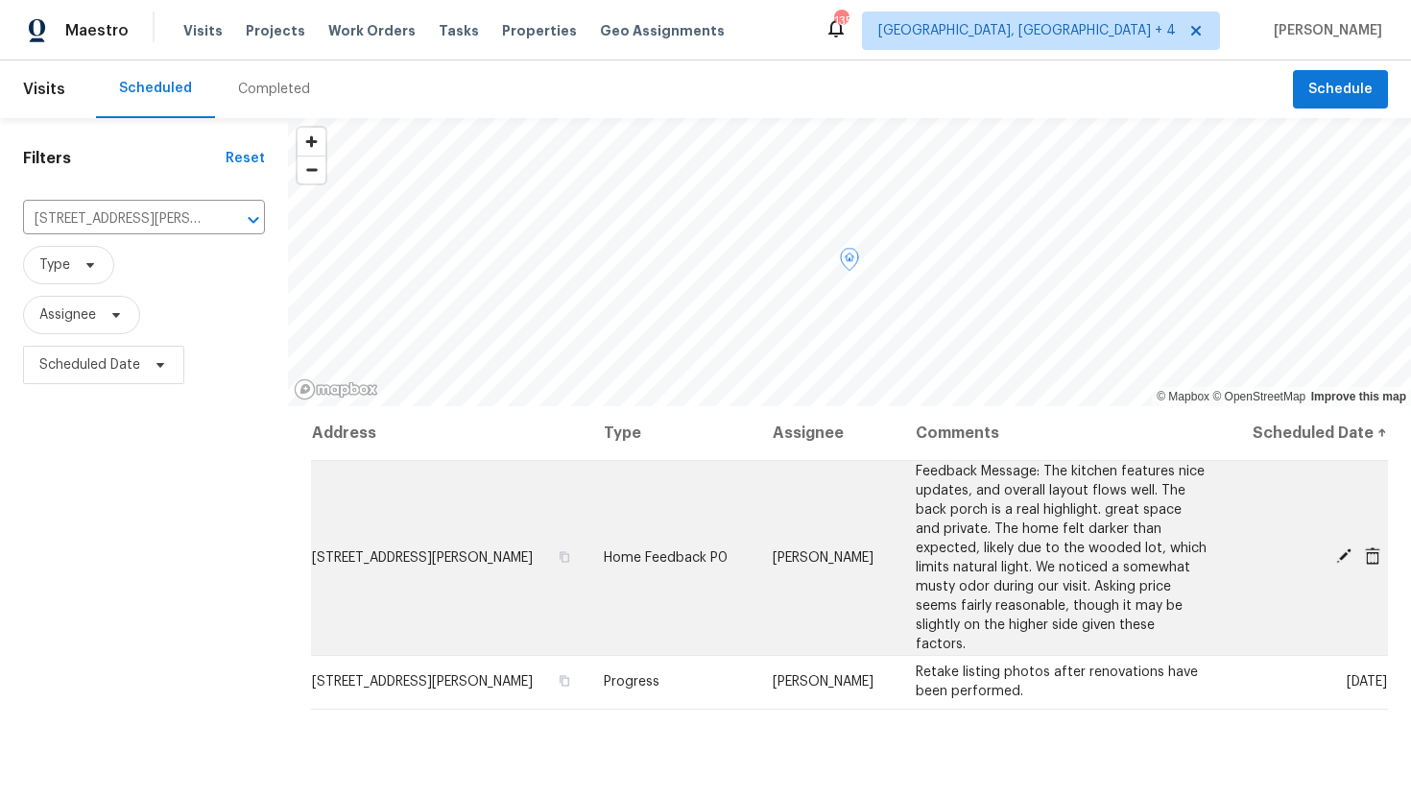
click at [1342, 548] on icon at bounding box center [1343, 555] width 15 height 15
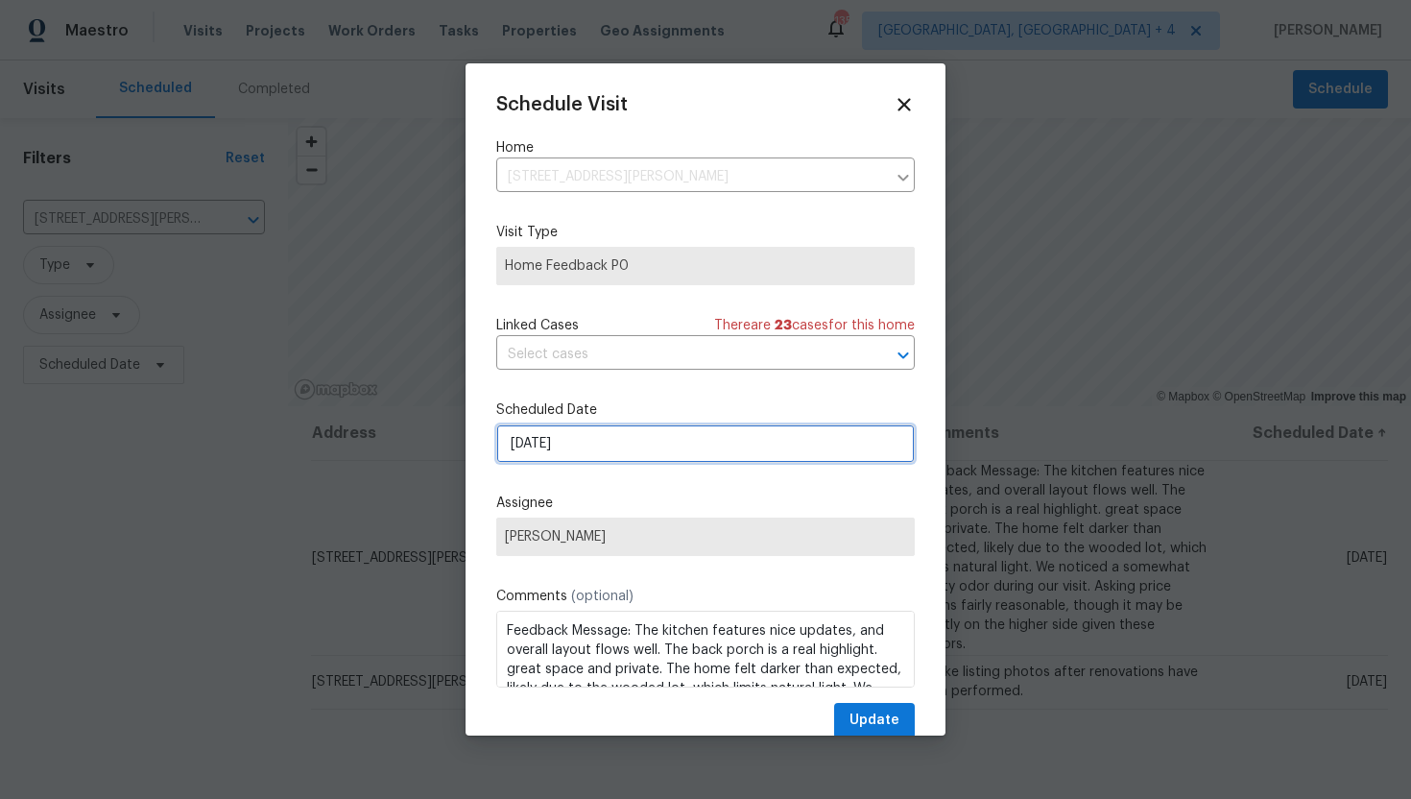
select select "9"
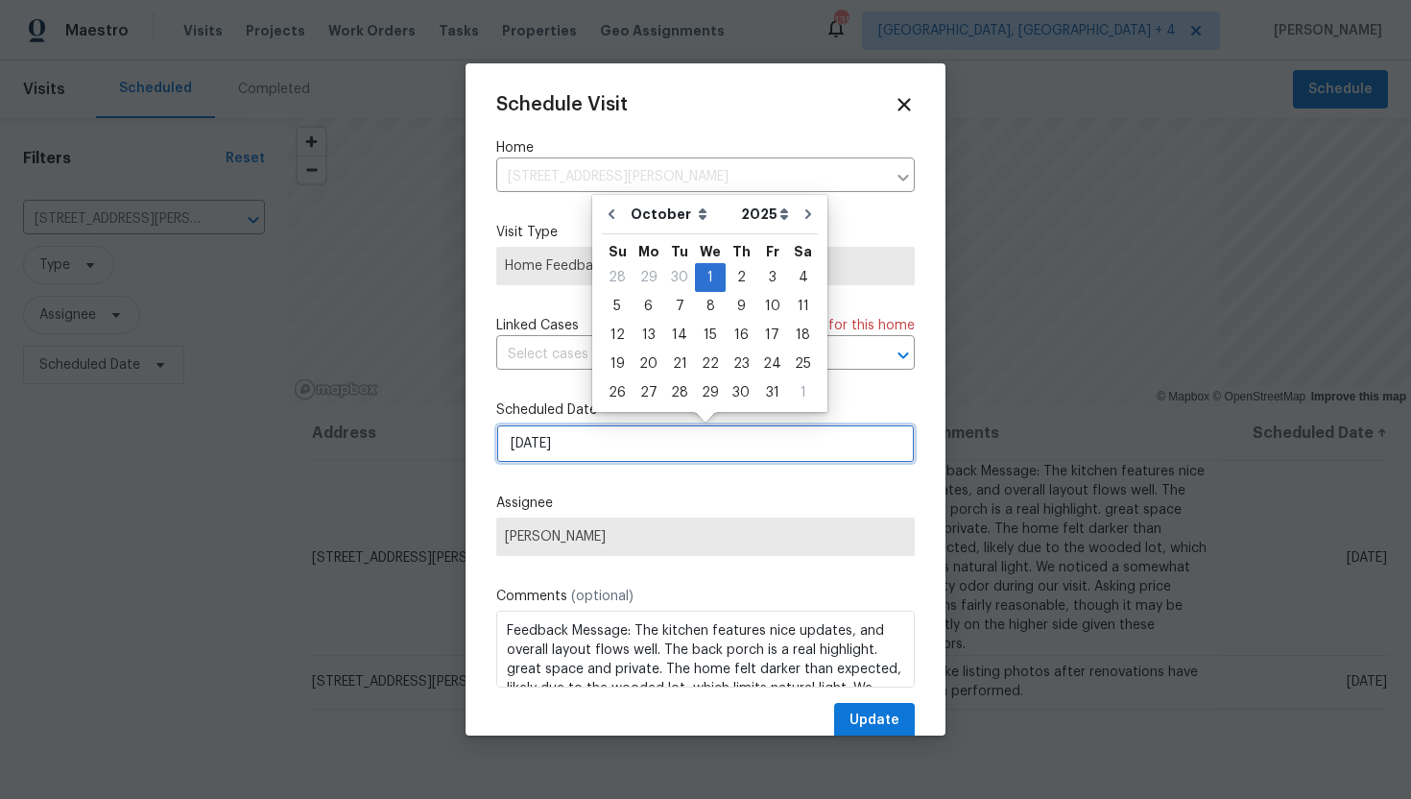
click at [623, 441] on input "10/1/2025" at bounding box center [705, 443] width 418 height 38
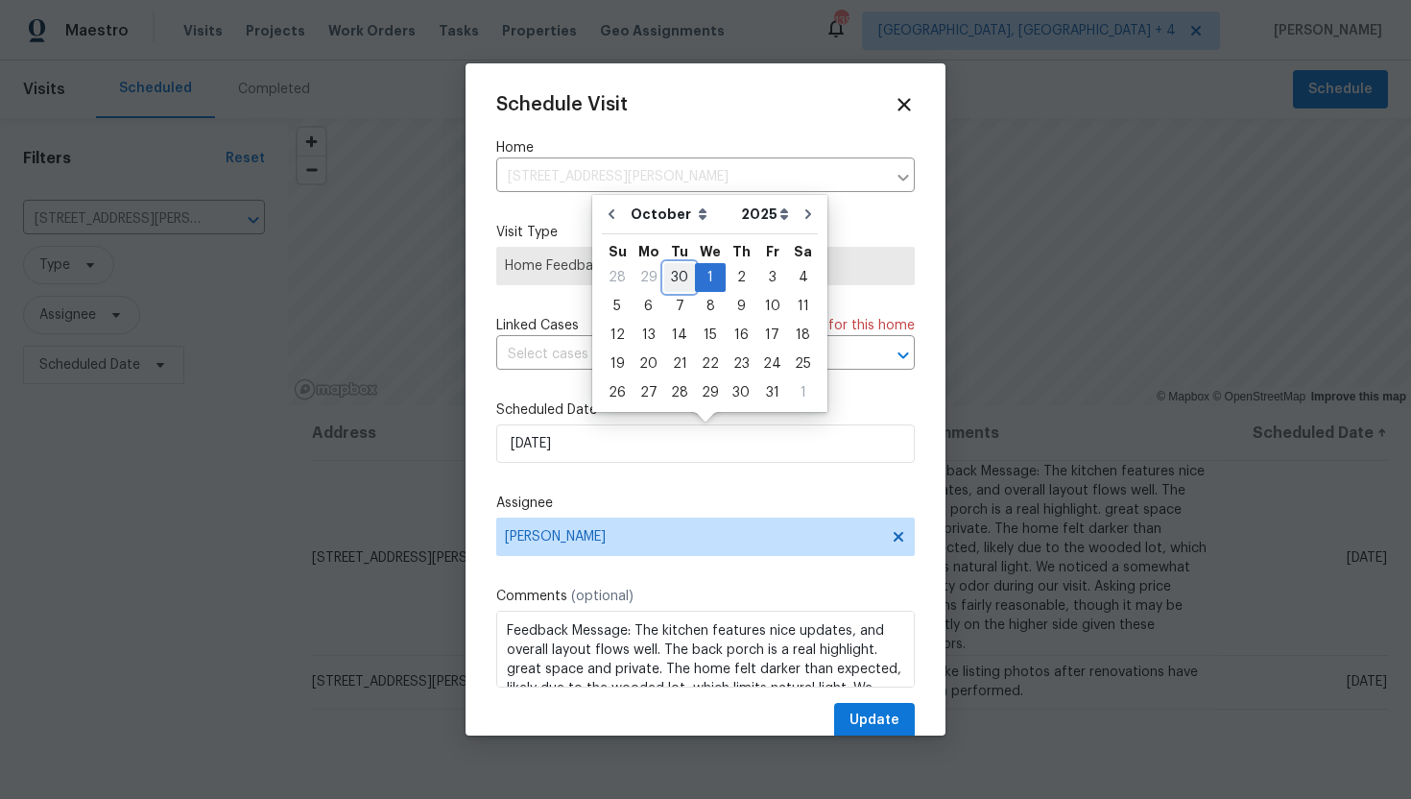
click at [679, 276] on div "30" at bounding box center [679, 277] width 31 height 27
type input "9/30/2025"
select select "8"
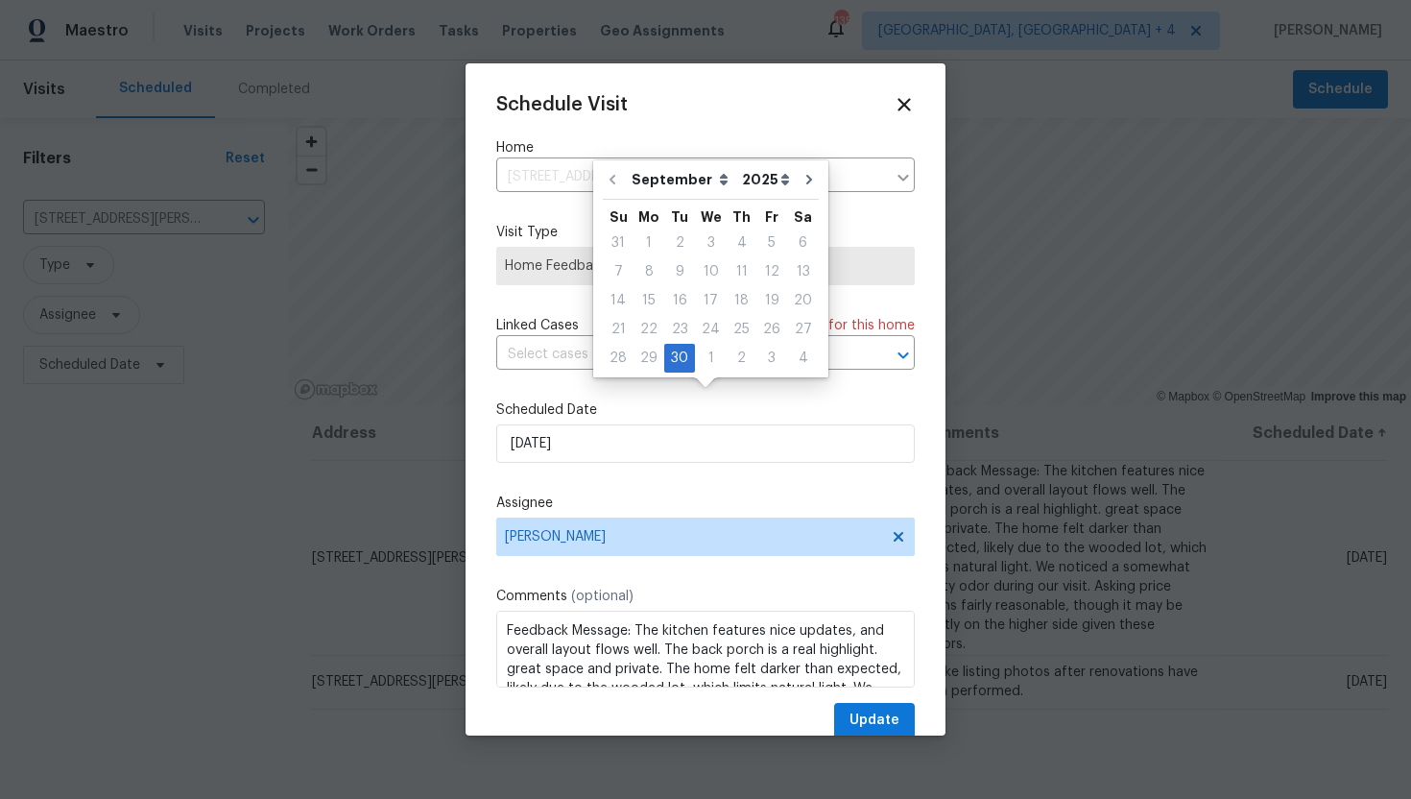
scroll to position [35, 0]
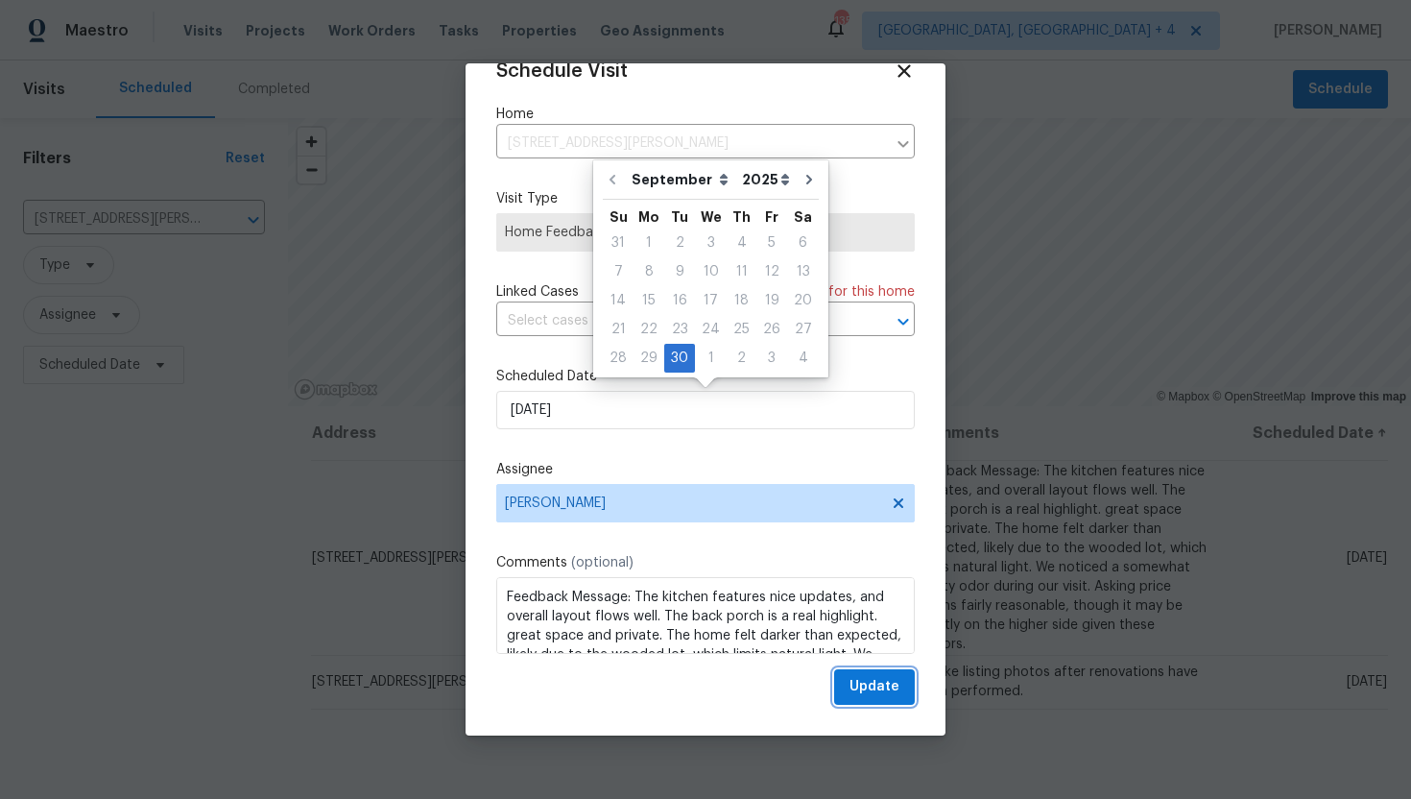
click at [878, 684] on span "Update" at bounding box center [874, 687] width 50 height 24
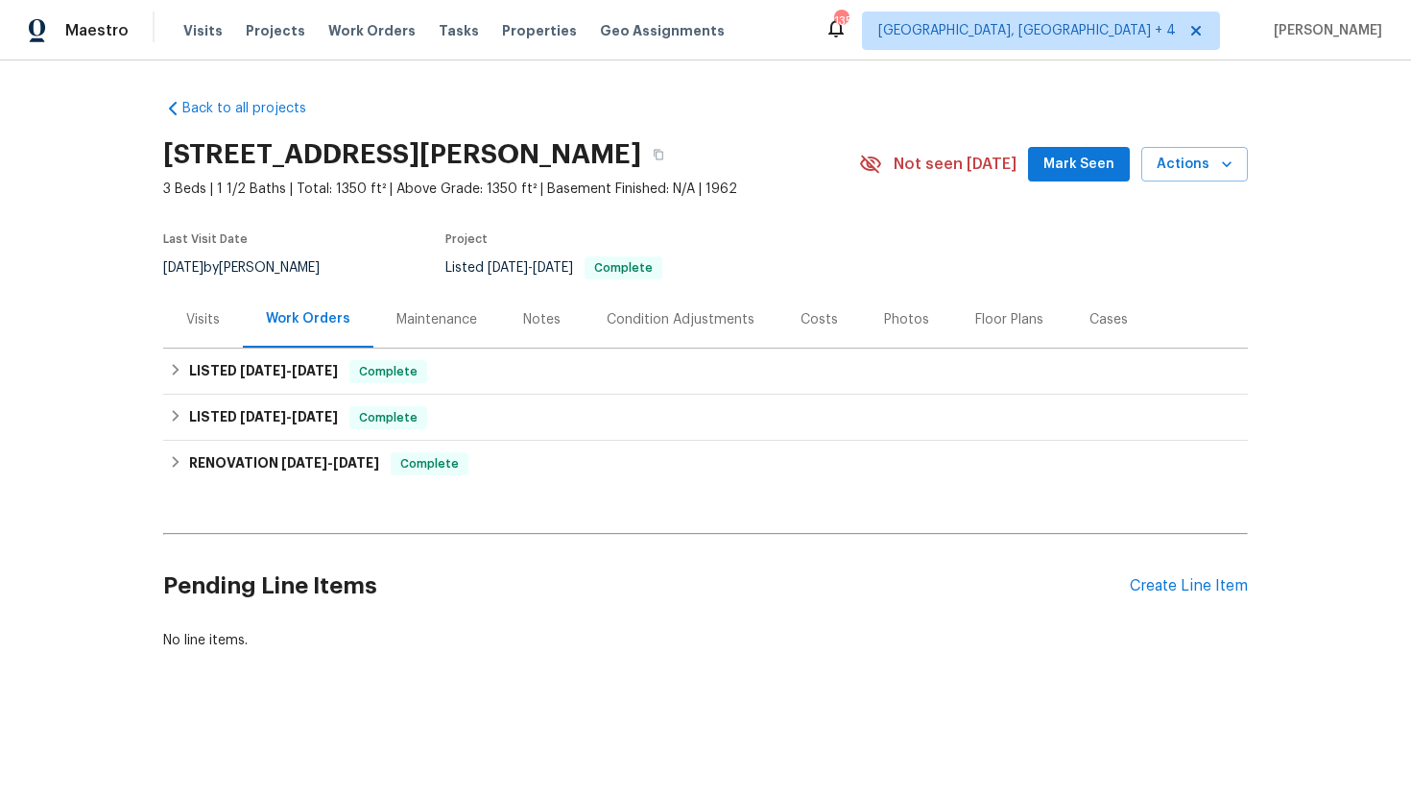
click at [211, 320] on div "Visits" at bounding box center [203, 319] width 34 height 19
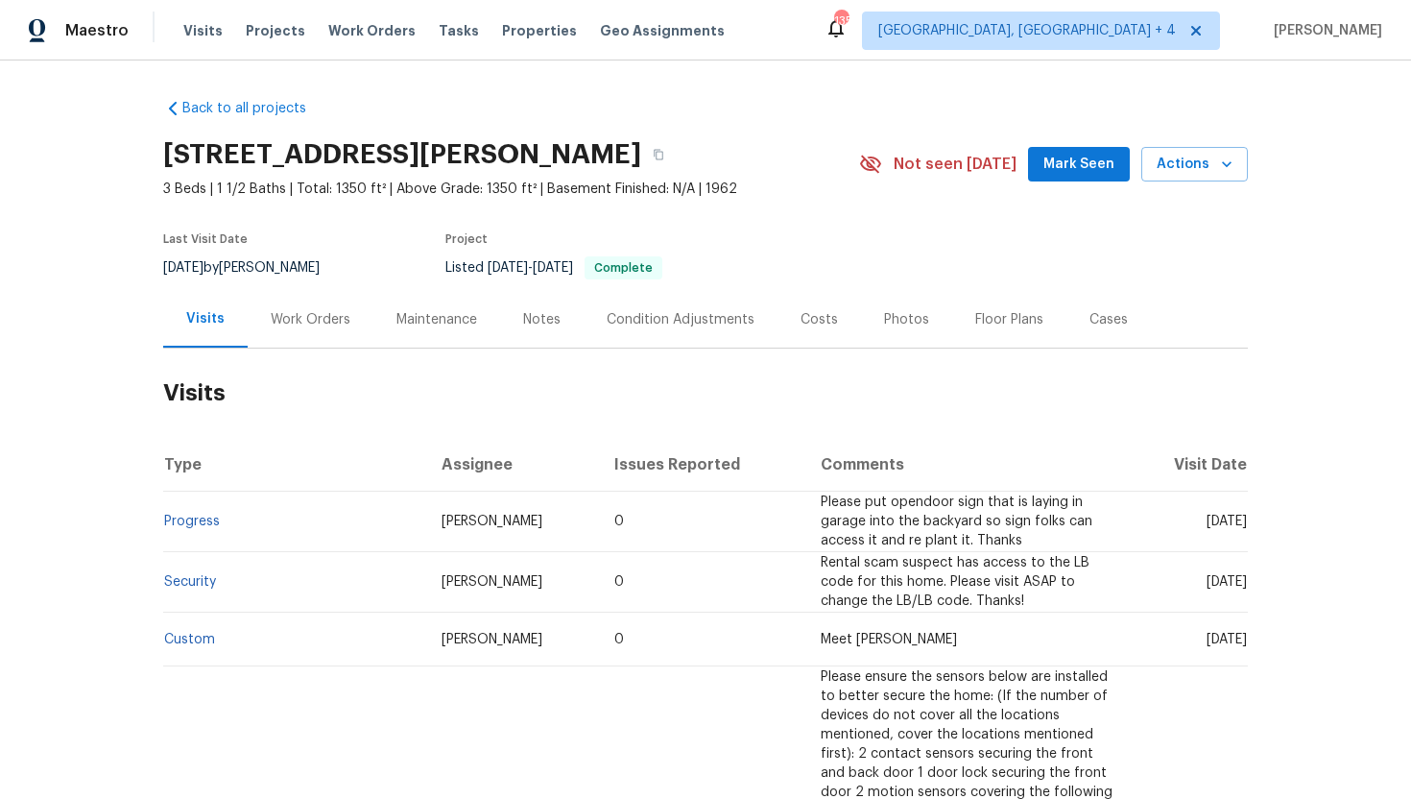
click at [344, 322] on div "Work Orders" at bounding box center [311, 319] width 80 height 19
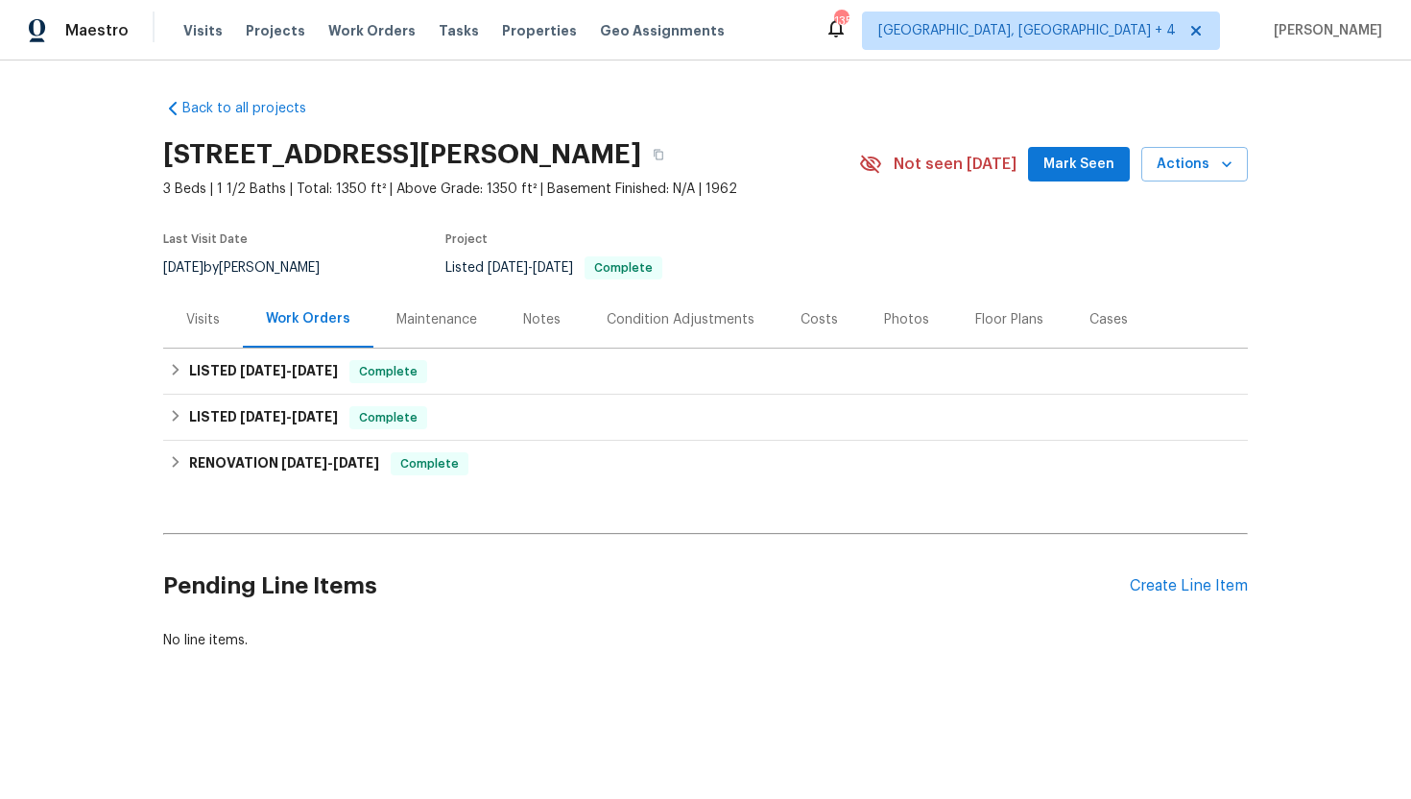
click at [445, 329] on div "Maintenance" at bounding box center [436, 319] width 127 height 57
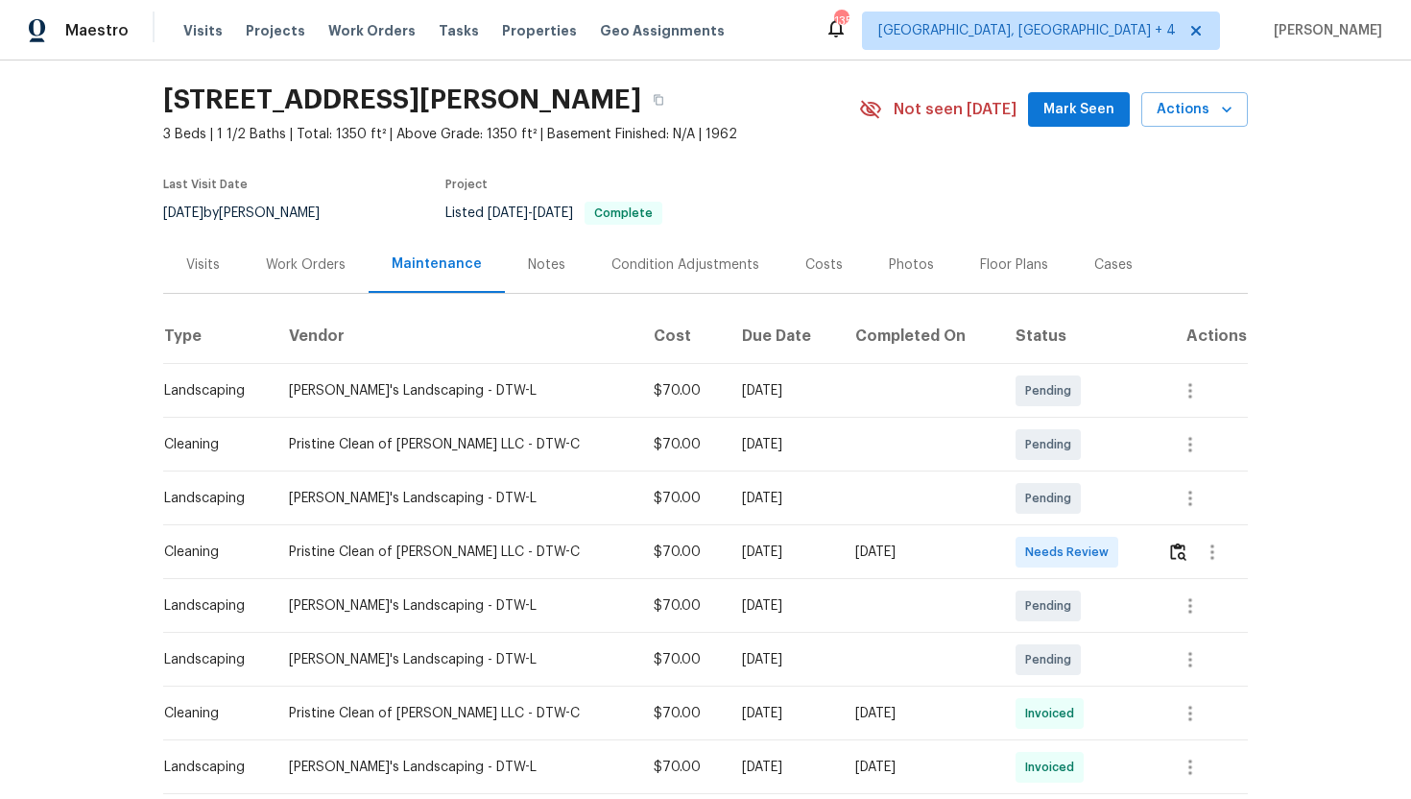
scroll to position [76, 0]
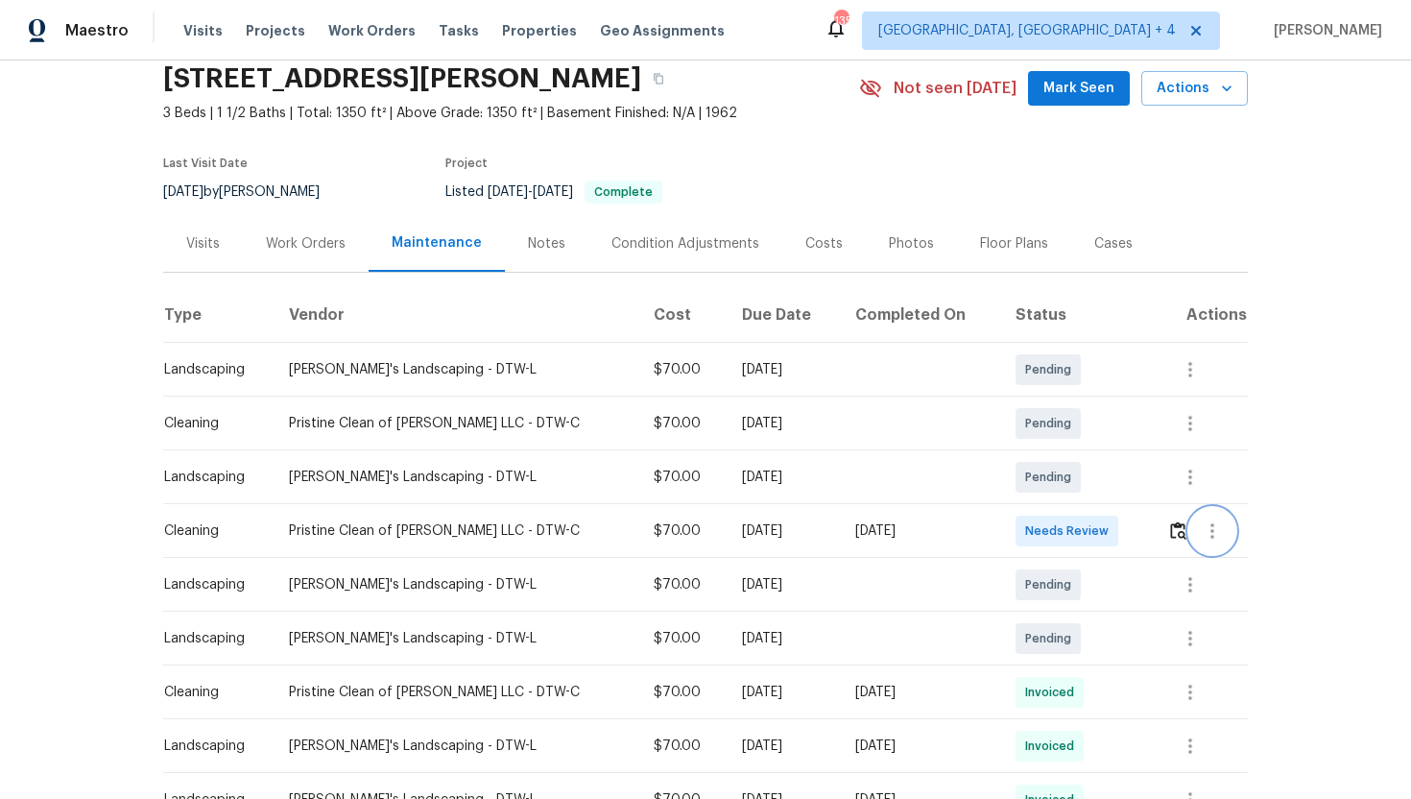
click at [1212, 521] on icon "button" at bounding box center [1212, 530] width 23 height 23
click at [1253, 569] on li "View details" at bounding box center [1253, 562] width 134 height 32
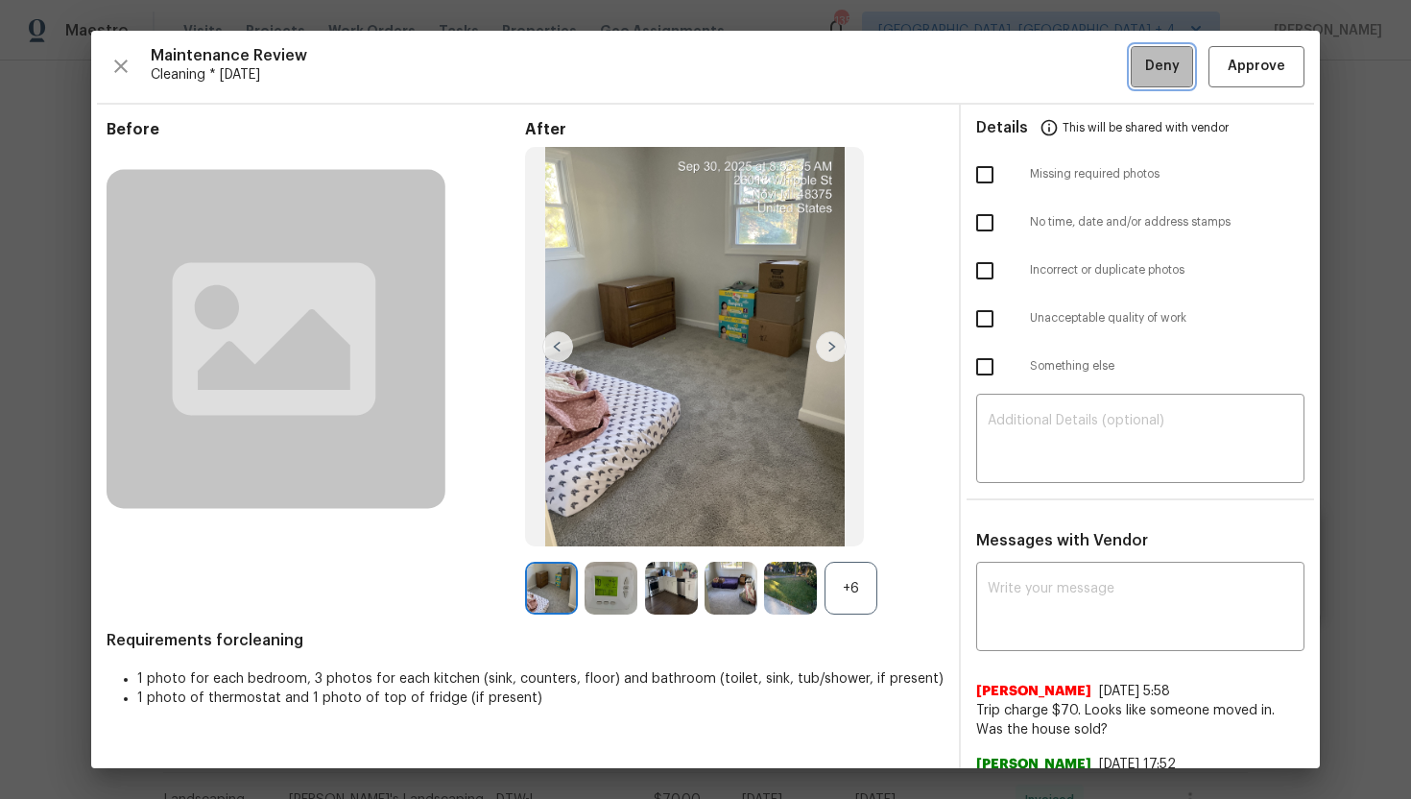
click at [1173, 67] on span "Deny" at bounding box center [1162, 67] width 35 height 24
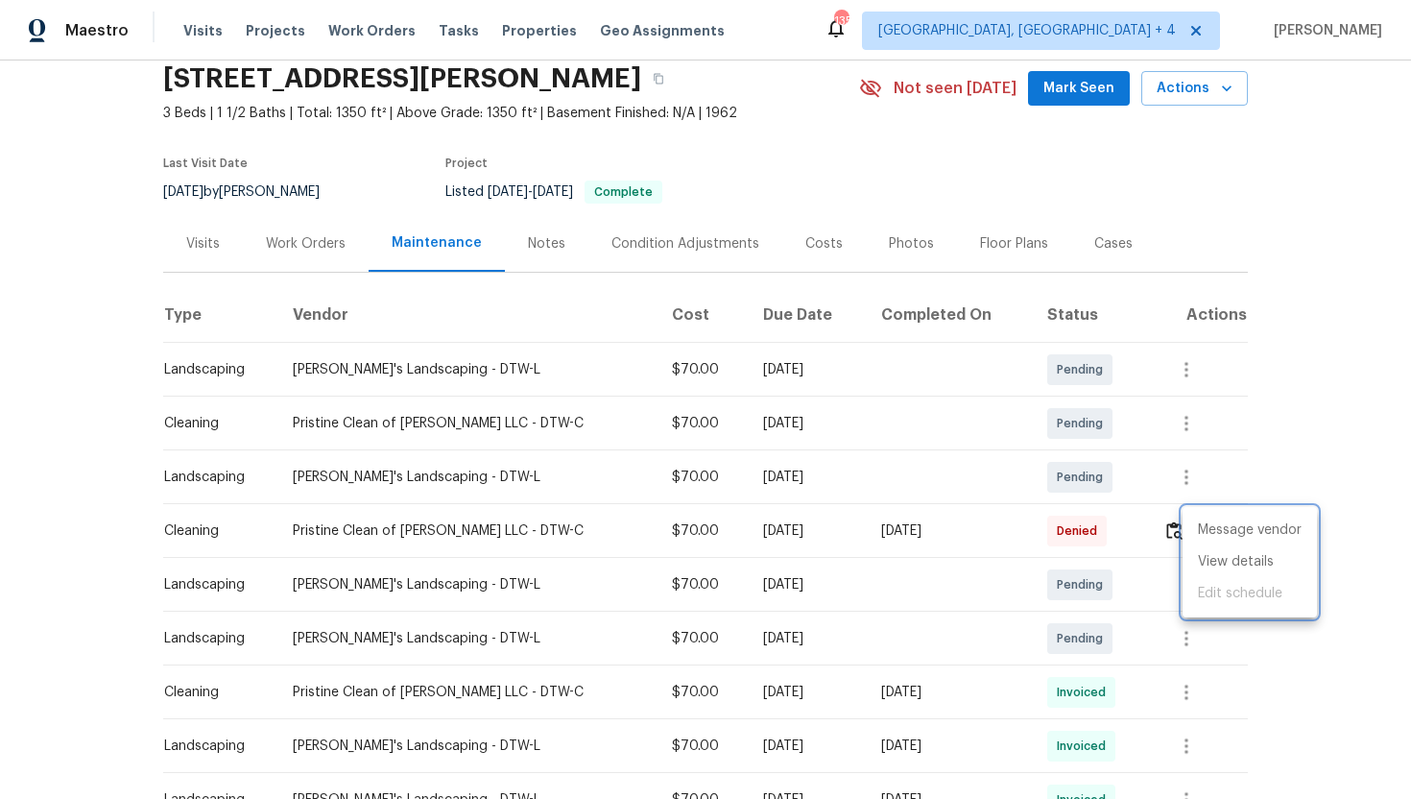
click at [212, 251] on div at bounding box center [705, 399] width 1411 height 799
click at [202, 248] on div "Visits" at bounding box center [203, 243] width 34 height 19
